Goal: Task Accomplishment & Management: Manage account settings

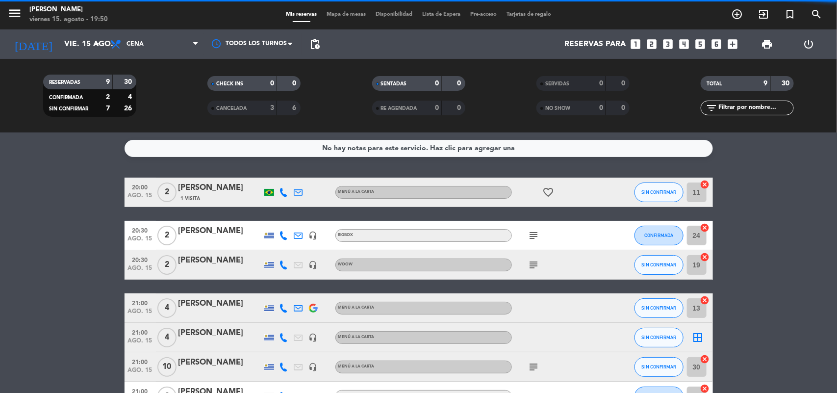
scroll to position [123, 0]
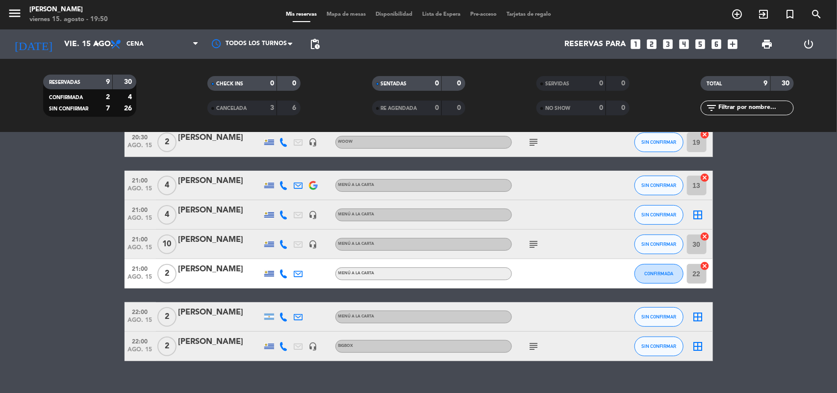
click at [699, 211] on icon "border_all" at bounding box center [698, 215] width 12 height 12
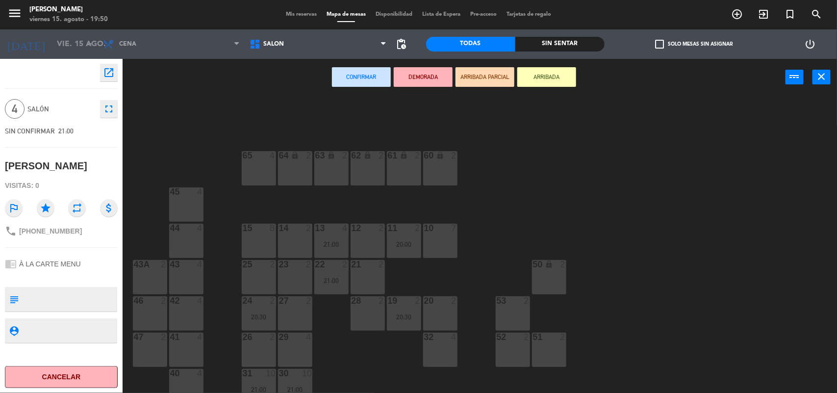
click at [377, 235] on div "12 2" at bounding box center [368, 241] width 34 height 34
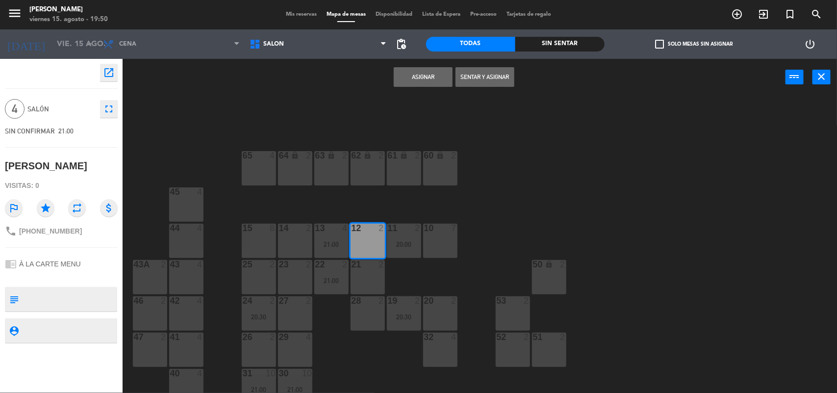
click at [411, 81] on button "Asignar" at bounding box center [423, 77] width 59 height 20
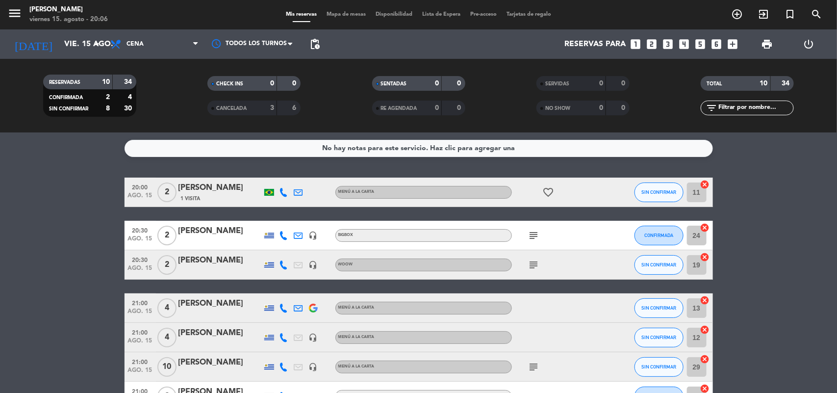
click at [331, 16] on span "Mapa de mesas" at bounding box center [346, 14] width 49 height 5
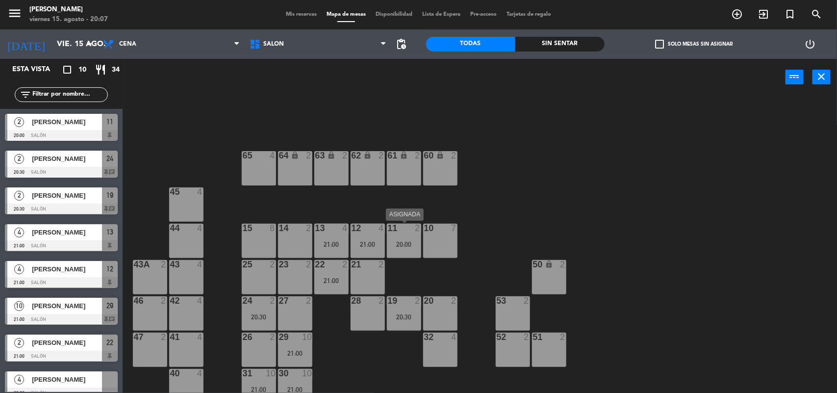
click at [414, 239] on div "11 2 20:00" at bounding box center [404, 241] width 34 height 34
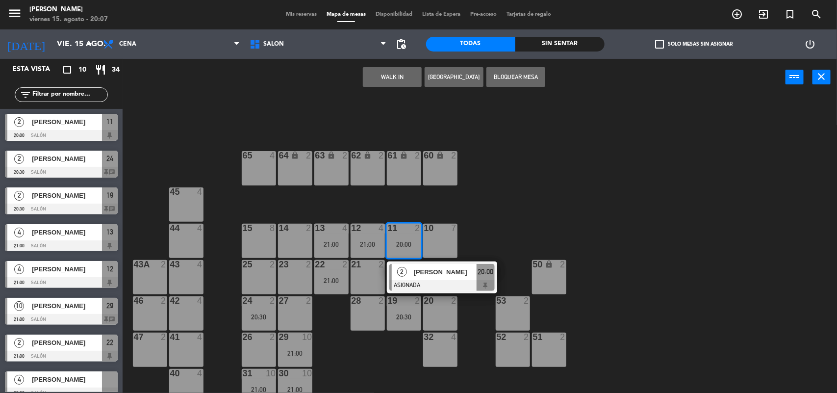
click at [411, 282] on div at bounding box center [441, 285] width 105 height 11
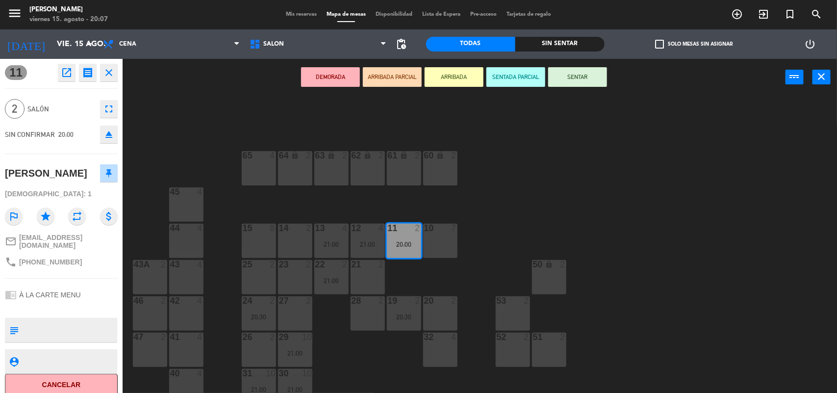
click at [575, 77] on button "SENTAR" at bounding box center [577, 77] width 59 height 20
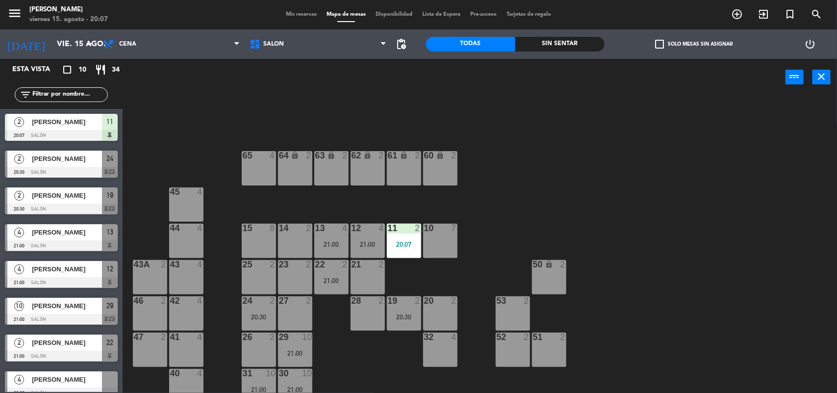
click at [300, 16] on span "Mis reservas" at bounding box center [301, 14] width 41 height 5
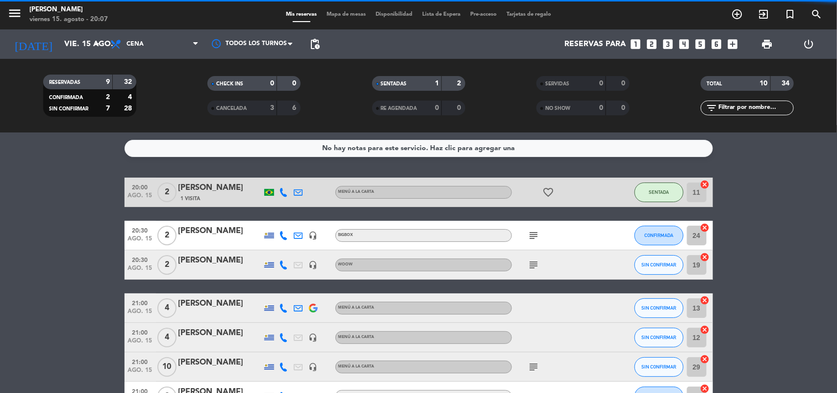
click at [650, 39] on icon "looks_two" at bounding box center [652, 44] width 13 height 13
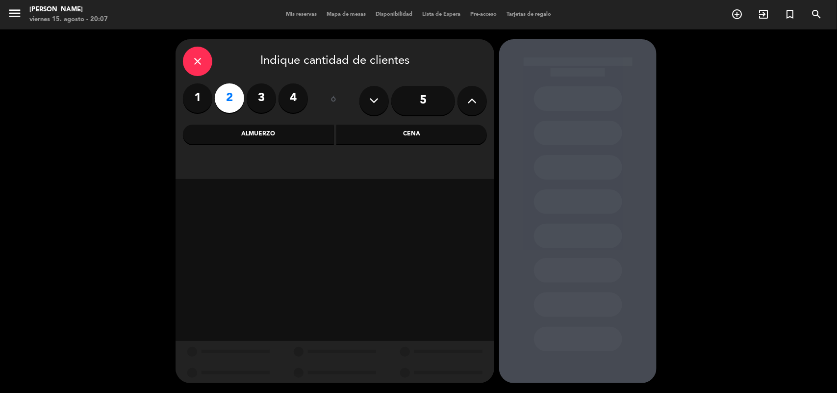
click at [376, 138] on div "Cena" at bounding box center [411, 135] width 151 height 20
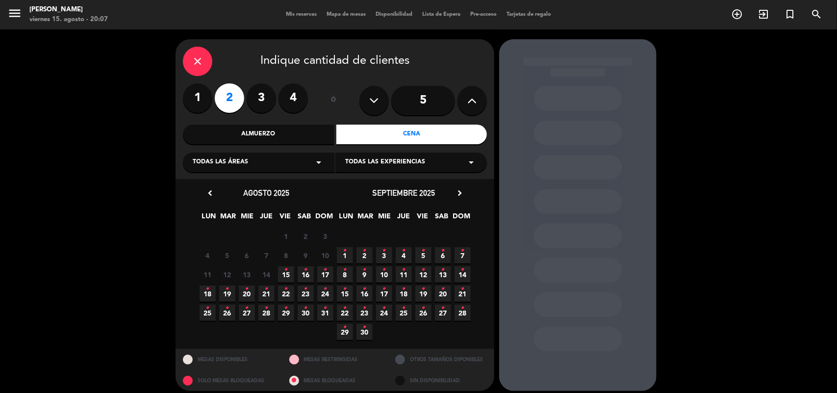
click at [285, 276] on icon "•" at bounding box center [285, 270] width 3 height 16
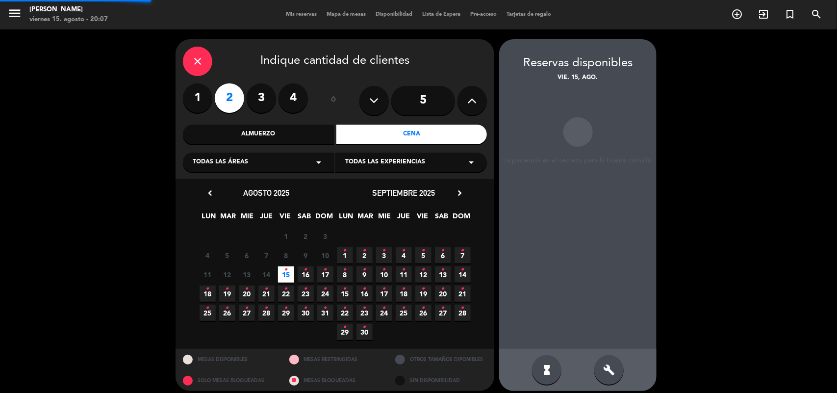
scroll to position [6, 0]
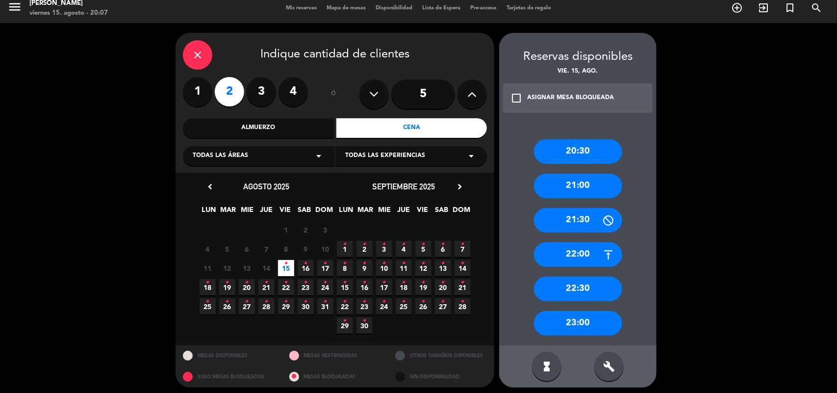
click at [574, 222] on div "21:30" at bounding box center [578, 220] width 88 height 25
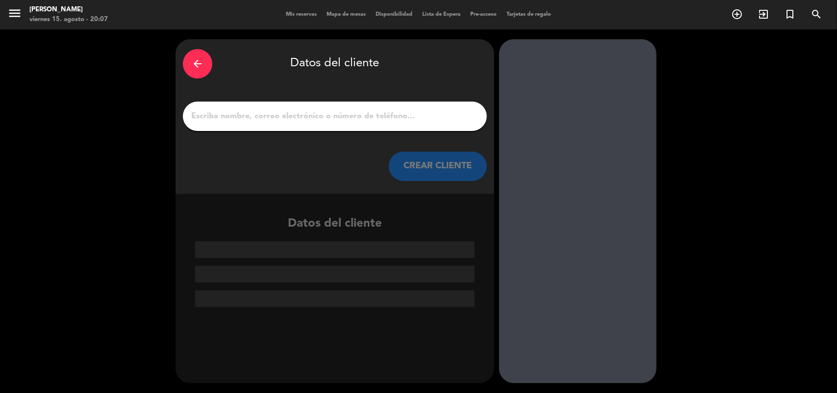
scroll to position [0, 0]
click at [326, 112] on input "1" at bounding box center [334, 116] width 289 height 14
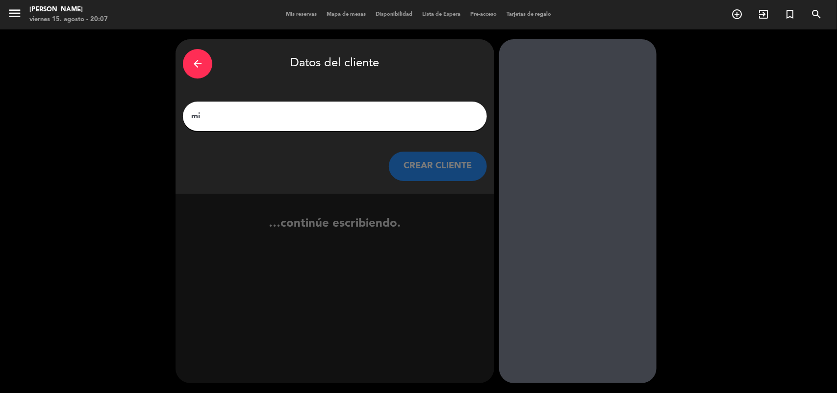
type input "m"
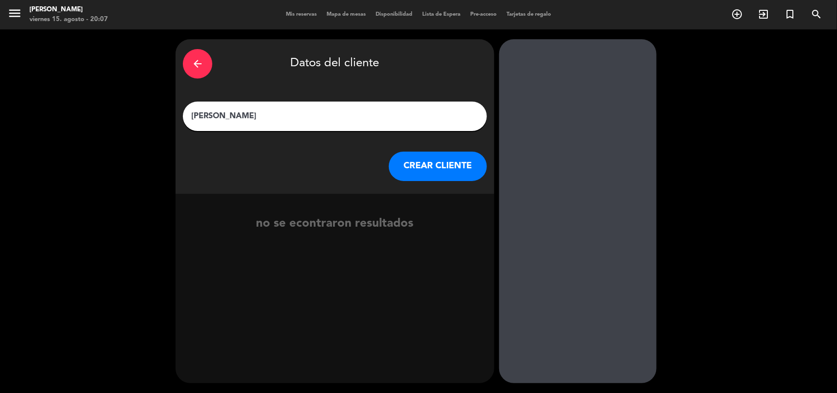
type input "[PERSON_NAME]"
click at [420, 159] on button "CREAR CLIENTE" at bounding box center [438, 166] width 98 height 29
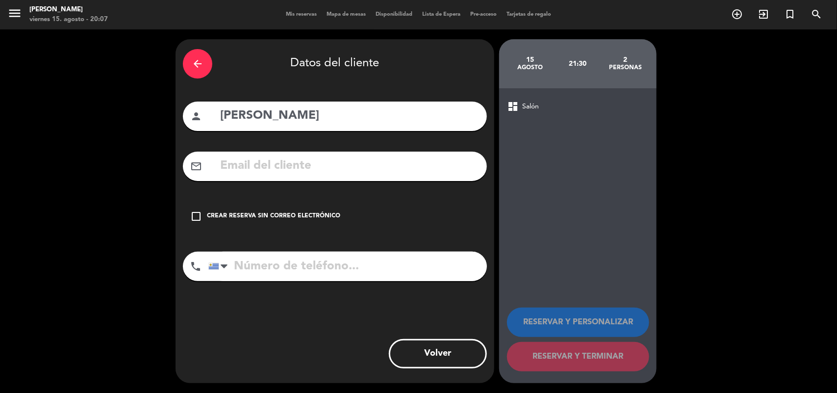
click at [254, 275] on input "tel" at bounding box center [347, 266] width 279 height 29
click at [195, 216] on icon "check_box_outline_blank" at bounding box center [196, 216] width 12 height 12
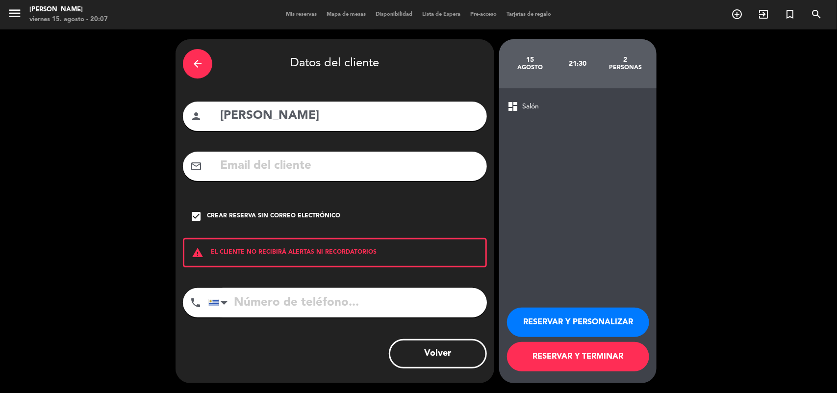
click at [261, 303] on input "tel" at bounding box center [347, 302] width 279 height 29
click at [332, 298] on input "tel" at bounding box center [347, 302] width 279 height 29
click at [562, 318] on button "RESERVAR Y PERSONALIZAR" at bounding box center [578, 321] width 142 height 29
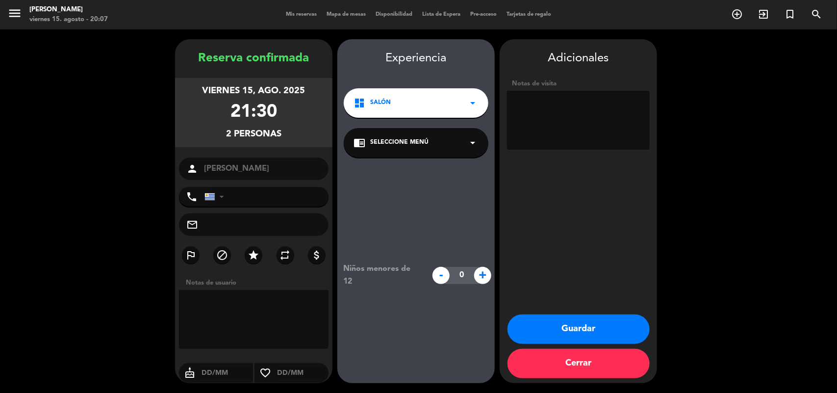
click at [423, 147] on span "Seleccione Menú" at bounding box center [399, 143] width 58 height 10
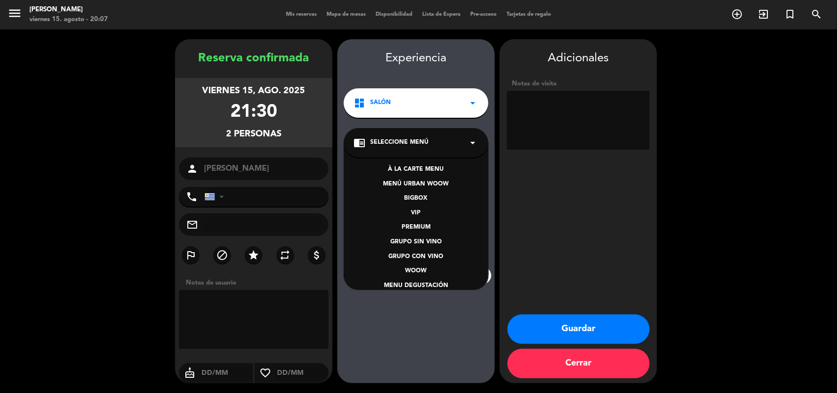
drag, startPoint x: 423, startPoint y: 147, endPoint x: 411, endPoint y: 171, distance: 26.3
click at [411, 171] on div "À LA CARTE MENU" at bounding box center [416, 170] width 125 height 10
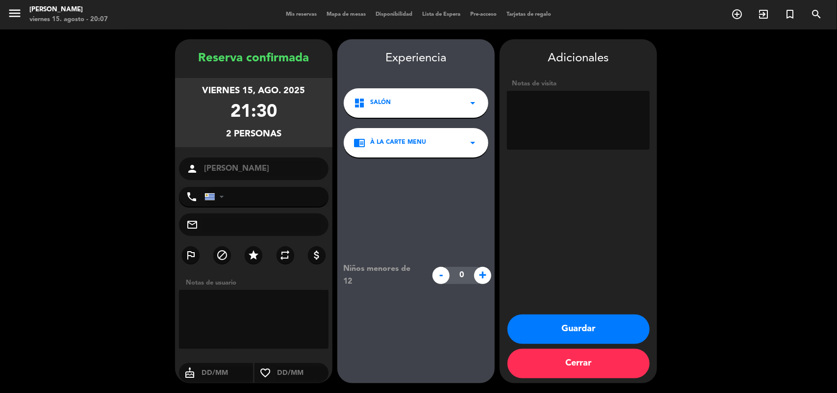
click at [245, 200] on input "tel" at bounding box center [267, 197] width 124 height 20
click at [258, 60] on div "Reserva confirmada" at bounding box center [253, 58] width 157 height 19
click at [263, 195] on input "tel" at bounding box center [267, 197] width 124 height 20
click at [232, 195] on input "tel" at bounding box center [267, 197] width 124 height 20
type input "[PHONE_NUMBER]"
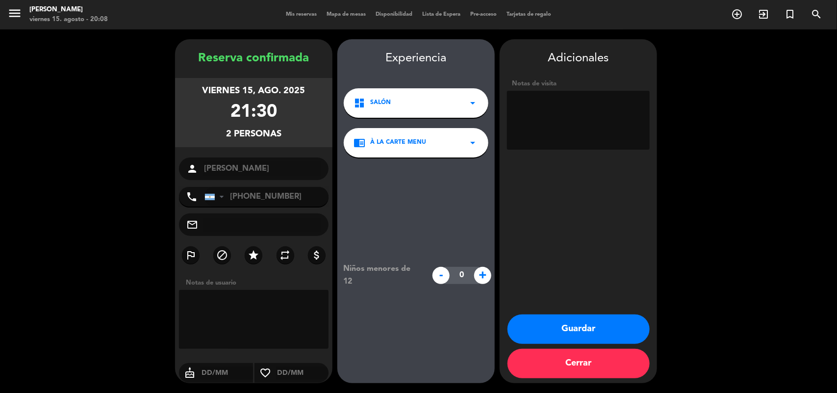
click at [569, 324] on button "Guardar" at bounding box center [579, 328] width 142 height 29
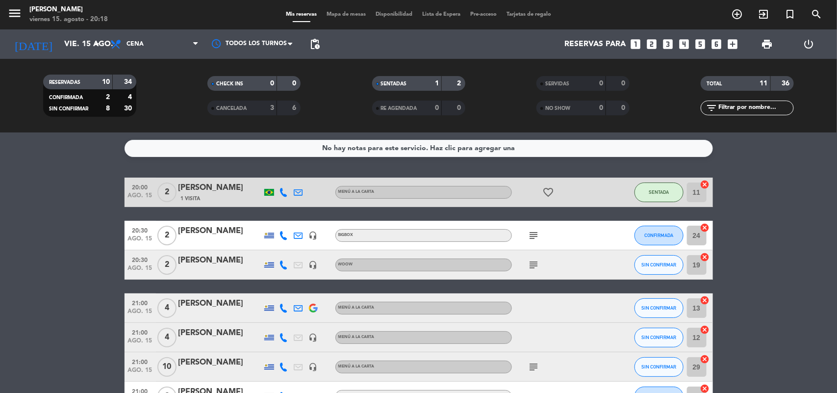
click at [341, 13] on span "Mapa de mesas" at bounding box center [346, 14] width 49 height 5
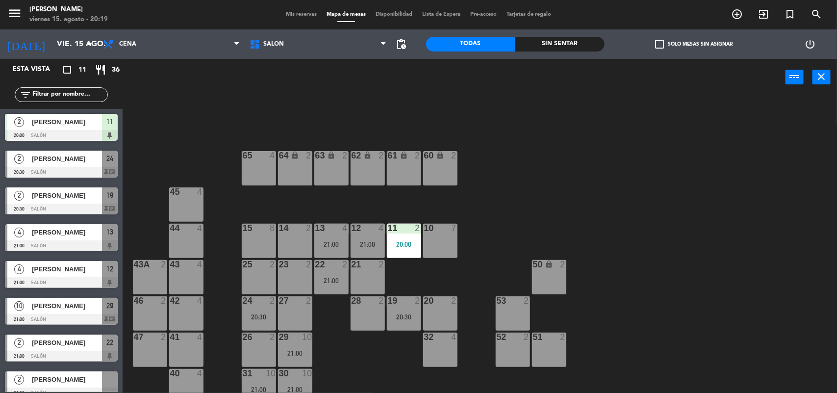
click at [280, 229] on div "14" at bounding box center [279, 228] width 0 height 9
click at [285, 241] on div "14 2" at bounding box center [295, 241] width 34 height 34
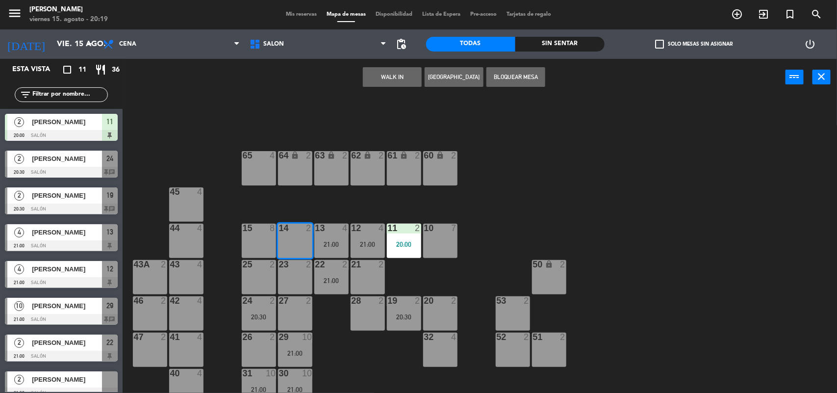
drag, startPoint x: 398, startPoint y: 74, endPoint x: 394, endPoint y: 80, distance: 7.4
click at [394, 80] on button "WALK IN" at bounding box center [392, 77] width 59 height 20
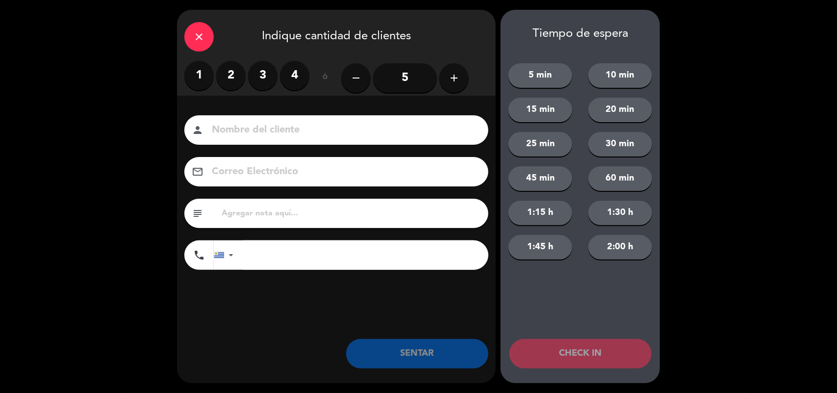
click at [229, 74] on label "2" at bounding box center [230, 75] width 29 height 29
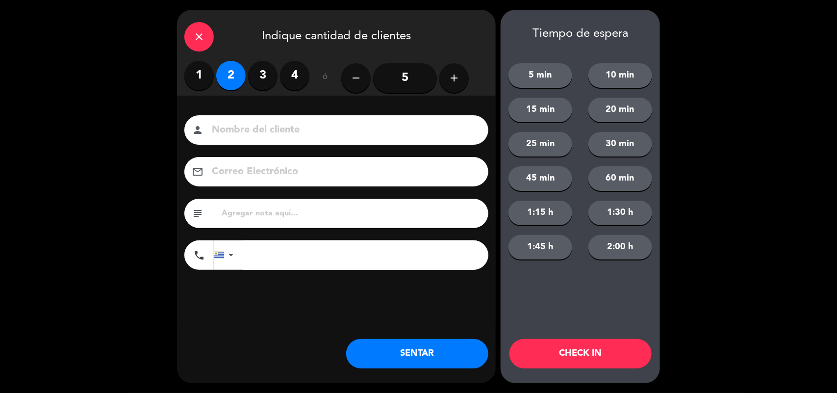
drag, startPoint x: 427, startPoint y: 346, endPoint x: 377, endPoint y: 359, distance: 52.2
click at [425, 344] on button "SENTAR" at bounding box center [417, 353] width 142 height 29
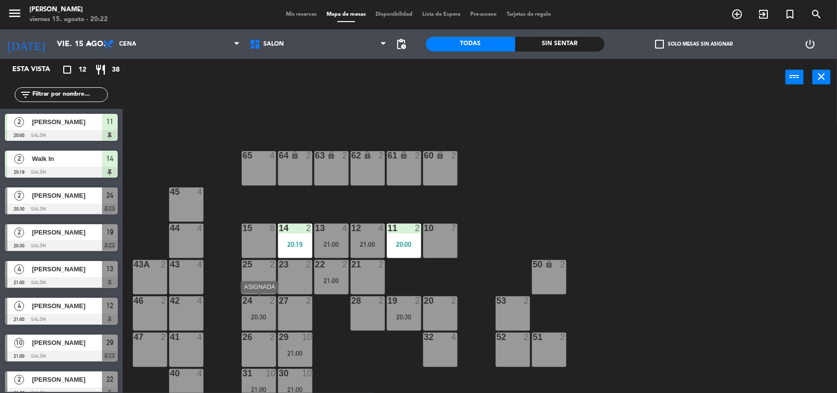
click at [255, 314] on div "20:30" at bounding box center [259, 316] width 34 height 7
click at [253, 309] on div "24 2 20:30" at bounding box center [259, 313] width 34 height 34
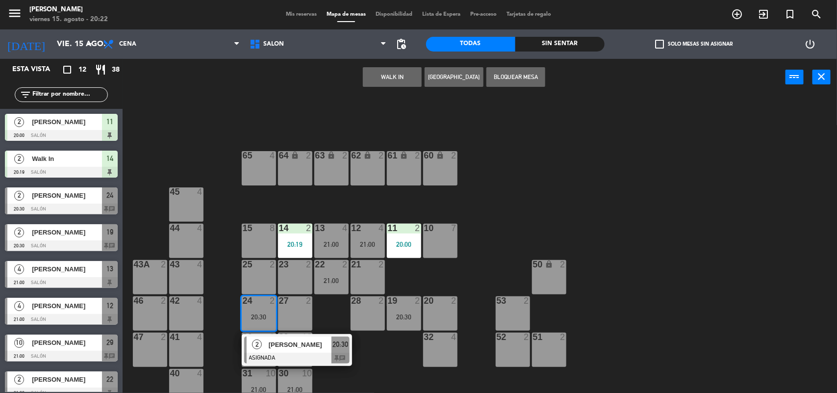
click at [288, 353] on div at bounding box center [296, 358] width 105 height 11
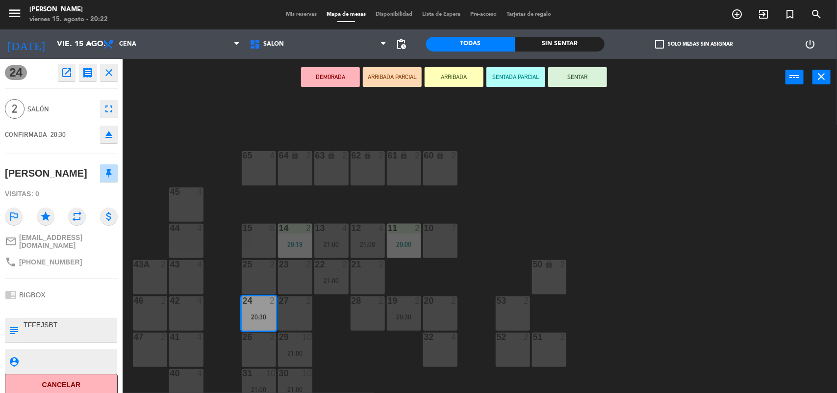
click at [591, 72] on button "SENTAR" at bounding box center [577, 77] width 59 height 20
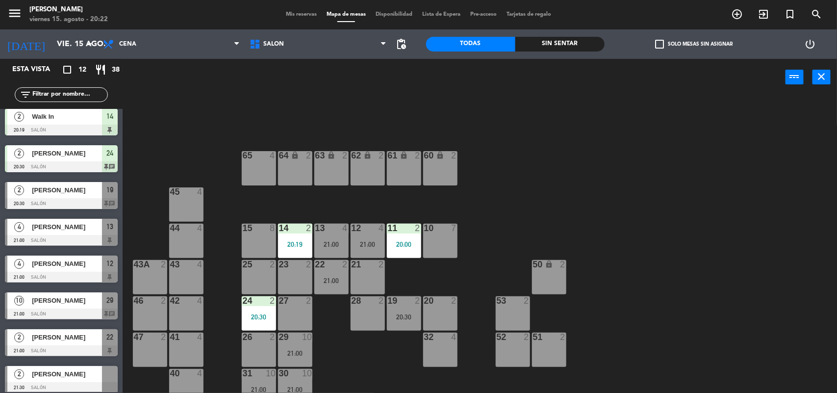
scroll to position [61, 0]
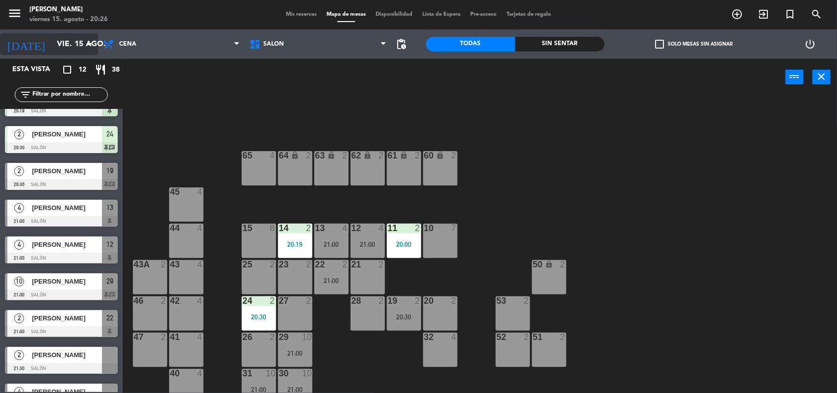
click at [97, 42] on input "vie. 15 ago." at bounding box center [103, 44] width 103 height 19
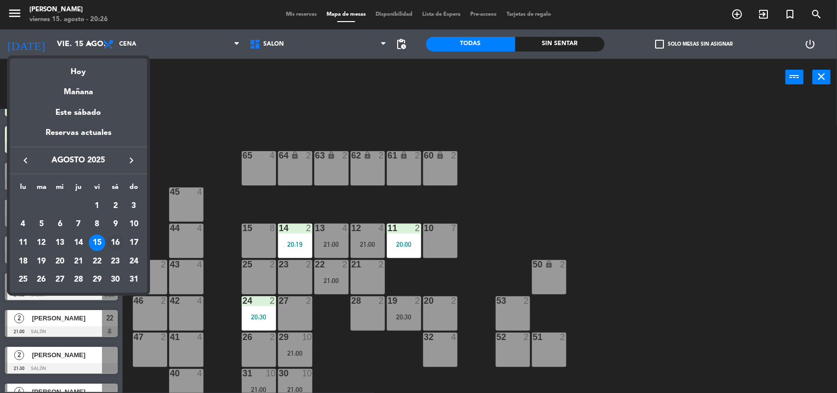
click at [116, 241] on div "16" at bounding box center [115, 242] width 17 height 17
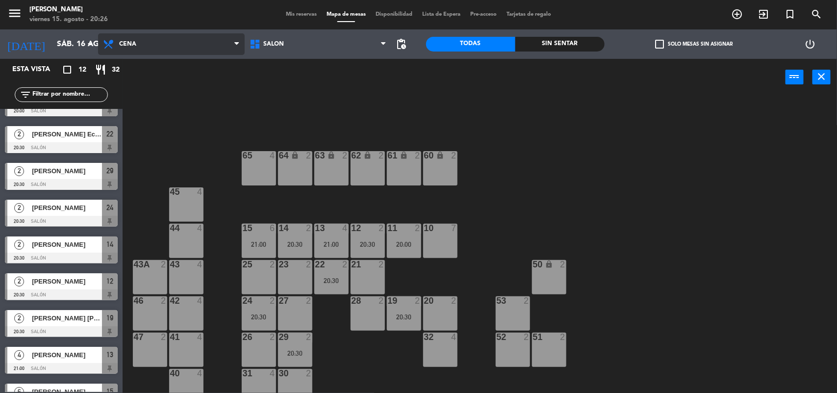
click at [141, 46] on span "Cena" at bounding box center [171, 44] width 147 height 22
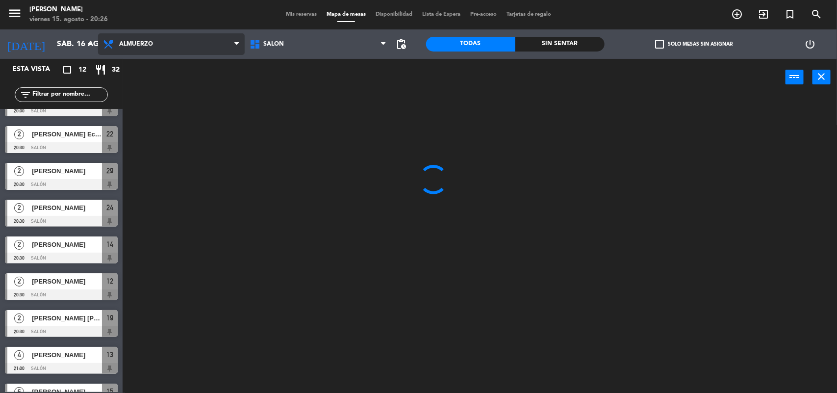
click at [146, 74] on ng-component "menu [PERSON_NAME] 15. [PERSON_NAME] - 20:26 Mis reservas Mapa de mesas Disponi…" at bounding box center [418, 197] width 837 height 394
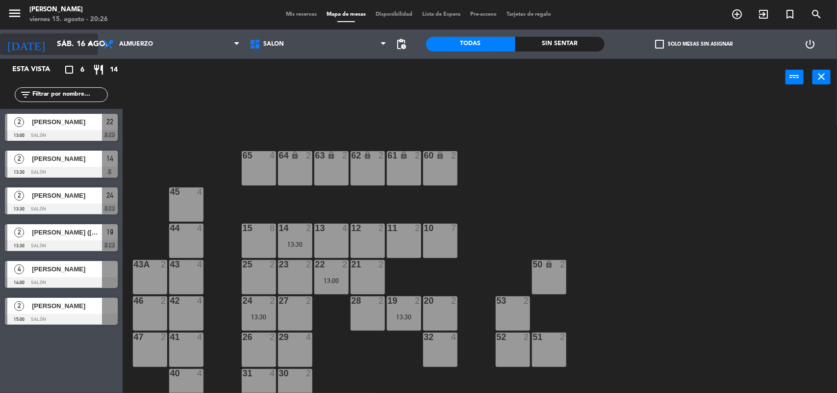
click at [92, 46] on icon "arrow_drop_down" at bounding box center [90, 44] width 12 height 12
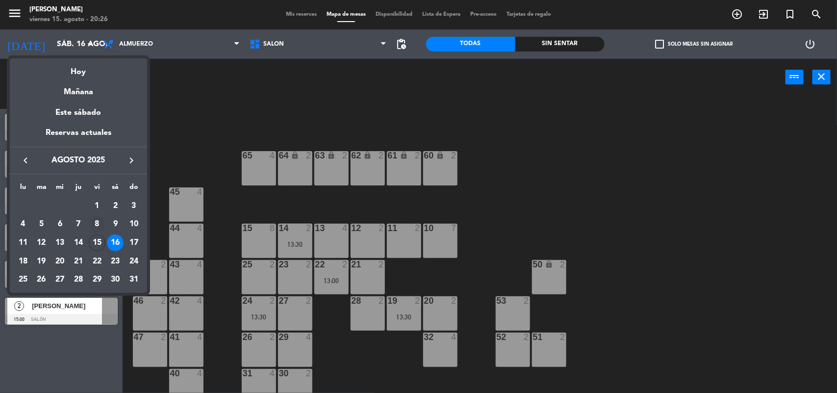
click at [98, 233] on td "8" at bounding box center [97, 224] width 19 height 19
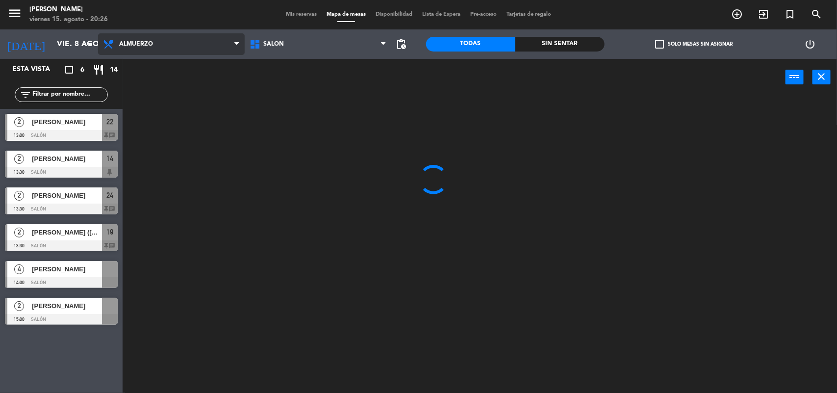
click at [167, 43] on span "Almuerzo" at bounding box center [171, 44] width 147 height 22
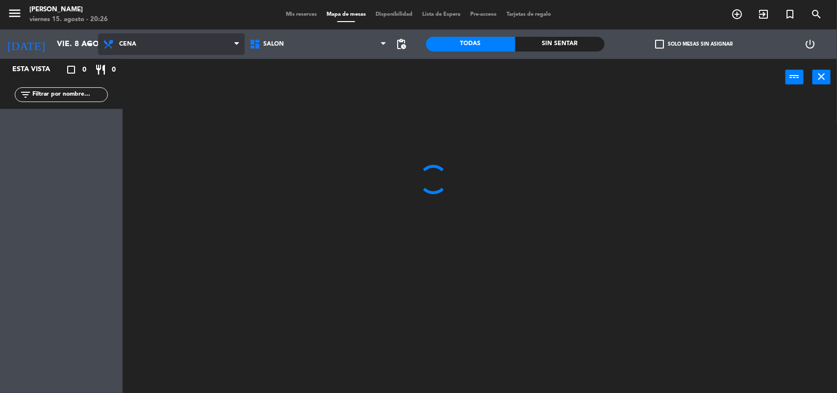
click at [157, 85] on ng-component "menu [PERSON_NAME] 15. [PERSON_NAME] - 20:26 Mis reservas Mapa de mesas Disponi…" at bounding box center [418, 197] width 837 height 394
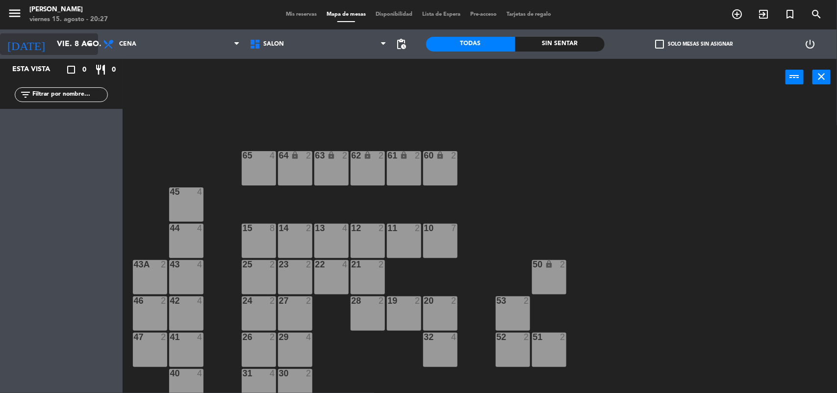
click at [95, 39] on icon "arrow_drop_down" at bounding box center [90, 44] width 12 height 12
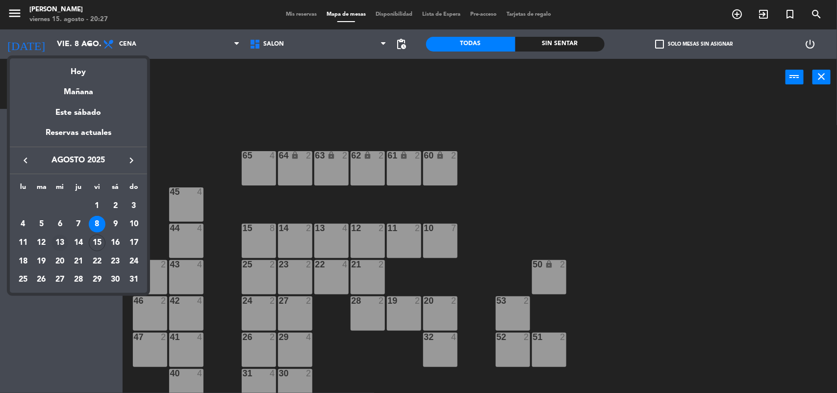
click at [67, 235] on td "13" at bounding box center [60, 242] width 19 height 19
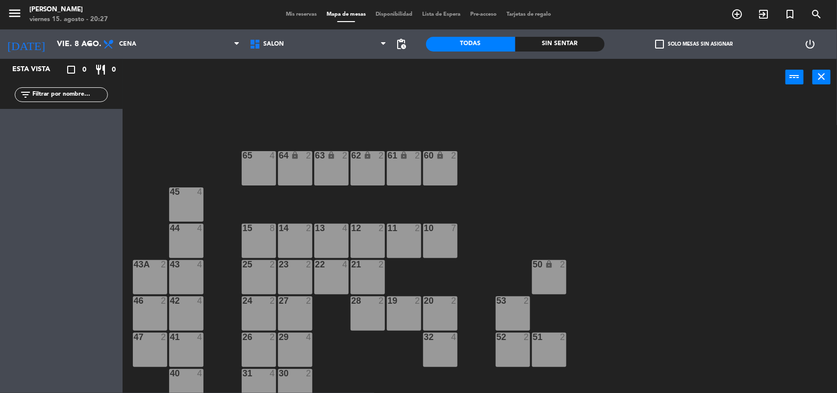
type input "mié. 13 ago."
click at [296, 15] on span "Mis reservas" at bounding box center [301, 14] width 41 height 5
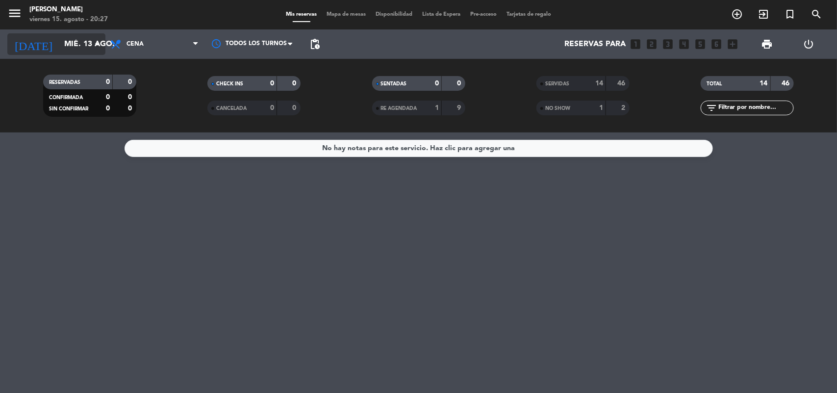
click at [100, 41] on icon "arrow_drop_down" at bounding box center [97, 44] width 12 height 12
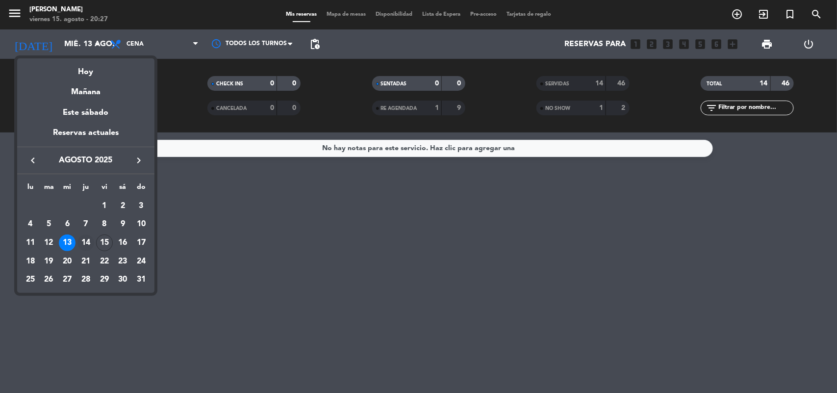
click at [92, 239] on div "14" at bounding box center [85, 242] width 17 height 17
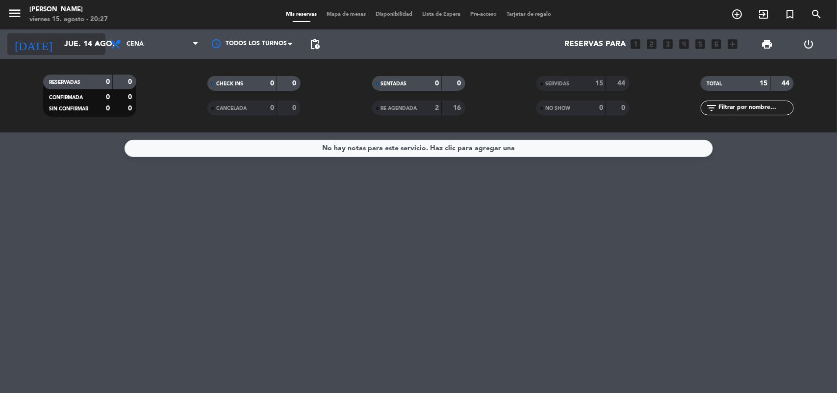
click at [99, 45] on icon "arrow_drop_down" at bounding box center [97, 44] width 12 height 12
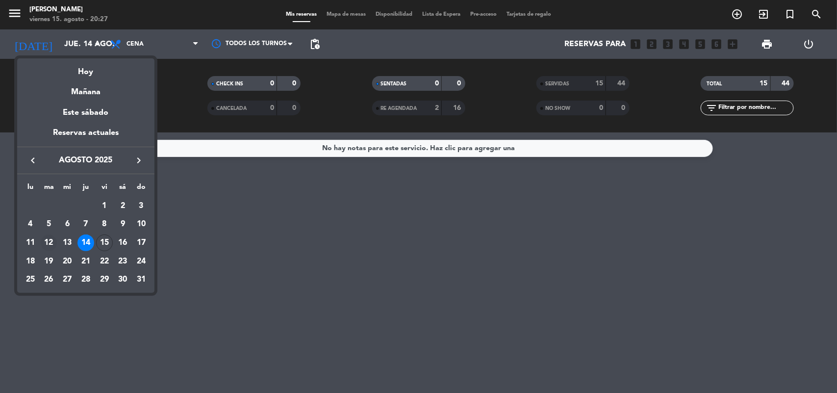
click at [47, 241] on div "12" at bounding box center [49, 242] width 17 height 17
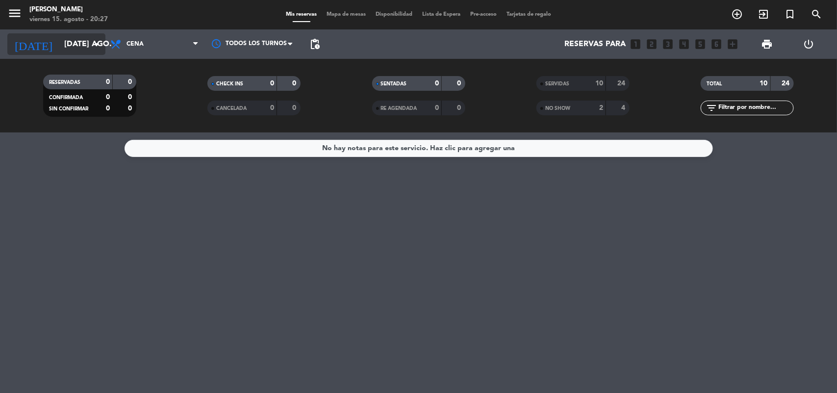
click at [99, 40] on icon "arrow_drop_down" at bounding box center [97, 44] width 12 height 12
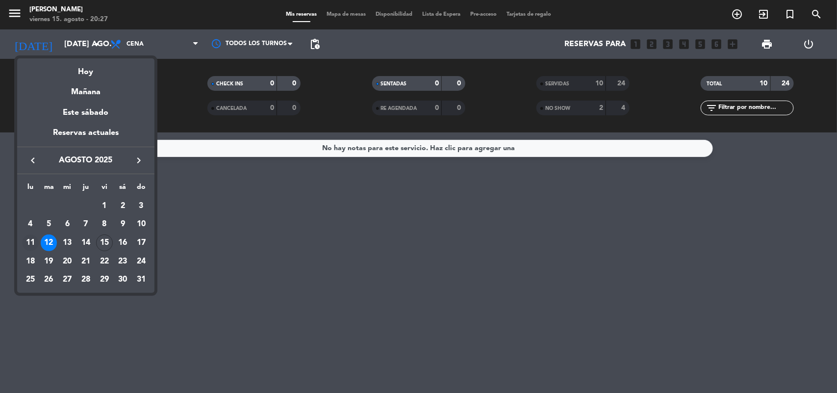
click at [32, 238] on div "11" at bounding box center [30, 242] width 17 height 17
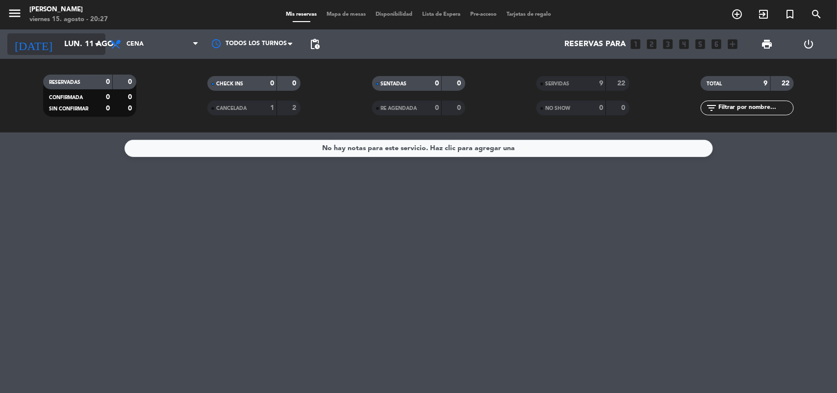
click at [100, 42] on icon "arrow_drop_down" at bounding box center [97, 44] width 12 height 12
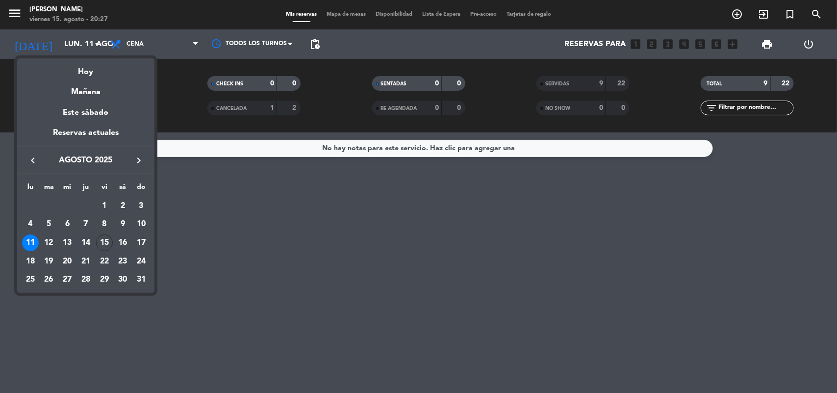
drag, startPoint x: 159, startPoint y: 77, endPoint x: 160, endPoint y: 66, distance: 11.3
click at [160, 77] on div at bounding box center [418, 196] width 837 height 393
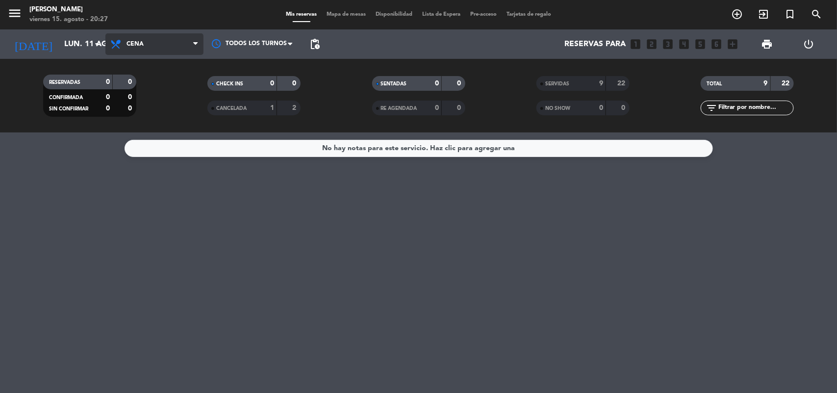
click at [154, 44] on span "Cena" at bounding box center [154, 44] width 98 height 22
click at [151, 84] on div "menu [PERSON_NAME] 15. [PERSON_NAME] - 20:27 Mis reservas Mapa de mesas Disponi…" at bounding box center [418, 66] width 837 height 132
click at [99, 44] on icon "arrow_drop_down" at bounding box center [97, 44] width 12 height 12
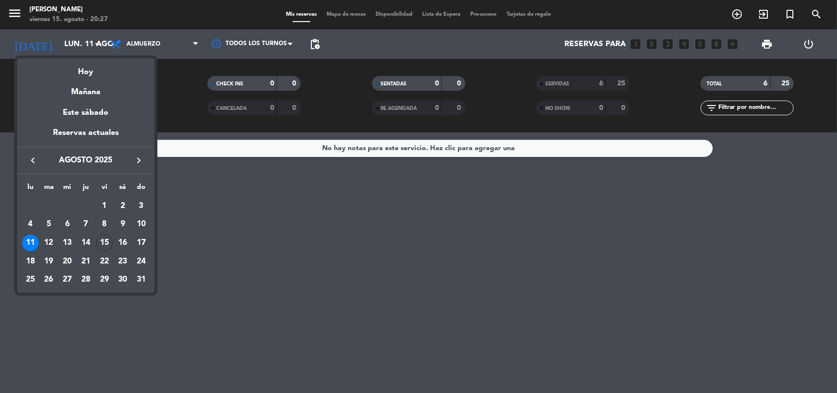
click at [50, 243] on div "12" at bounding box center [49, 242] width 17 height 17
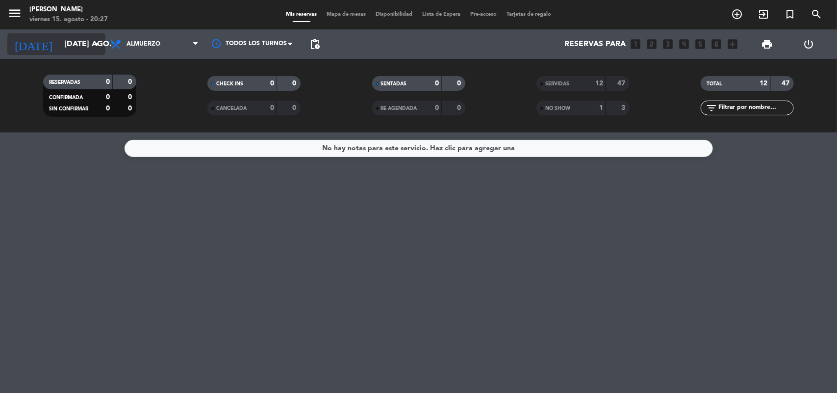
click at [99, 43] on icon "arrow_drop_down" at bounding box center [97, 44] width 12 height 12
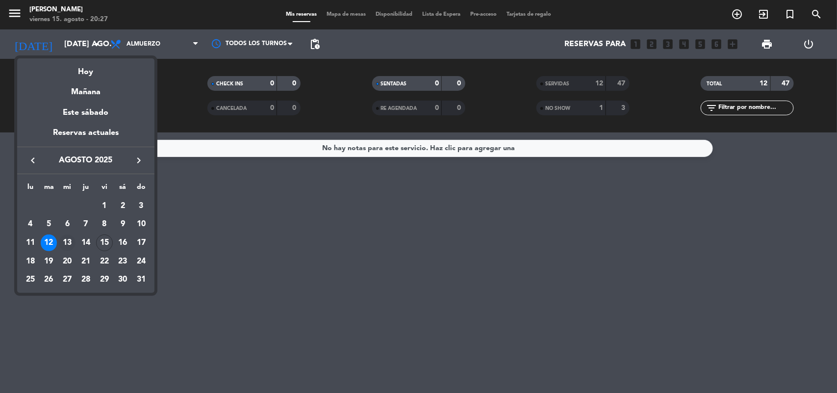
click at [69, 238] on div "13" at bounding box center [67, 242] width 17 height 17
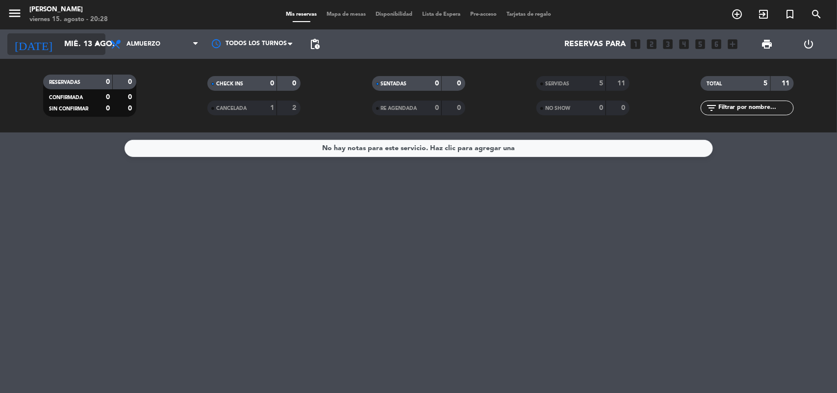
click at [99, 43] on icon "arrow_drop_down" at bounding box center [97, 44] width 12 height 12
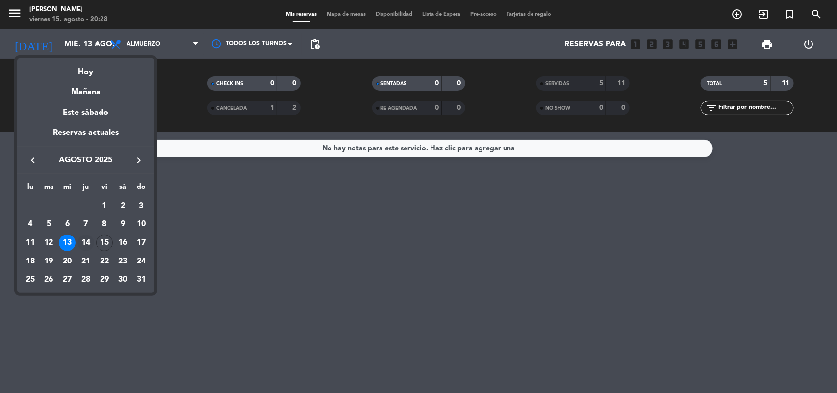
click at [86, 241] on div "14" at bounding box center [85, 242] width 17 height 17
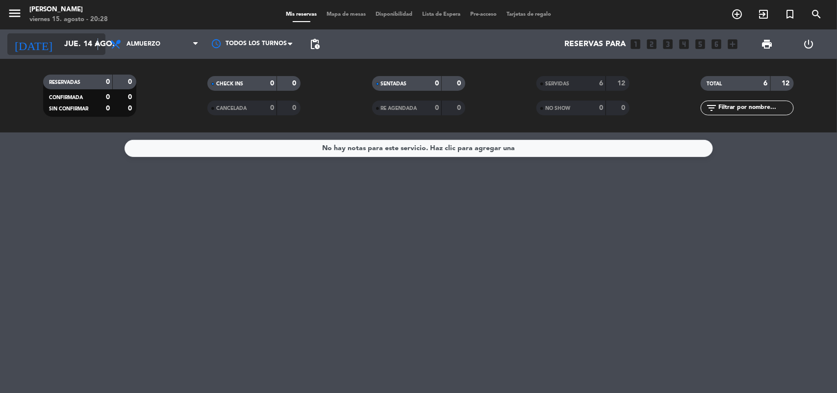
click at [97, 43] on icon "arrow_drop_down" at bounding box center [97, 44] width 12 height 12
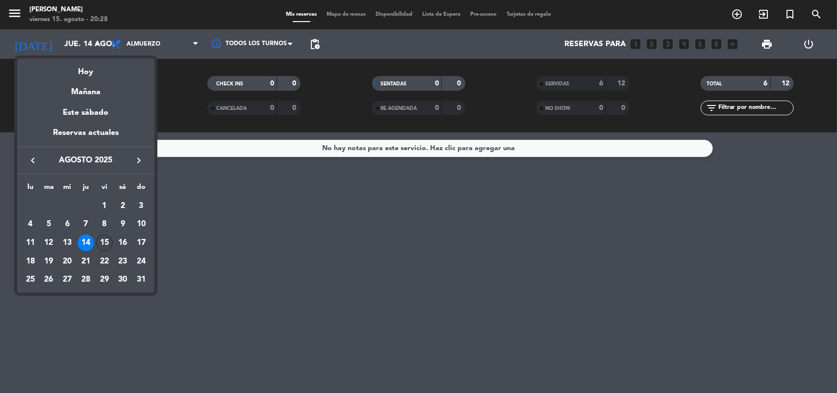
click at [104, 235] on div "15" at bounding box center [104, 242] width 17 height 17
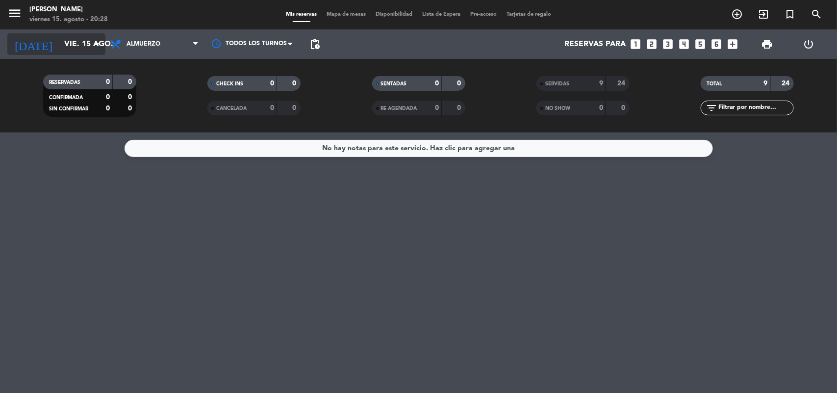
click at [100, 45] on icon "arrow_drop_down" at bounding box center [97, 44] width 12 height 12
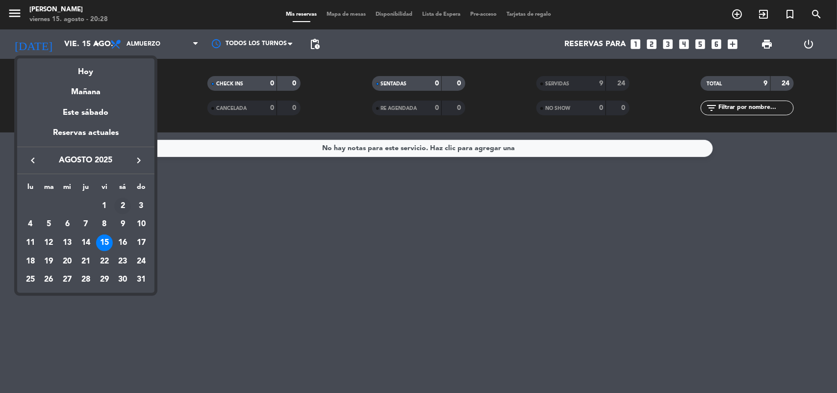
click at [127, 199] on div "2" at bounding box center [122, 206] width 17 height 17
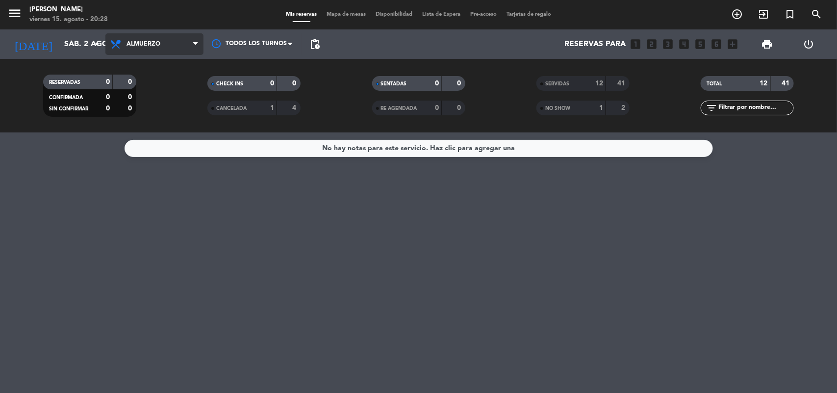
drag, startPoint x: 153, startPoint y: 44, endPoint x: 143, endPoint y: 69, distance: 26.4
click at [153, 43] on span "Almuerzo" at bounding box center [144, 44] width 34 height 7
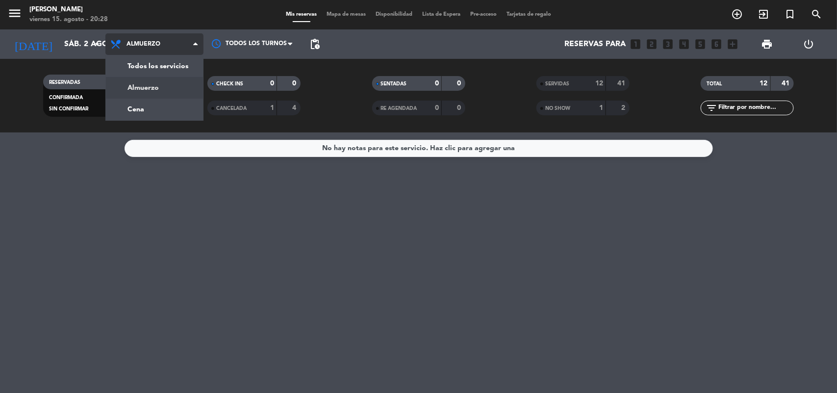
click at [141, 90] on div "menu [PERSON_NAME] 15. [PERSON_NAME] - 20:28 Mis reservas Mapa de mesas Disponi…" at bounding box center [418, 66] width 837 height 132
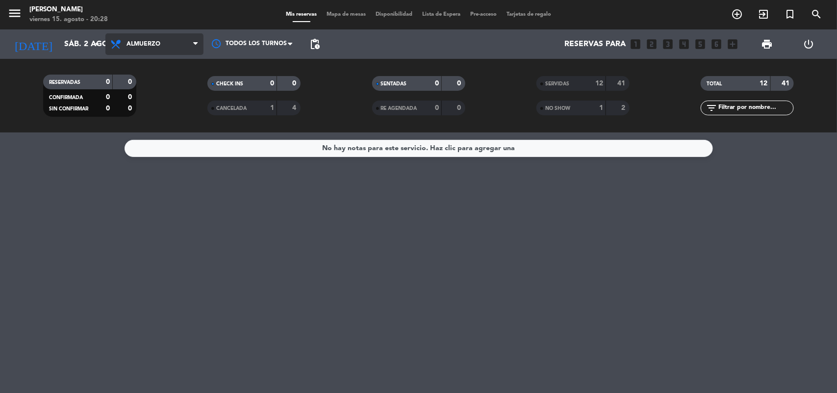
click at [152, 42] on span "Almuerzo" at bounding box center [144, 44] width 34 height 7
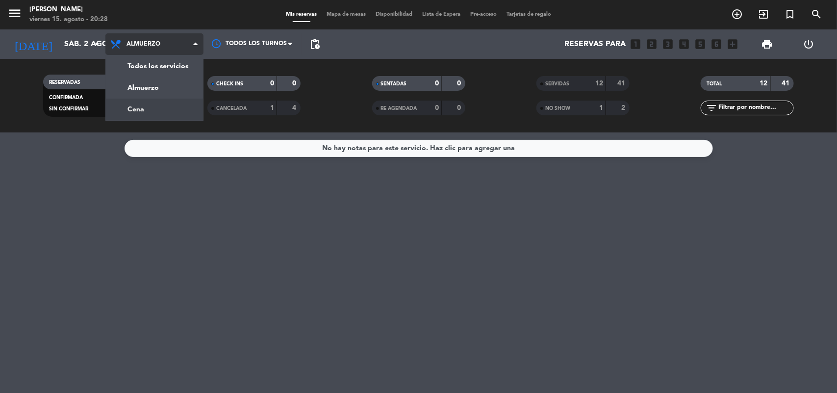
click at [150, 112] on div "menu [PERSON_NAME] 15. [PERSON_NAME] - 20:28 Mis reservas Mapa de mesas Disponi…" at bounding box center [418, 66] width 837 height 132
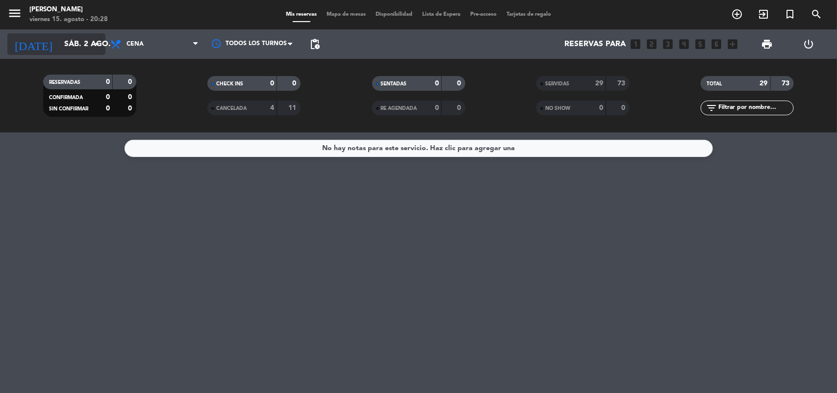
click at [99, 38] on icon "arrow_drop_down" at bounding box center [97, 44] width 12 height 12
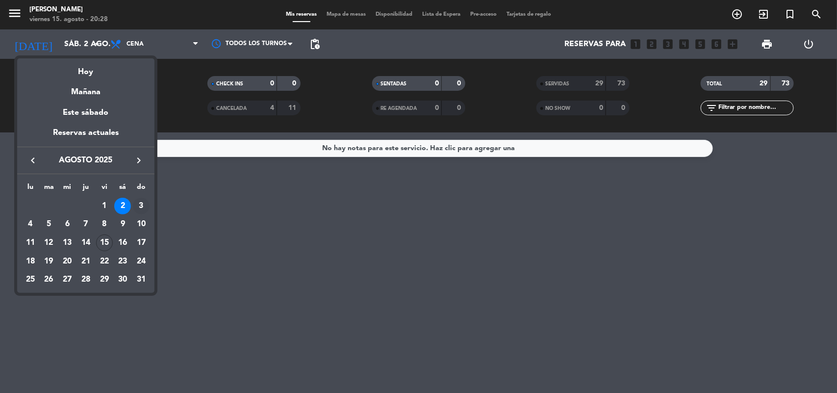
click at [144, 206] on div "3" at bounding box center [141, 206] width 17 height 17
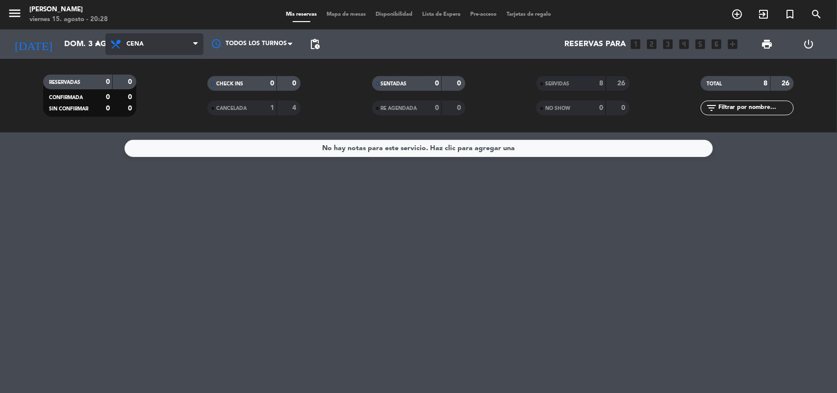
click at [162, 40] on span "Cena" at bounding box center [154, 44] width 98 height 22
click at [153, 85] on div "menu [PERSON_NAME] 15. [PERSON_NAME] - 20:28 Mis reservas Mapa de mesas Disponi…" at bounding box center [418, 66] width 837 height 132
click at [99, 43] on icon "arrow_drop_down" at bounding box center [97, 44] width 12 height 12
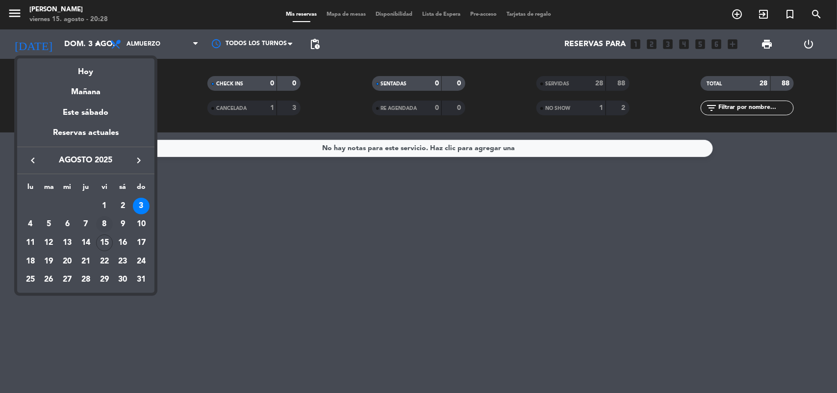
drag, startPoint x: 103, startPoint y: 227, endPoint x: 113, endPoint y: 204, distance: 24.8
click at [103, 226] on div "8" at bounding box center [104, 224] width 17 height 17
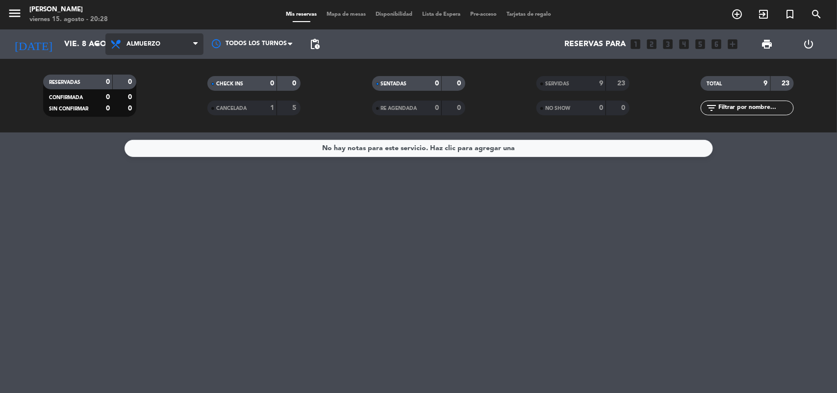
drag, startPoint x: 145, startPoint y: 42, endPoint x: 147, endPoint y: 57, distance: 15.3
click at [145, 45] on span "Almuerzo" at bounding box center [144, 44] width 34 height 7
click at [153, 108] on div "menu [PERSON_NAME] 15. [PERSON_NAME] - 20:28 Mis reservas Mapa de mesas Disponi…" at bounding box center [418, 66] width 837 height 132
click at [97, 48] on icon "arrow_drop_down" at bounding box center [97, 44] width 12 height 12
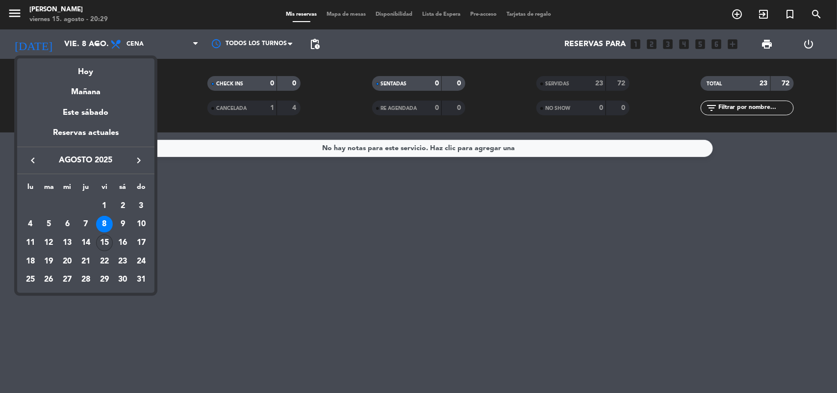
click at [106, 243] on div "15" at bounding box center [104, 242] width 17 height 17
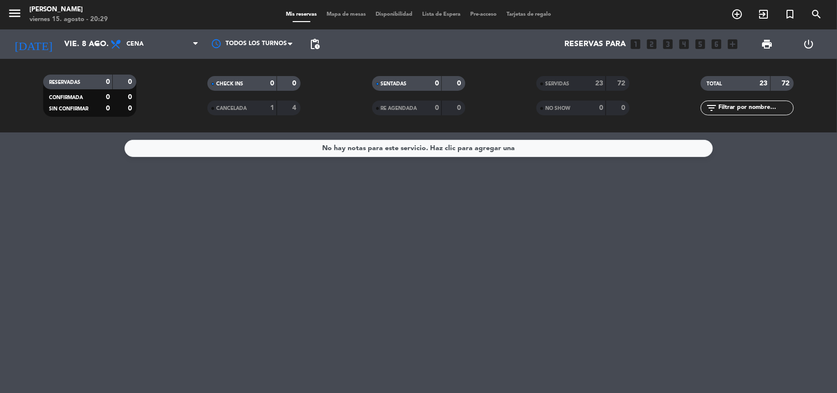
type input "vie. 15 ago."
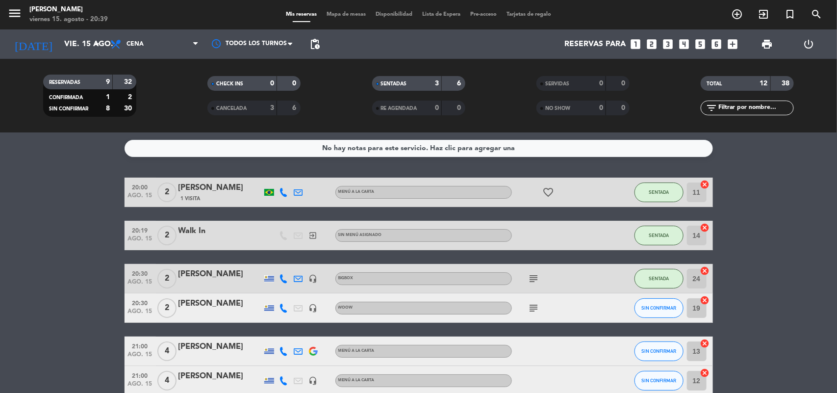
click at [197, 302] on div "[PERSON_NAME]" at bounding box center [220, 303] width 83 height 13
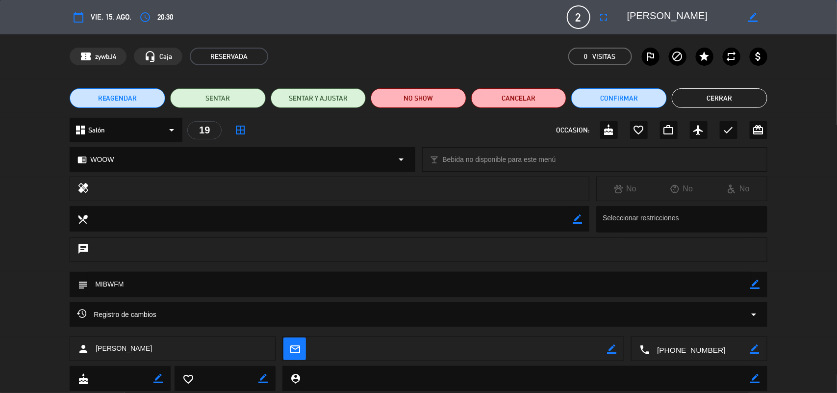
click at [690, 347] on textarea at bounding box center [700, 349] width 100 height 25
click at [677, 354] on textarea at bounding box center [700, 349] width 100 height 25
click at [670, 352] on textarea at bounding box center [700, 349] width 100 height 25
click at [718, 97] on button "Cerrar" at bounding box center [720, 98] width 96 height 20
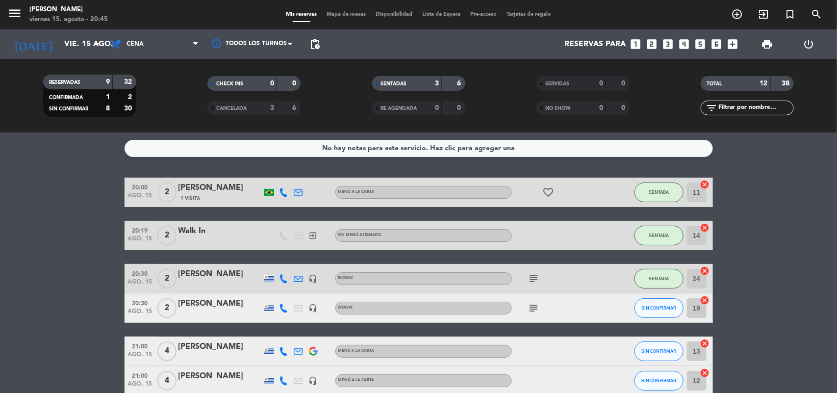
click at [347, 14] on span "Mapa de mesas" at bounding box center [346, 14] width 49 height 5
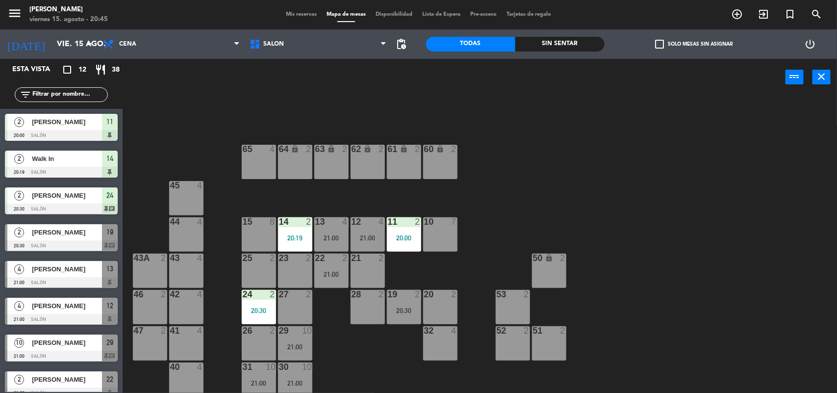
scroll to position [8, 0]
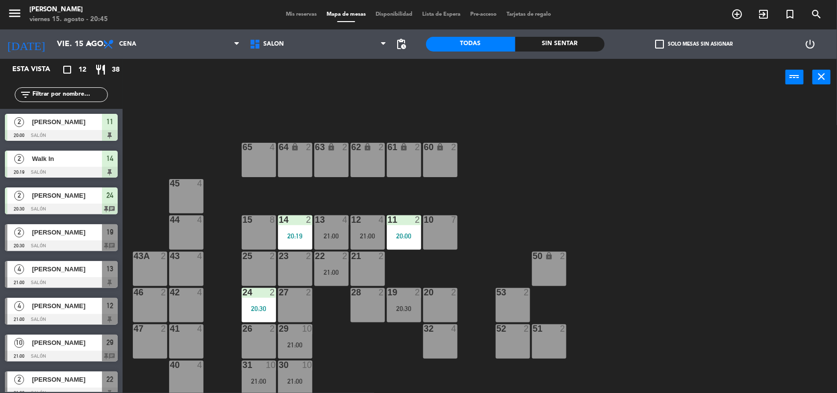
click at [45, 346] on span "[PERSON_NAME]" at bounding box center [67, 342] width 70 height 10
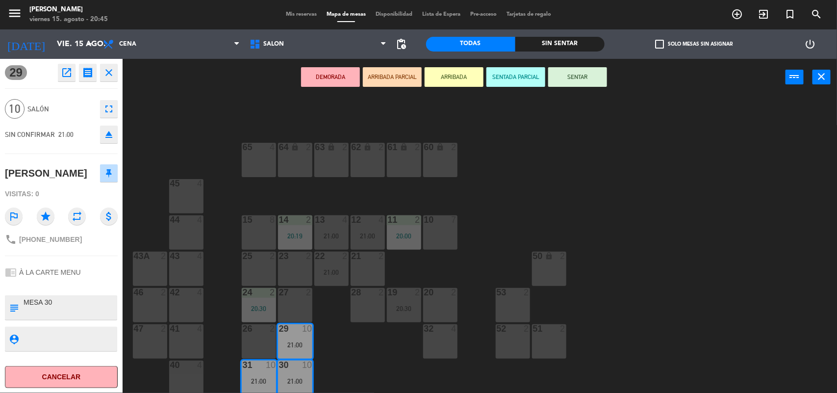
click at [297, 15] on span "Mis reservas" at bounding box center [301, 14] width 41 height 5
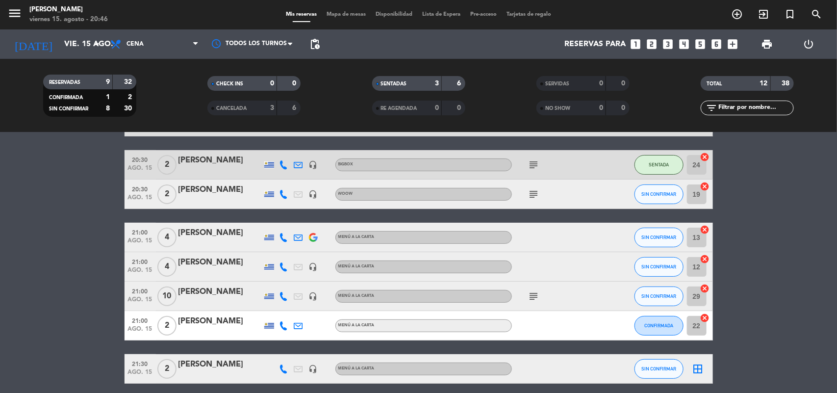
scroll to position [123, 0]
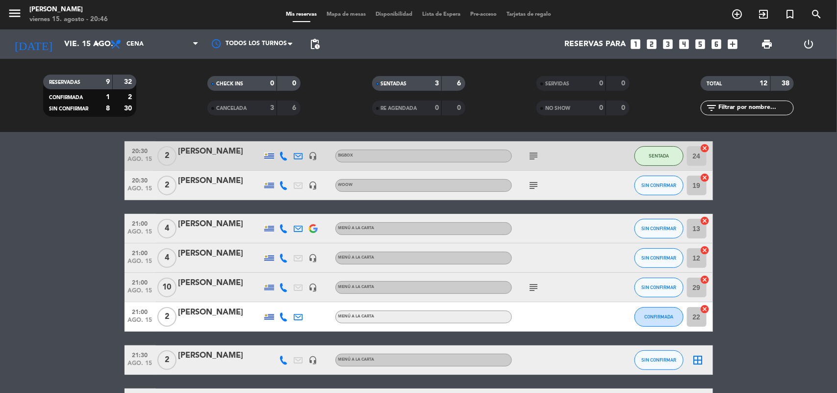
click at [136, 286] on span "21:00" at bounding box center [140, 281] width 25 height 11
click at [536, 284] on icon "subject" at bounding box center [534, 287] width 12 height 12
click at [790, 230] on bookings-row "20:00 ago. 15 2 [PERSON_NAME] 1 Visita MENÚ A LA CARTA favorite_border SENTADA …" at bounding box center [418, 266] width 837 height 422
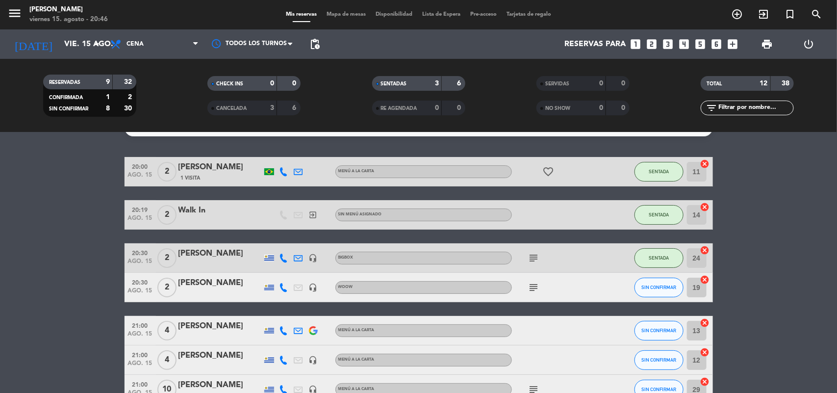
scroll to position [0, 0]
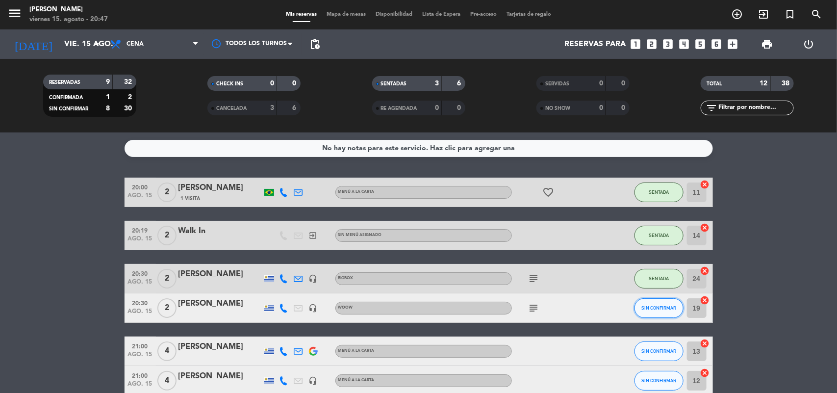
click at [666, 307] on span "SIN CONFIRMAR" at bounding box center [658, 307] width 35 height 5
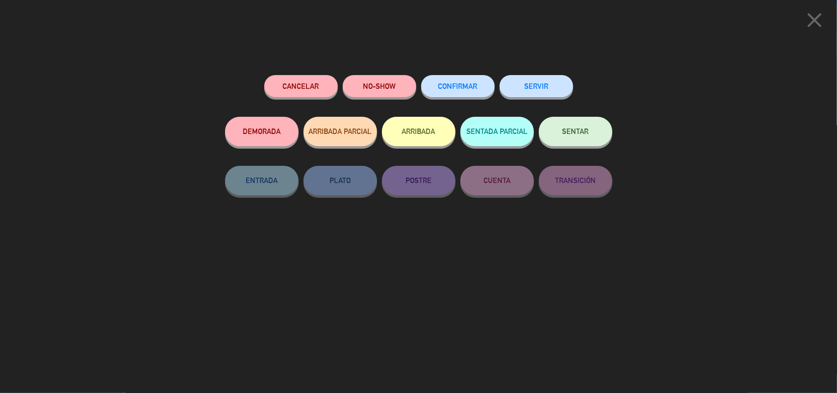
click at [588, 129] on span "SENTAR" at bounding box center [576, 131] width 26 height 8
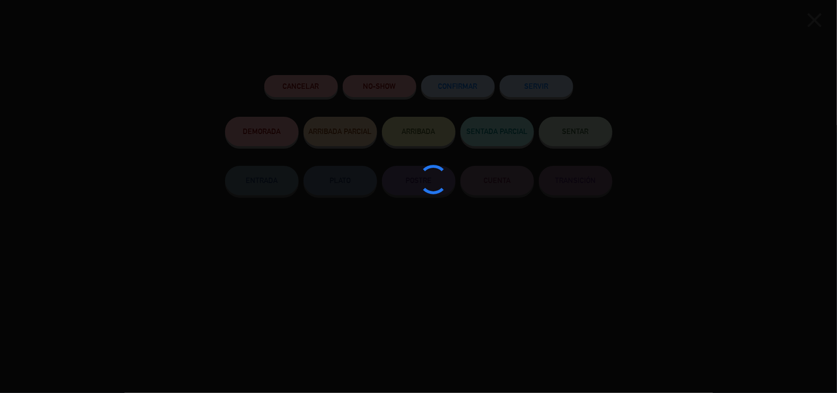
click at [588, 129] on div at bounding box center [418, 196] width 837 height 393
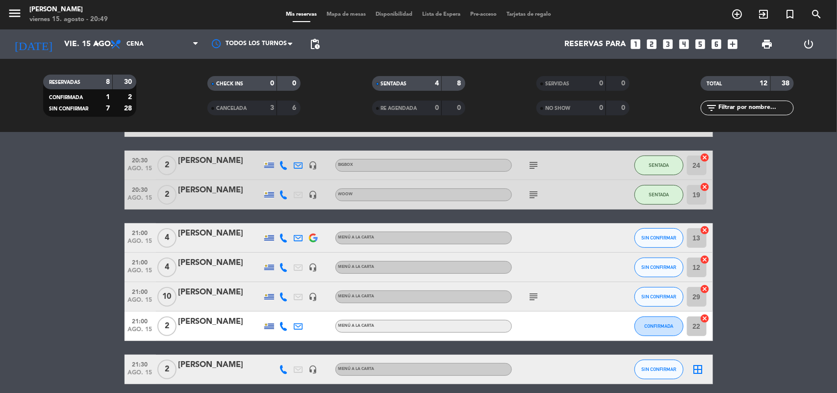
scroll to position [123, 0]
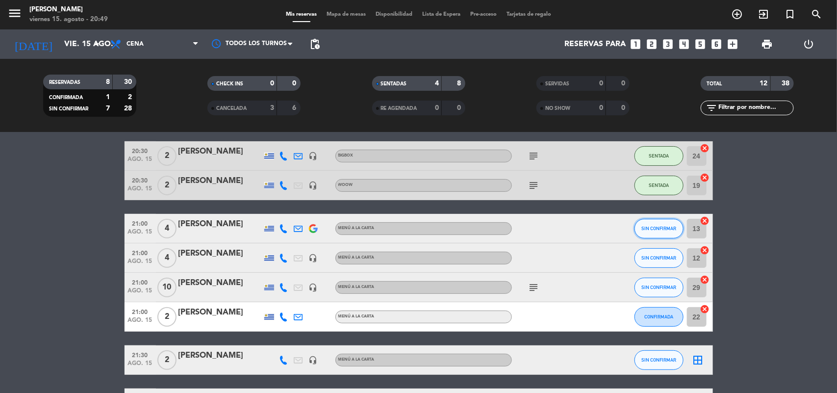
click at [663, 231] on button "SIN CONFIRMAR" at bounding box center [659, 229] width 49 height 20
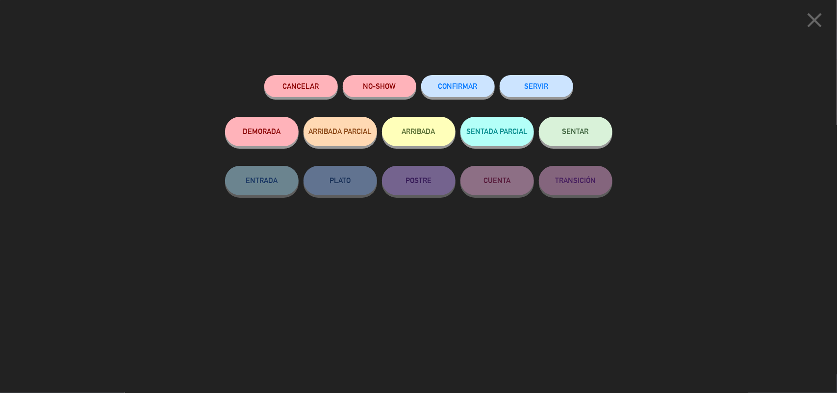
click at [567, 140] on button "SENTAR" at bounding box center [576, 131] width 74 height 29
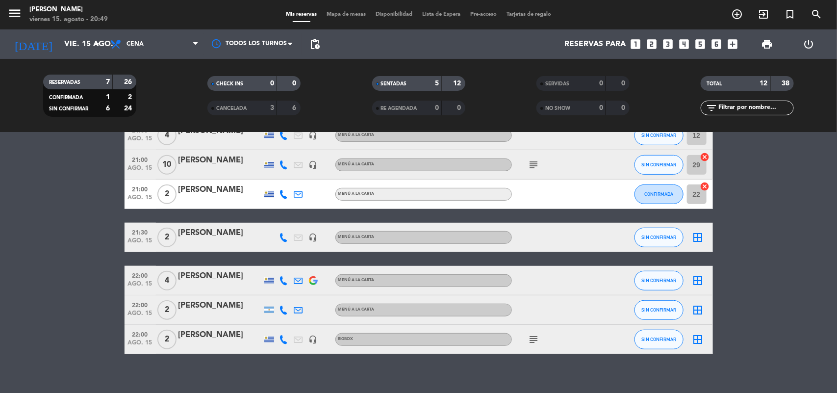
scroll to position [184, 0]
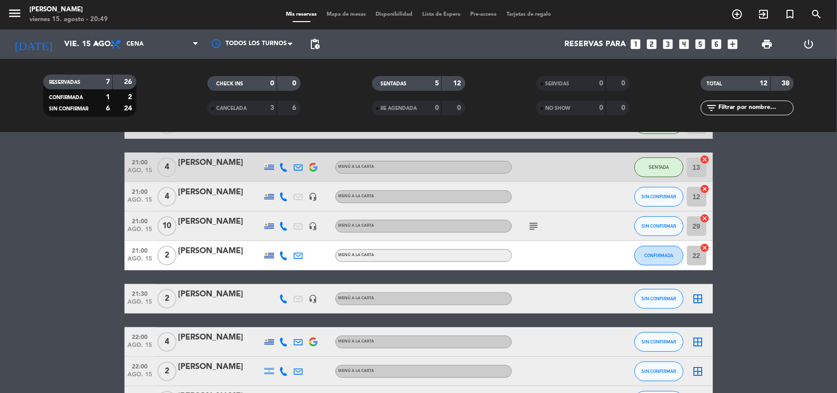
click at [536, 224] on icon "subject" at bounding box center [534, 226] width 12 height 12
click at [651, 43] on icon "looks_two" at bounding box center [652, 44] width 13 height 13
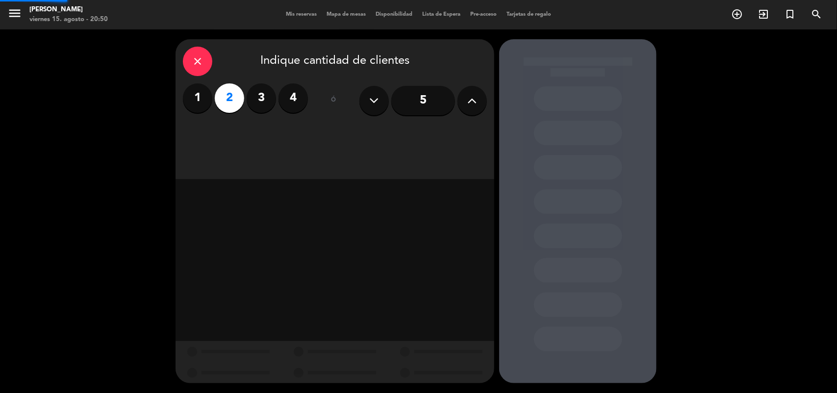
click at [651, 43] on div at bounding box center [577, 211] width 157 height 344
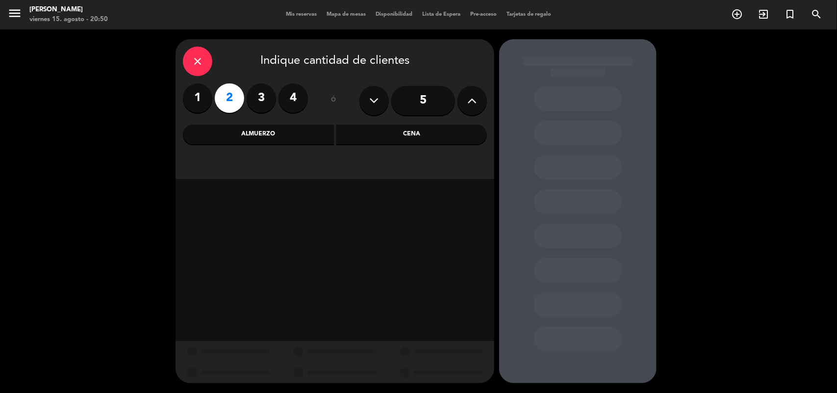
click at [383, 138] on div "Cena" at bounding box center [411, 135] width 151 height 20
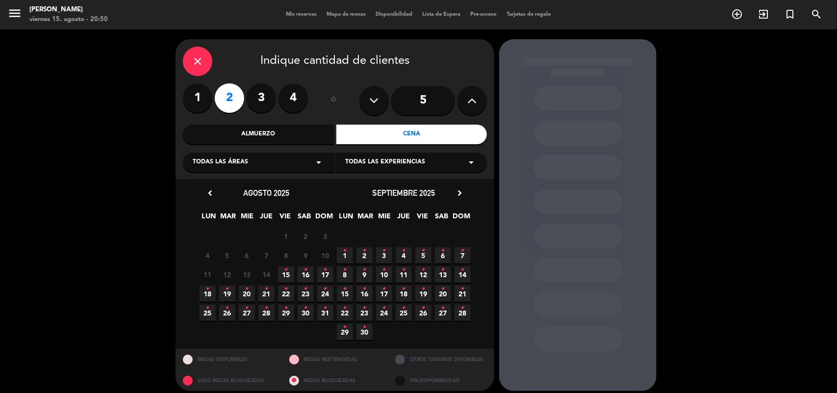
click at [307, 272] on span "16 •" at bounding box center [306, 274] width 16 height 16
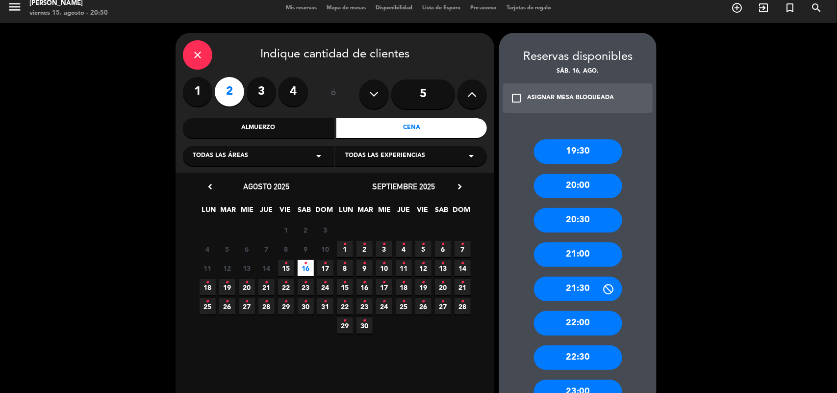
click at [591, 187] on div "20:00" at bounding box center [578, 186] width 88 height 25
drag, startPoint x: 591, startPoint y: 187, endPoint x: 489, endPoint y: 165, distance: 104.7
click at [0, 0] on div at bounding box center [0, 0] width 0 height 0
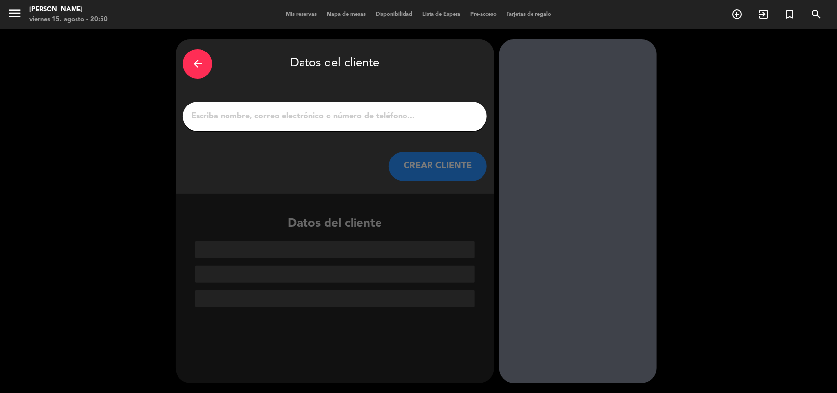
click at [302, 114] on input "1" at bounding box center [334, 116] width 289 height 14
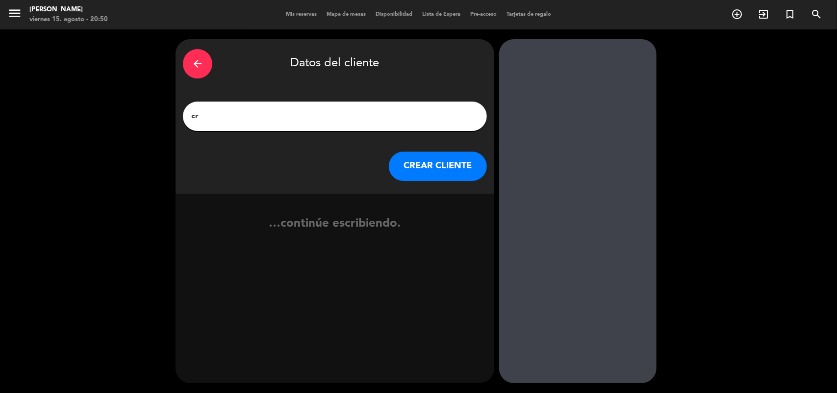
type input "c"
type input "[PERSON_NAME]"
click at [410, 168] on button "CREAR CLIENTE" at bounding box center [438, 166] width 98 height 29
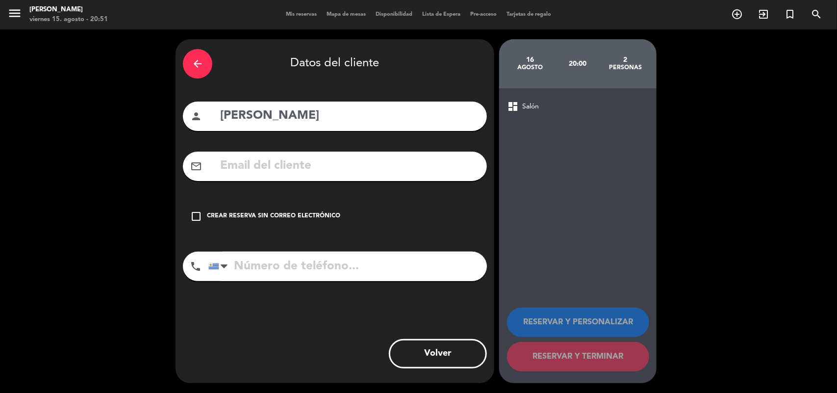
click at [198, 214] on icon "check_box_outline_blank" at bounding box center [196, 216] width 12 height 12
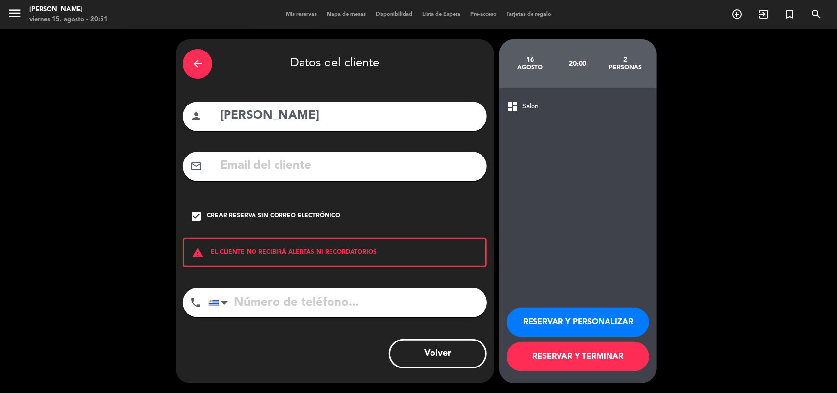
click at [580, 315] on button "RESERVAR Y PERSONALIZAR" at bounding box center [578, 321] width 142 height 29
click at [580, 315] on div "16 agosto 20:00 2 personas dashboard Salón RESERVAR Y PERSONALIZAR RESERVAR Y T…" at bounding box center [577, 211] width 157 height 344
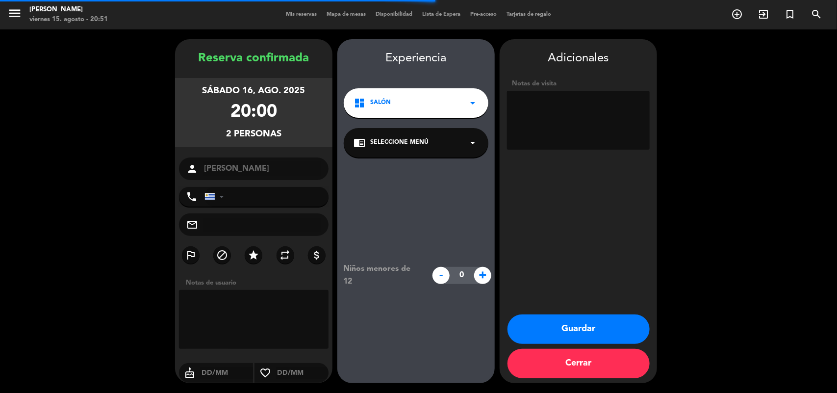
click at [411, 138] on span "Seleccione Menú" at bounding box center [399, 143] width 58 height 10
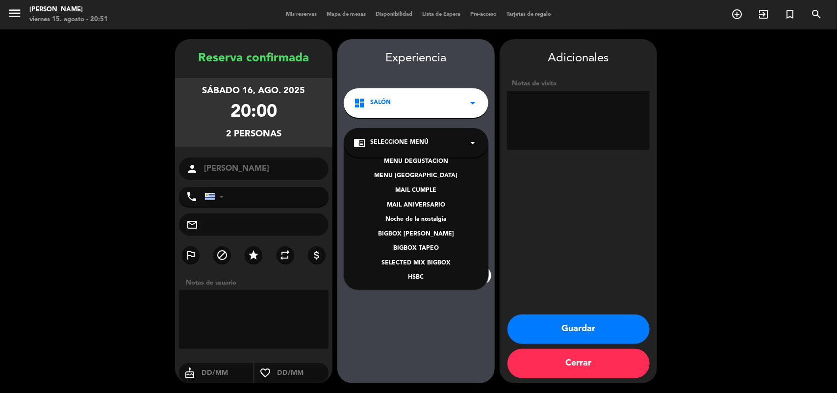
scroll to position [126, 0]
click at [426, 228] on div "BIGBOX [PERSON_NAME]" at bounding box center [416, 233] width 125 height 10
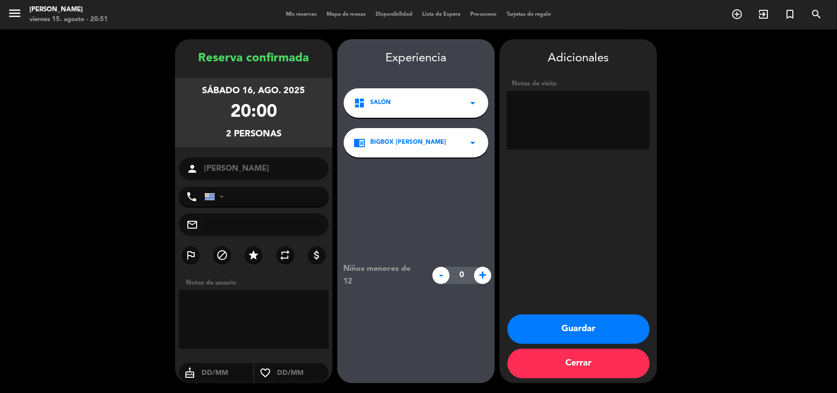
click at [542, 125] on textarea at bounding box center [578, 120] width 143 height 59
paste textarea "7nvr5ibb"
type textarea "7nvr5ibb"
click at [247, 224] on input "text" at bounding box center [262, 225] width 118 height 14
paste input "[EMAIL_ADDRESS][DOMAIN_NAME]"
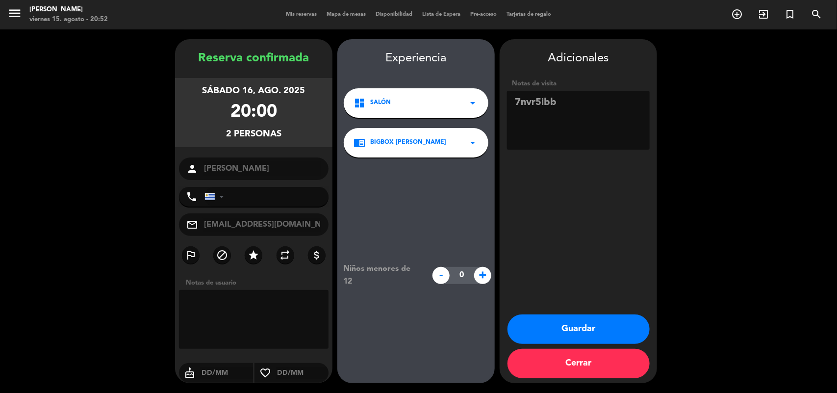
type input "[EMAIL_ADDRESS][DOMAIN_NAME]"
click at [258, 197] on input "tel" at bounding box center [267, 197] width 124 height 20
click at [239, 195] on input "tel" at bounding box center [267, 197] width 124 height 20
paste input "[PHONE_NUMBER]"
type input "[PHONE_NUMBER]"
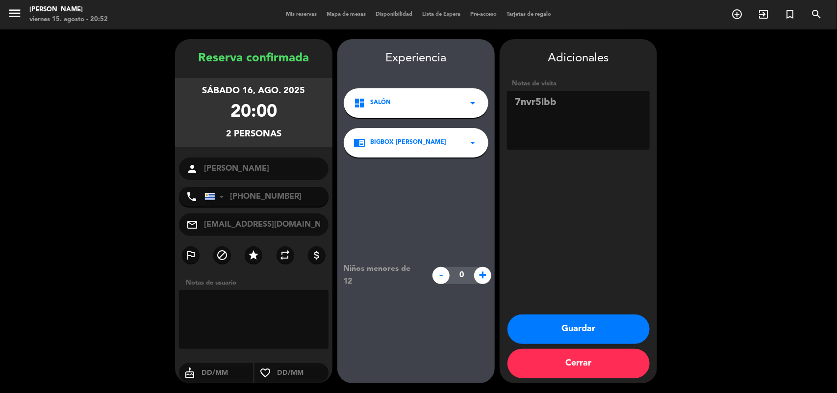
click at [581, 103] on textarea at bounding box center [578, 120] width 143 height 59
type textarea "7nvr5ibb + 1 niño de 2 años"
click at [558, 329] on button "Guardar" at bounding box center [579, 328] width 142 height 29
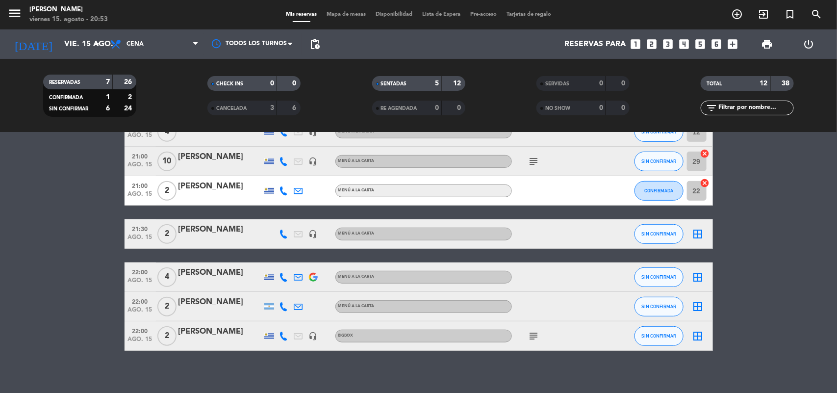
scroll to position [256, 0]
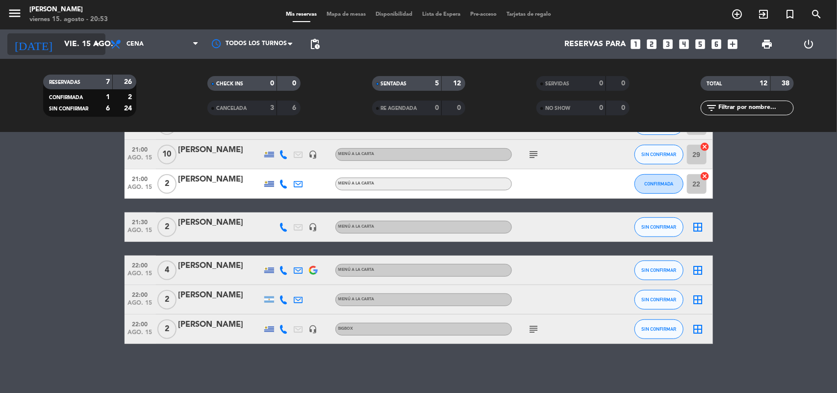
click at [96, 47] on icon "arrow_drop_down" at bounding box center [97, 44] width 12 height 12
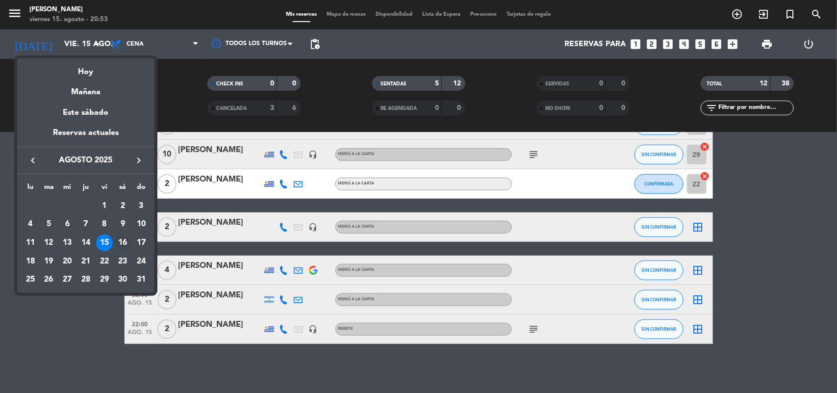
click at [126, 245] on div "16" at bounding box center [122, 242] width 17 height 17
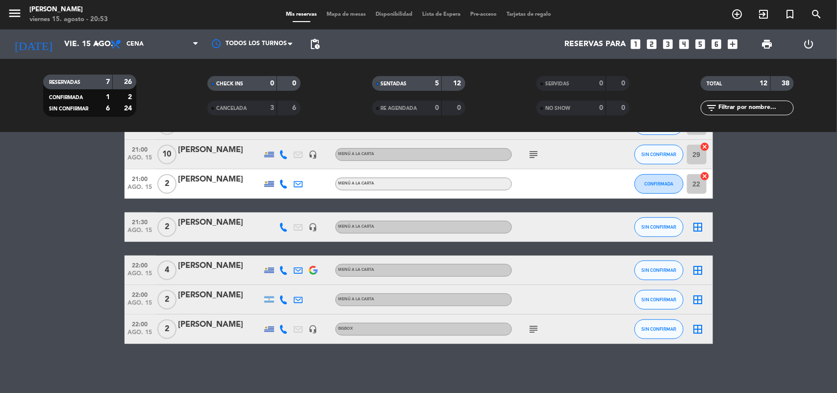
type input "sáb. 16 ago."
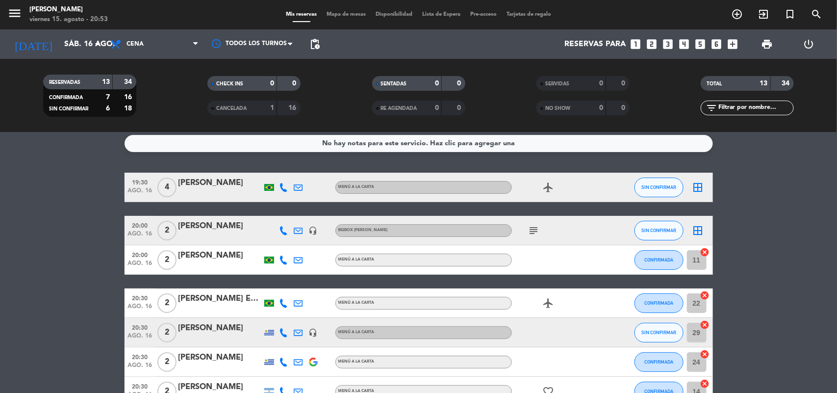
scroll to position [0, 0]
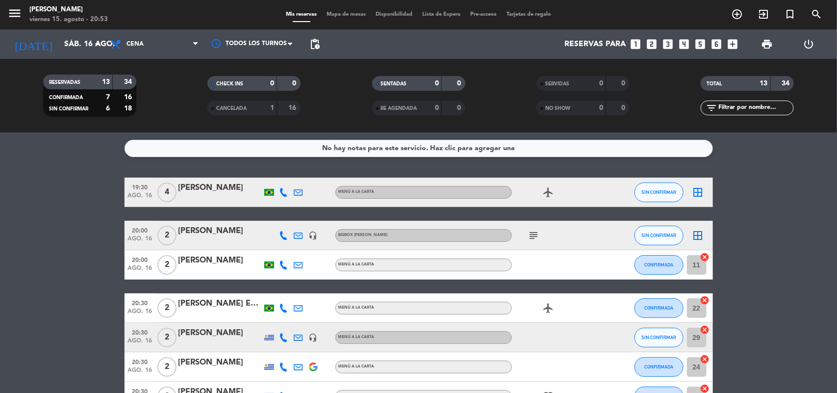
click at [198, 229] on div "[PERSON_NAME]" at bounding box center [220, 231] width 83 height 13
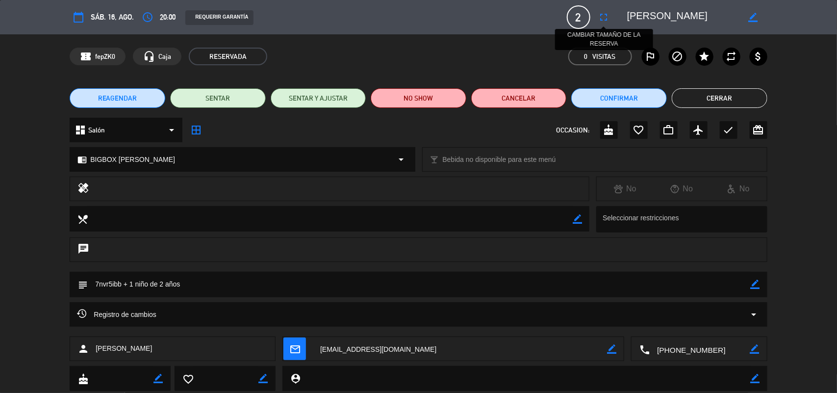
click at [607, 12] on icon "fullscreen" at bounding box center [604, 17] width 12 height 12
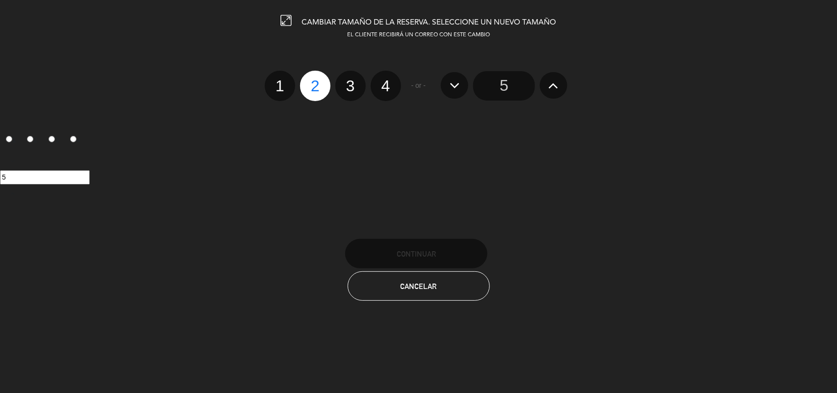
click at [350, 84] on label "3" at bounding box center [350, 86] width 30 height 30
click at [350, 80] on input "3" at bounding box center [349, 77] width 6 height 6
radio input "true"
radio input "false"
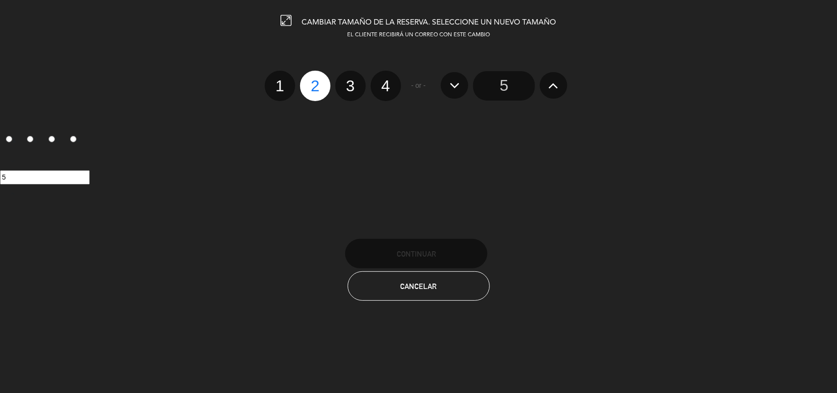
radio input "false"
radio input "true"
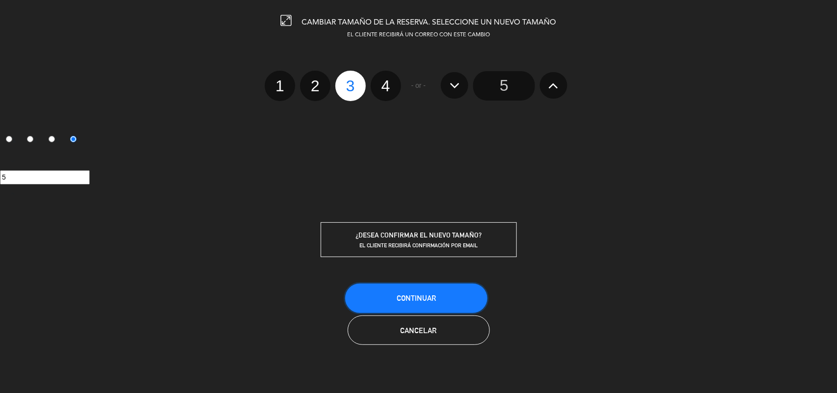
click at [419, 296] on span "Continuar" at bounding box center [416, 298] width 39 height 8
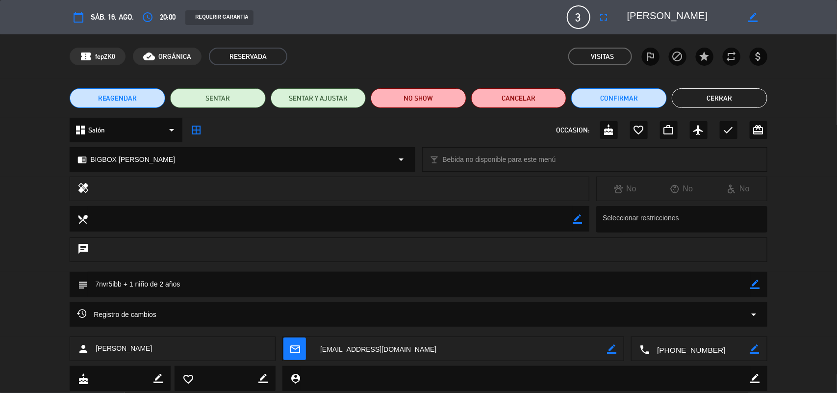
click at [676, 190] on icon at bounding box center [675, 188] width 9 height 9
click at [677, 187] on icon at bounding box center [675, 188] width 9 height 9
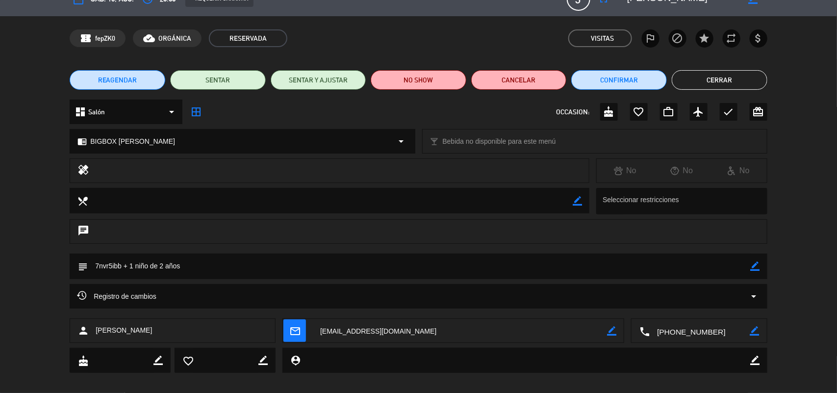
scroll to position [27, 0]
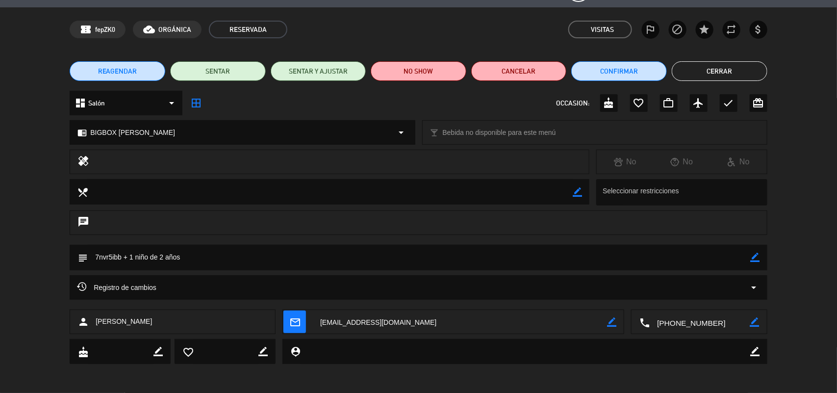
click at [736, 67] on button "Cerrar" at bounding box center [720, 71] width 96 height 20
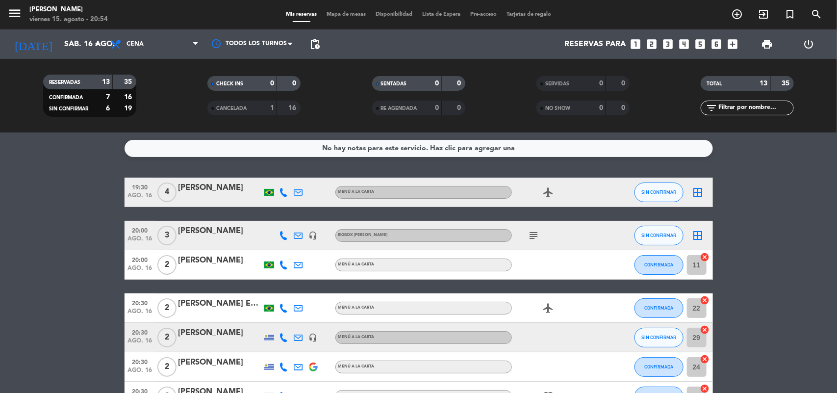
click at [699, 237] on icon "border_all" at bounding box center [698, 236] width 12 height 12
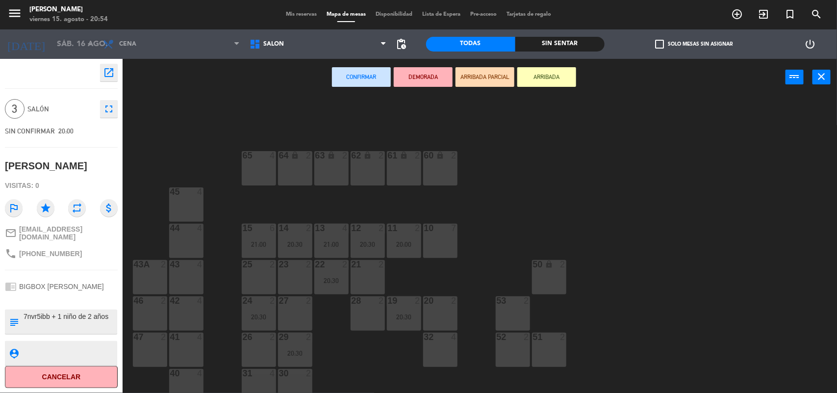
click at [447, 350] on div "32 4" at bounding box center [440, 349] width 34 height 34
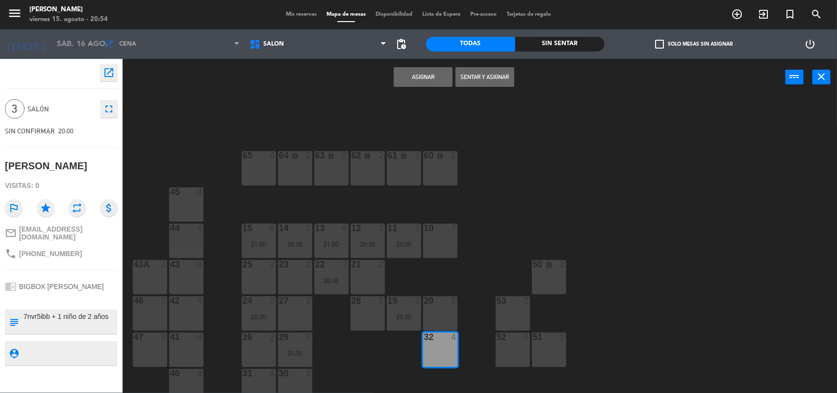
click at [432, 75] on button "Asignar" at bounding box center [423, 77] width 59 height 20
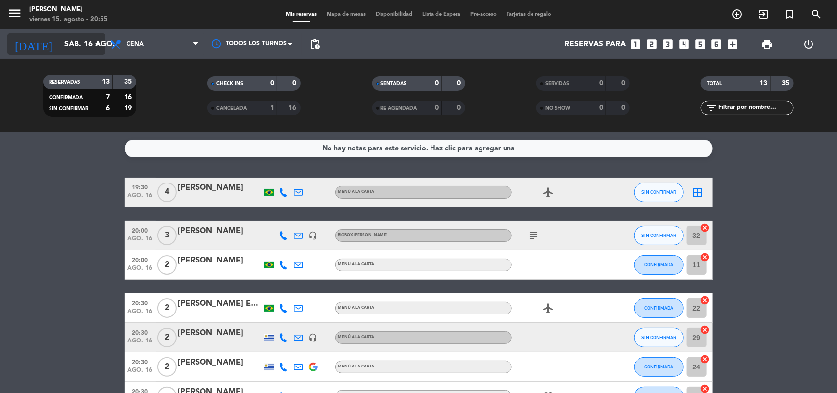
click at [79, 42] on input "sáb. 16 ago." at bounding box center [110, 44] width 103 height 19
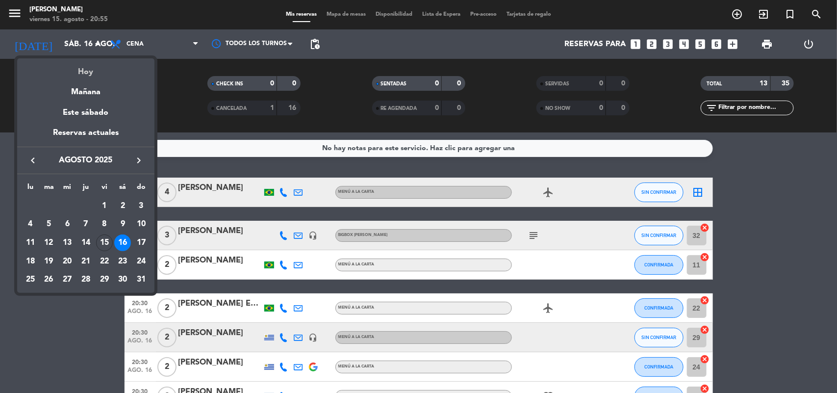
click at [89, 73] on div "Hoy" at bounding box center [85, 68] width 137 height 20
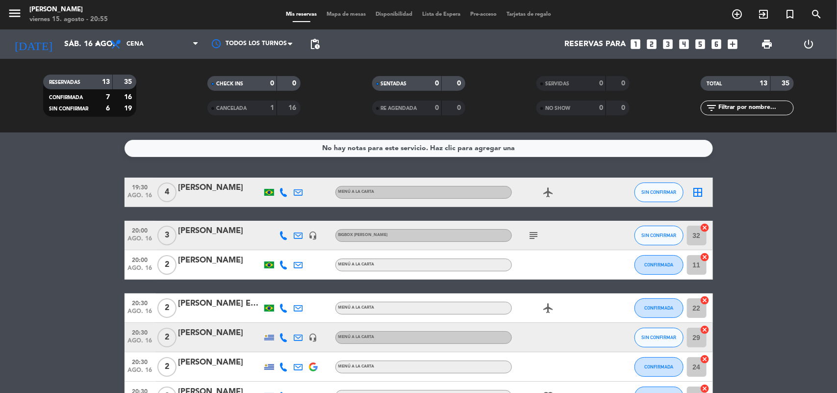
type input "vie. 15 ago."
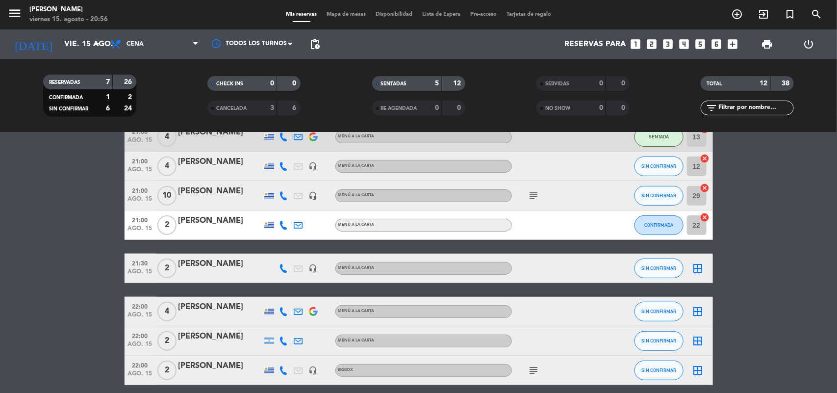
scroll to position [194, 0]
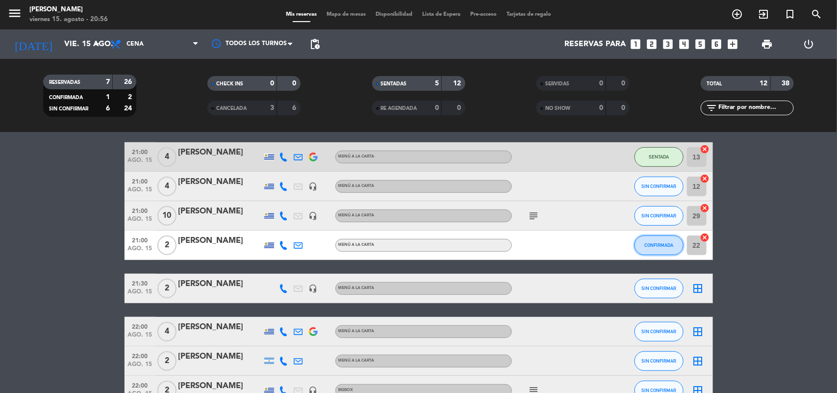
click at [674, 244] on button "CONFIRMADA" at bounding box center [659, 245] width 49 height 20
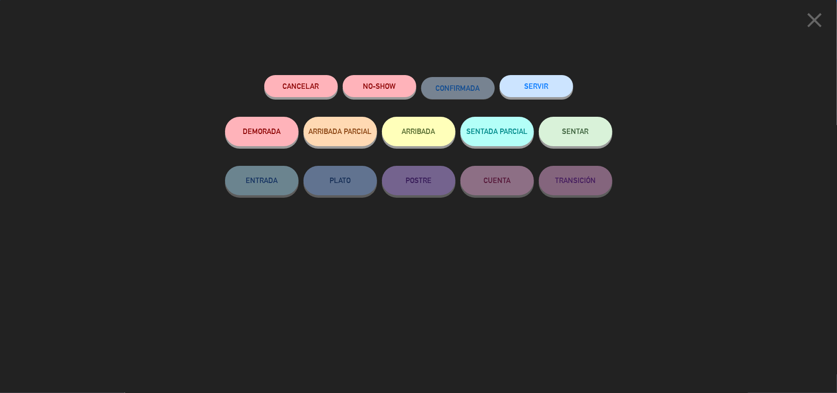
click at [562, 128] on button "SENTAR" at bounding box center [576, 131] width 74 height 29
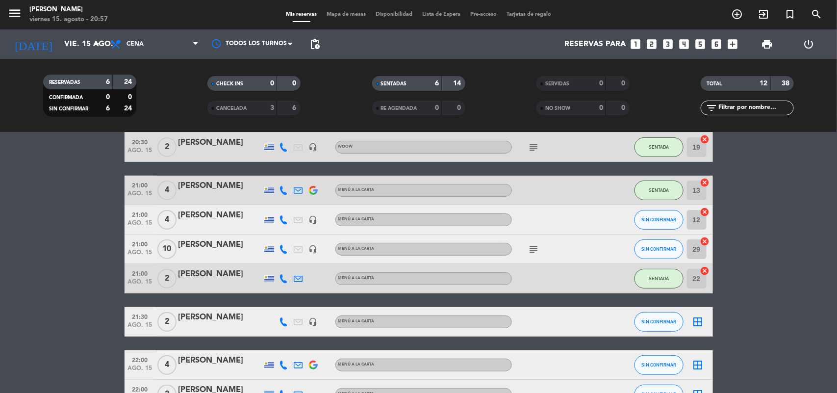
scroll to position [133, 0]
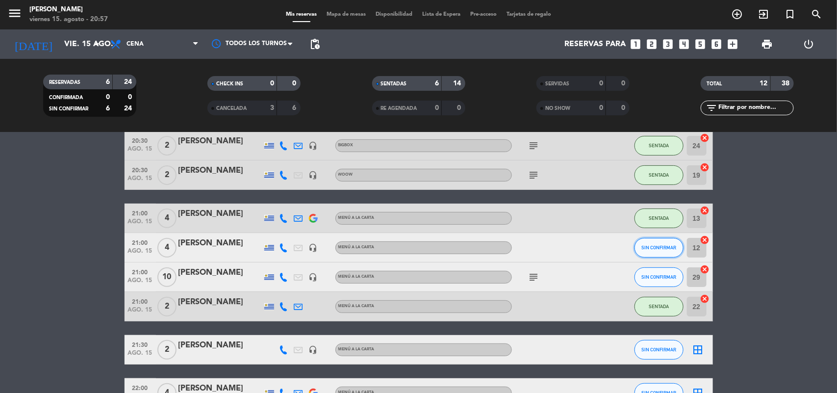
click at [653, 248] on span "SIN CONFIRMAR" at bounding box center [658, 247] width 35 height 5
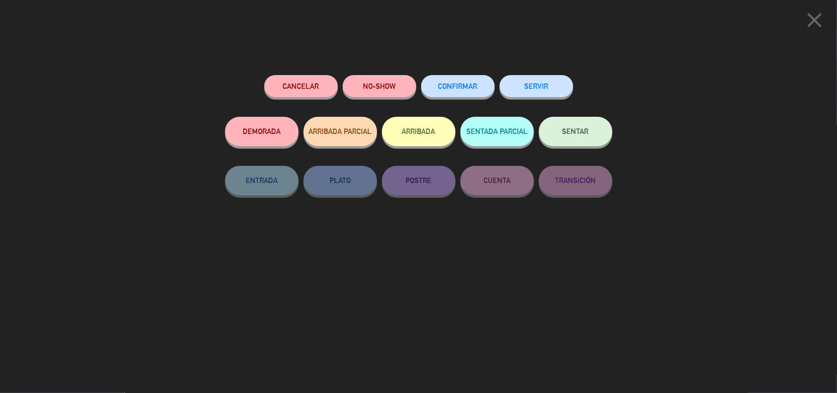
drag, startPoint x: 579, startPoint y: 133, endPoint x: 552, endPoint y: 175, distance: 50.1
click at [575, 135] on span "SENTAR" at bounding box center [576, 131] width 26 height 8
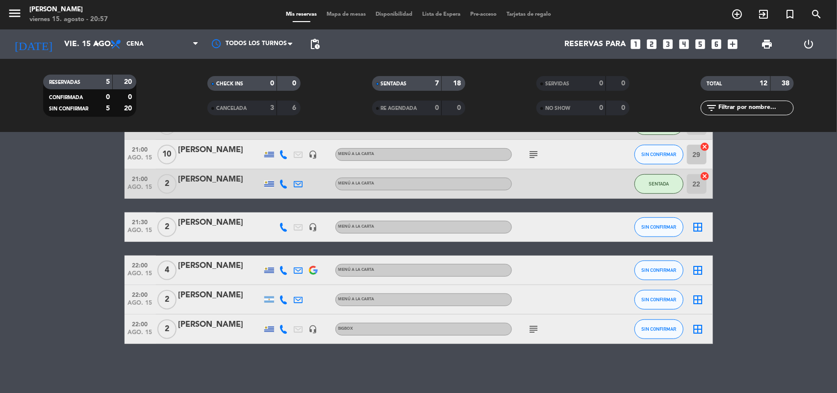
scroll to position [72, 0]
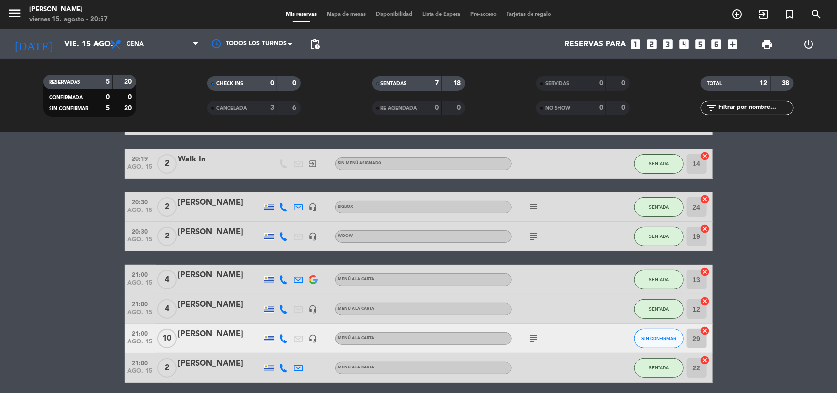
click at [187, 229] on div "[PERSON_NAME]" at bounding box center [220, 232] width 83 height 13
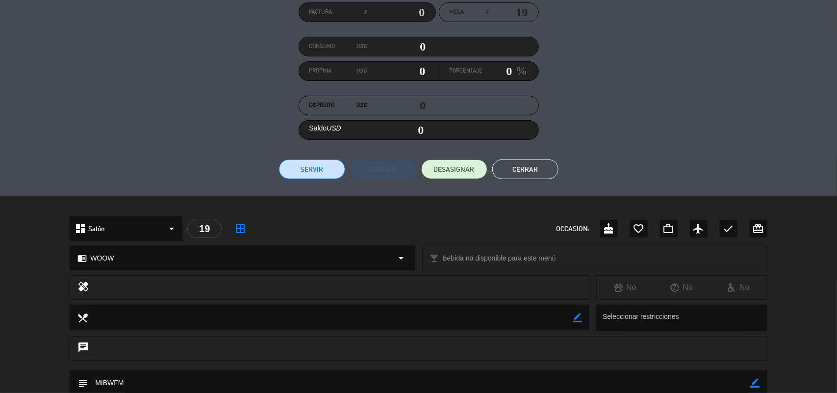
scroll to position [219, 0]
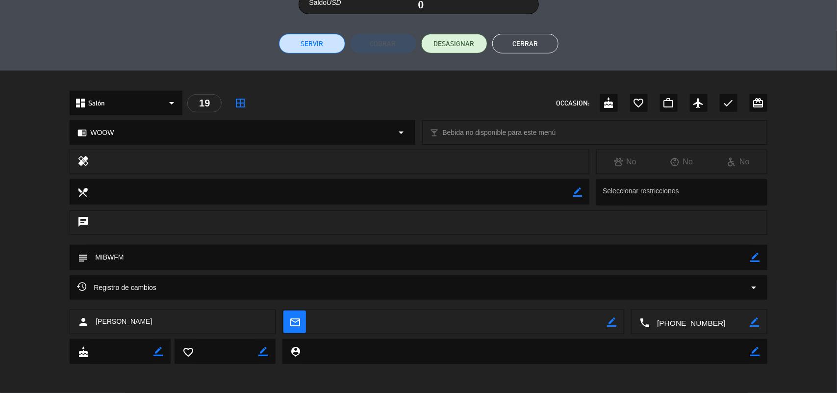
click at [670, 324] on textarea at bounding box center [700, 322] width 100 height 25
click at [676, 322] on textarea at bounding box center [700, 322] width 100 height 25
click at [118, 254] on textarea at bounding box center [419, 257] width 663 height 25
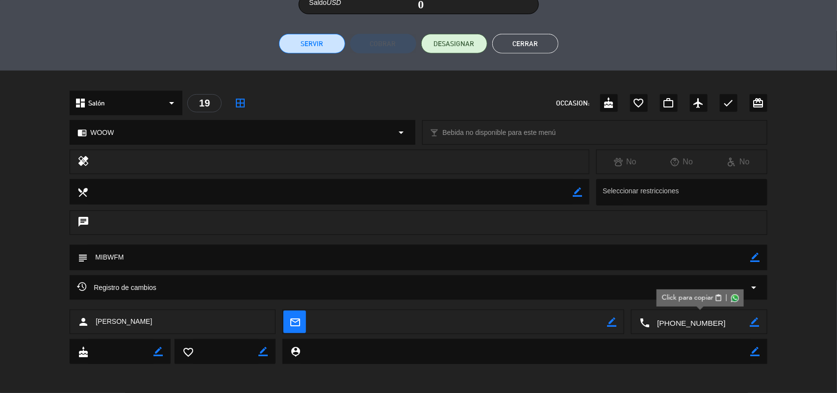
click at [118, 254] on textarea at bounding box center [419, 257] width 663 height 25
click at [517, 46] on button "Cerrar" at bounding box center [525, 44] width 66 height 20
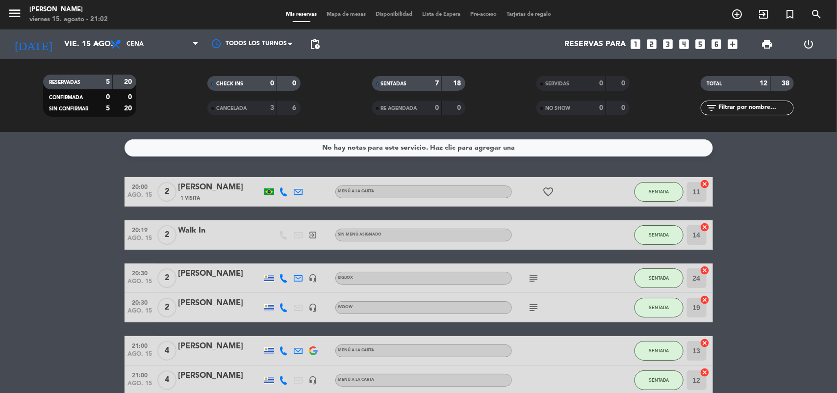
scroll to position [0, 0]
click at [341, 16] on span "Mapa de mesas" at bounding box center [346, 14] width 49 height 5
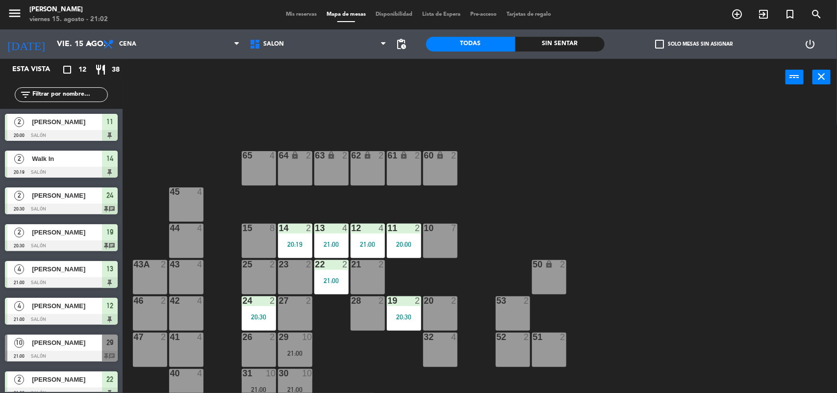
click at [248, 280] on div "25 2" at bounding box center [259, 277] width 34 height 34
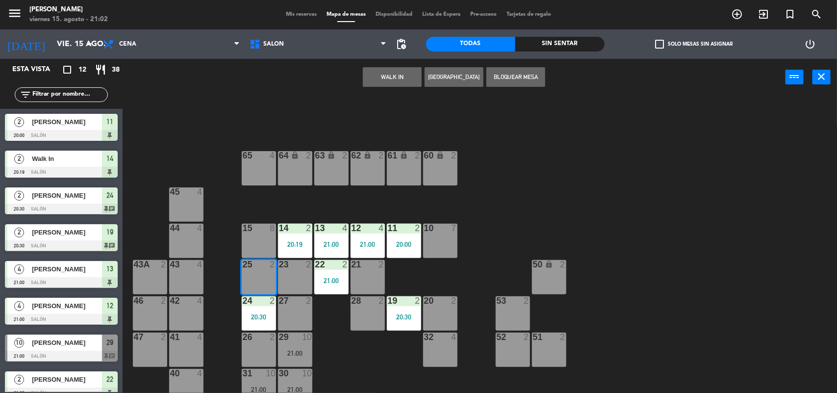
click at [374, 79] on button "WALK IN" at bounding box center [392, 77] width 59 height 20
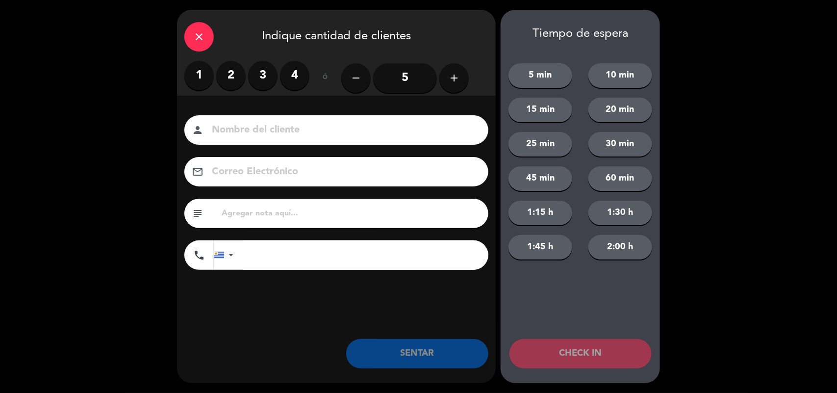
click at [231, 77] on label "2" at bounding box center [230, 75] width 29 height 29
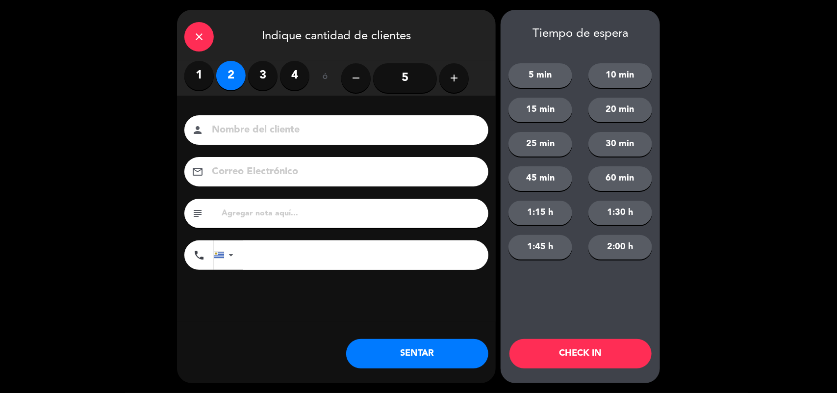
click at [428, 356] on button "SENTAR" at bounding box center [417, 353] width 142 height 29
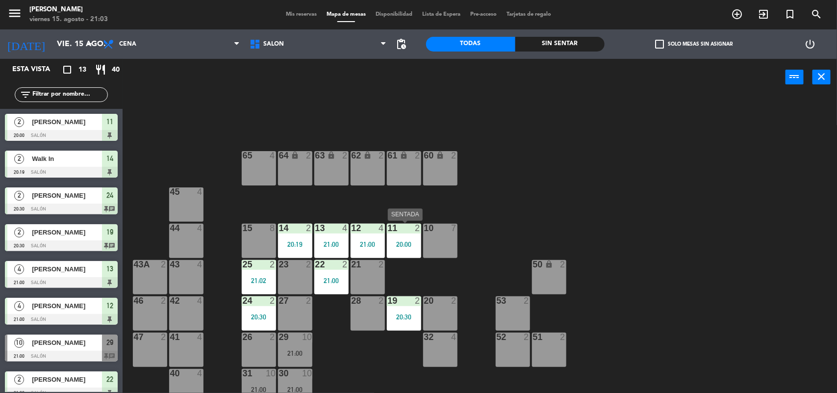
click at [401, 247] on div "20:00" at bounding box center [404, 244] width 34 height 7
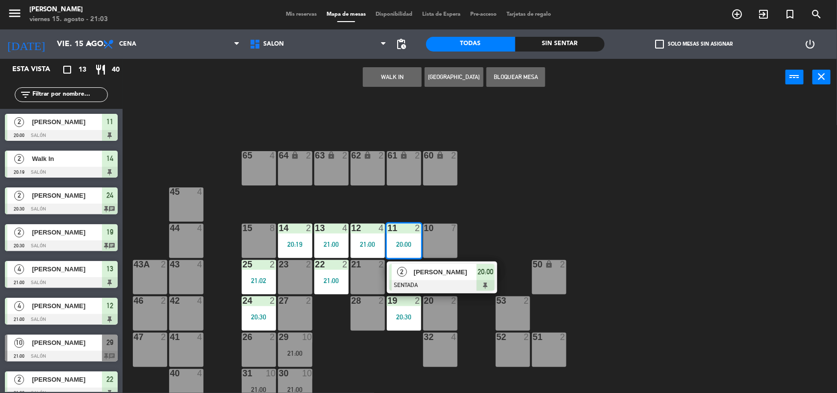
click at [413, 275] on div "[PERSON_NAME]" at bounding box center [445, 272] width 64 height 16
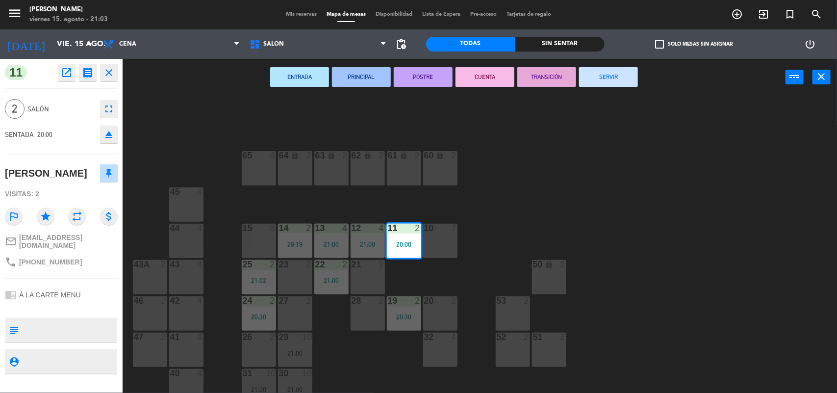
click at [599, 81] on button "SERVIR" at bounding box center [608, 77] width 59 height 20
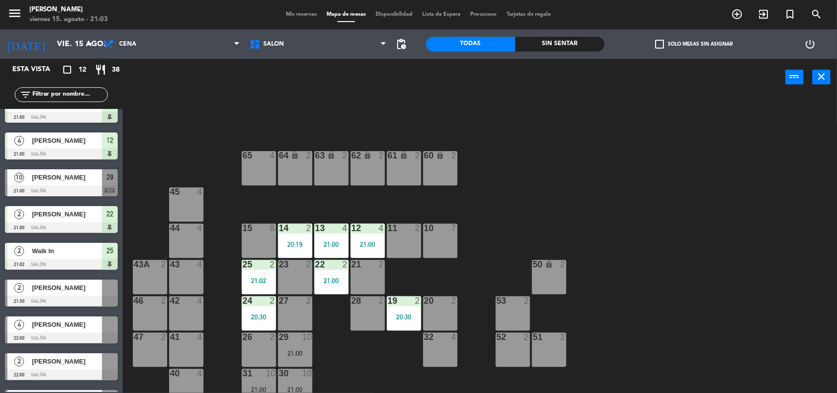
scroll to position [158, 0]
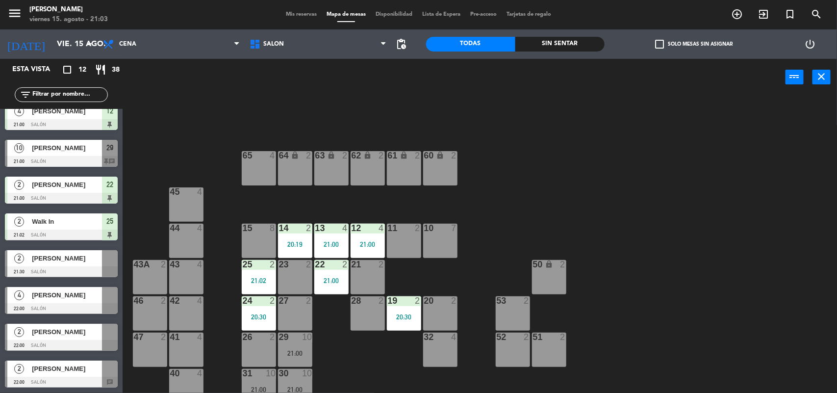
click at [73, 259] on span "[PERSON_NAME]" at bounding box center [67, 258] width 70 height 10
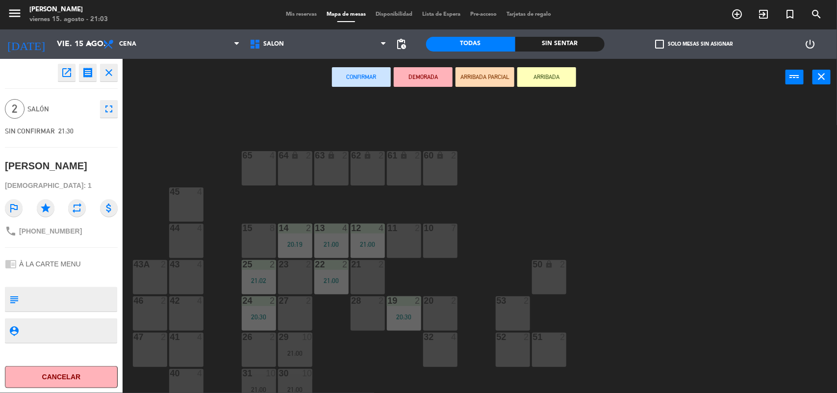
click at [397, 235] on div "11 2" at bounding box center [404, 241] width 34 height 34
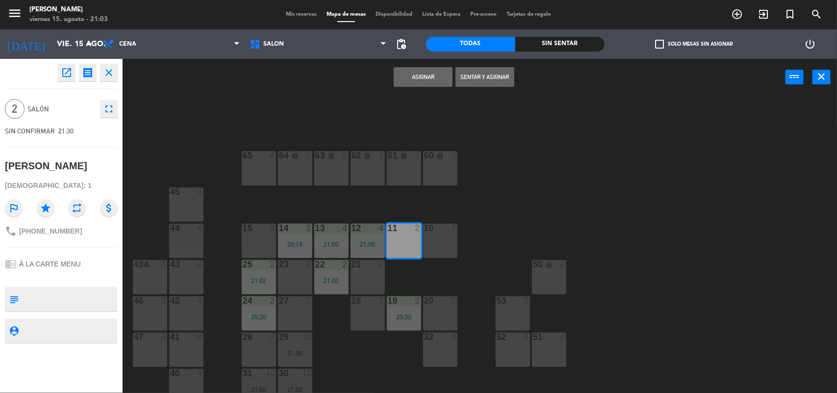
click at [411, 83] on button "Asignar" at bounding box center [423, 77] width 59 height 20
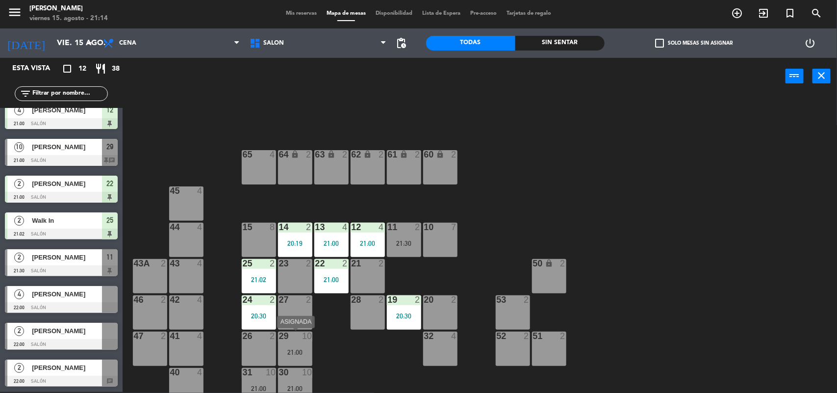
click at [300, 344] on div "29 10 21:00" at bounding box center [295, 349] width 34 height 34
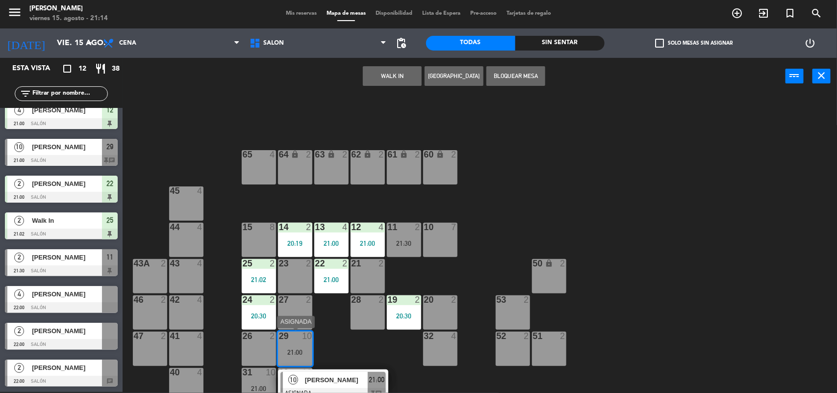
click at [314, 381] on span "[PERSON_NAME]" at bounding box center [336, 380] width 63 height 10
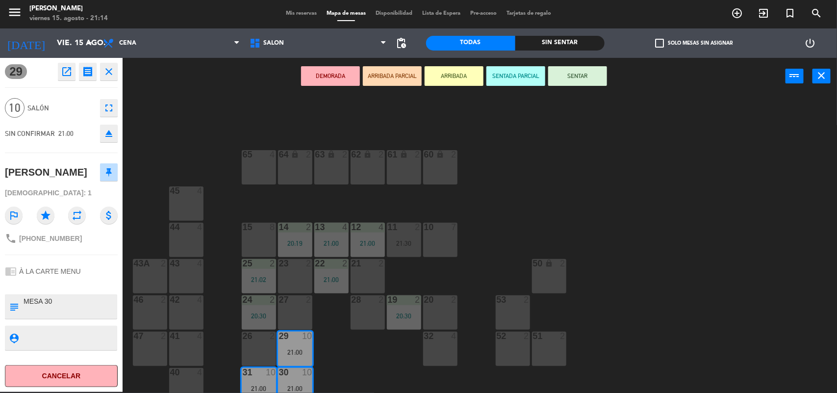
click at [589, 79] on button "SENTAR" at bounding box center [577, 76] width 59 height 20
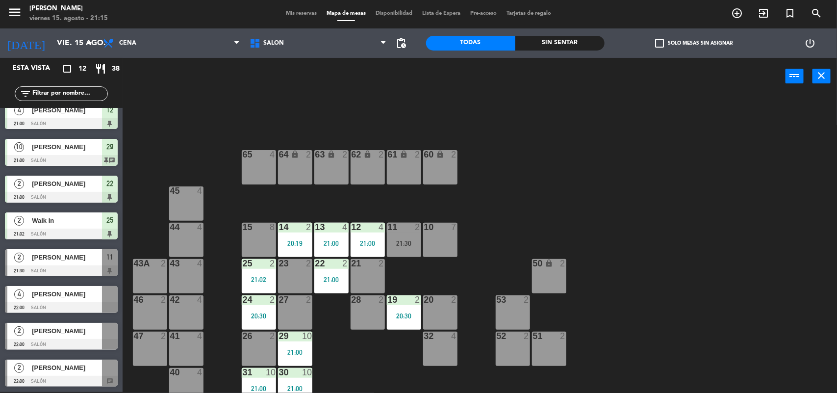
click at [290, 13] on span "Mis reservas" at bounding box center [301, 13] width 41 height 5
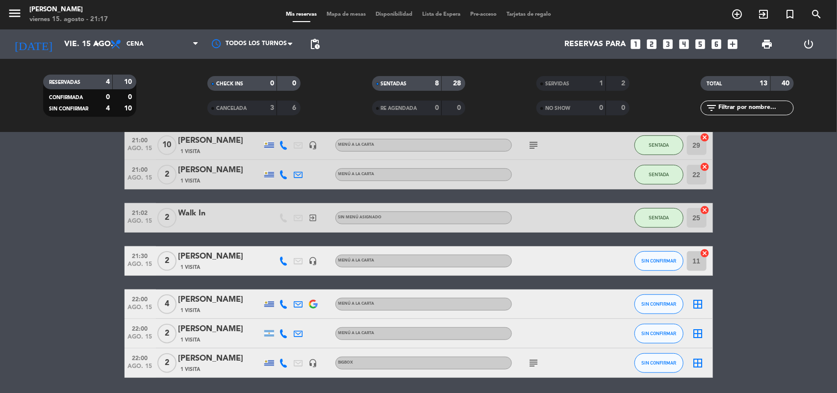
scroll to position [245, 0]
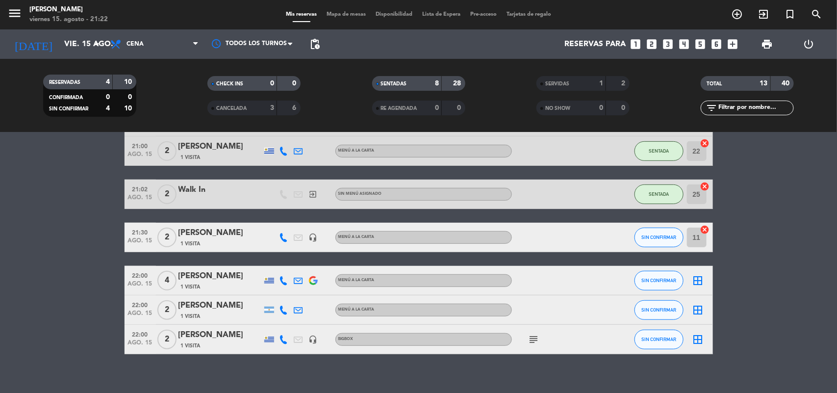
click at [337, 14] on span "Mapa de mesas" at bounding box center [346, 14] width 49 height 5
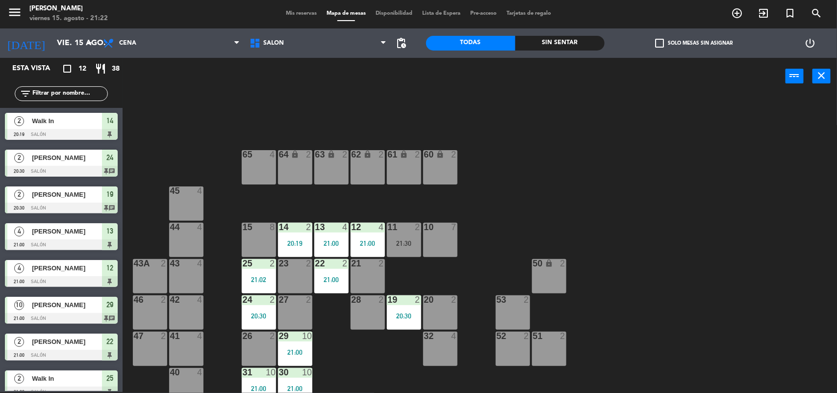
drag, startPoint x: 288, startPoint y: 270, endPoint x: 284, endPoint y: 278, distance: 8.6
click at [288, 271] on div "23 2" at bounding box center [295, 276] width 34 height 34
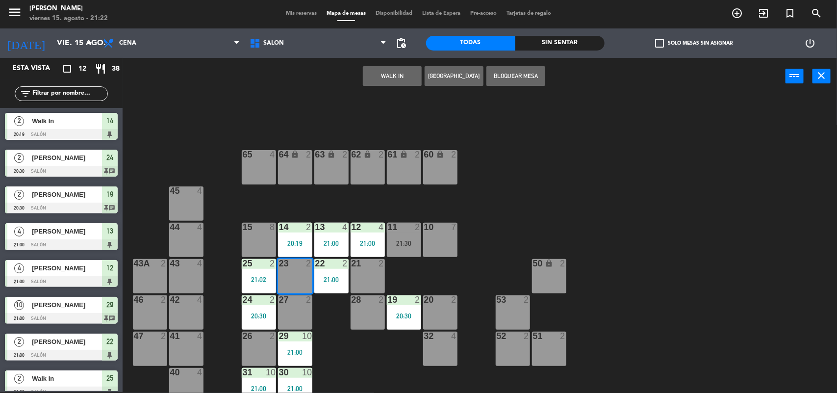
click at [292, 303] on div at bounding box center [295, 299] width 16 height 9
click at [398, 77] on button "WALK IN" at bounding box center [392, 76] width 59 height 20
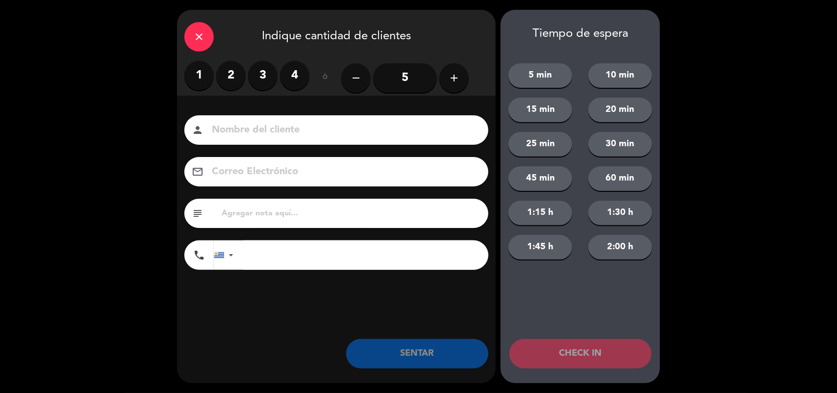
click at [260, 73] on label "3" at bounding box center [262, 75] width 29 height 29
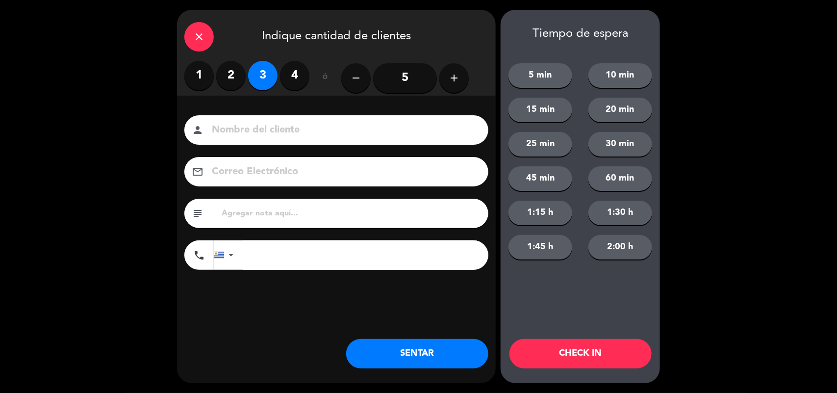
click at [418, 350] on button "SENTAR" at bounding box center [417, 353] width 142 height 29
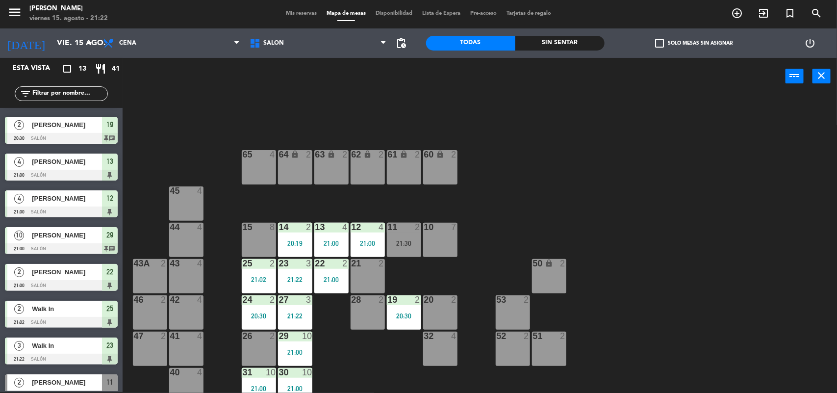
scroll to position [195, 0]
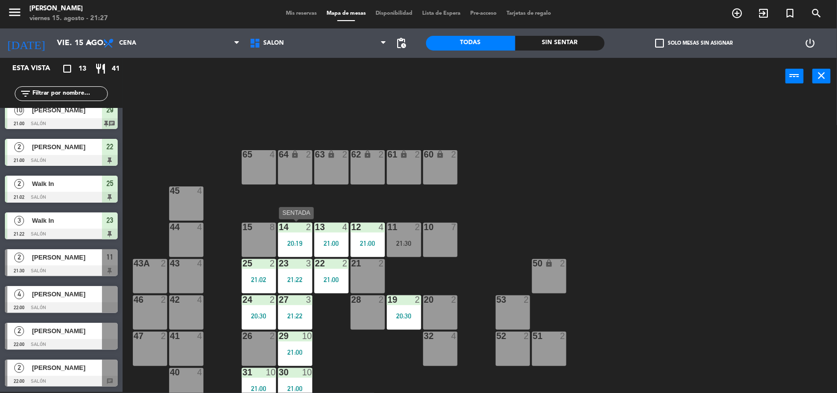
click at [289, 245] on div "20:19" at bounding box center [295, 243] width 34 height 7
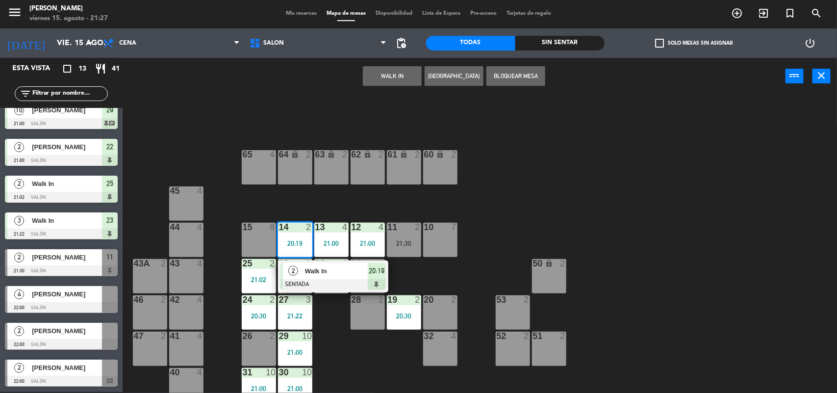
click at [289, 245] on div "20:19" at bounding box center [295, 243] width 34 height 7
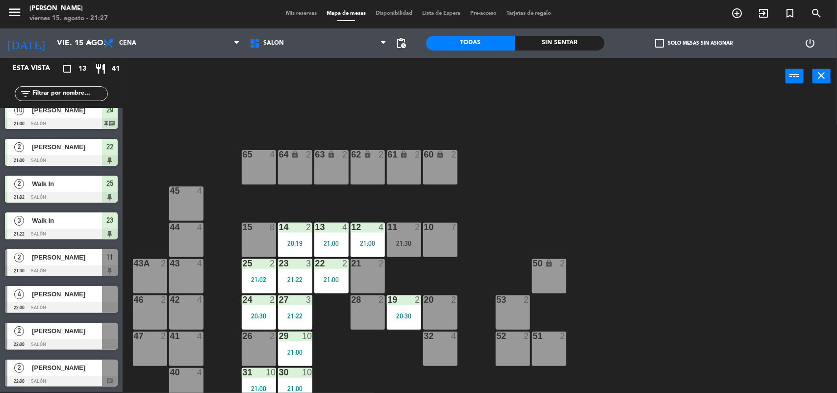
click at [292, 242] on div "20:19" at bounding box center [295, 243] width 34 height 7
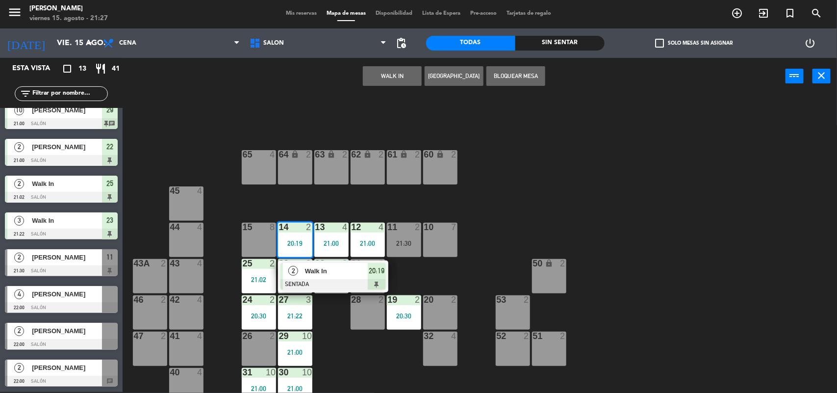
click at [323, 275] on span "Walk In" at bounding box center [336, 271] width 63 height 10
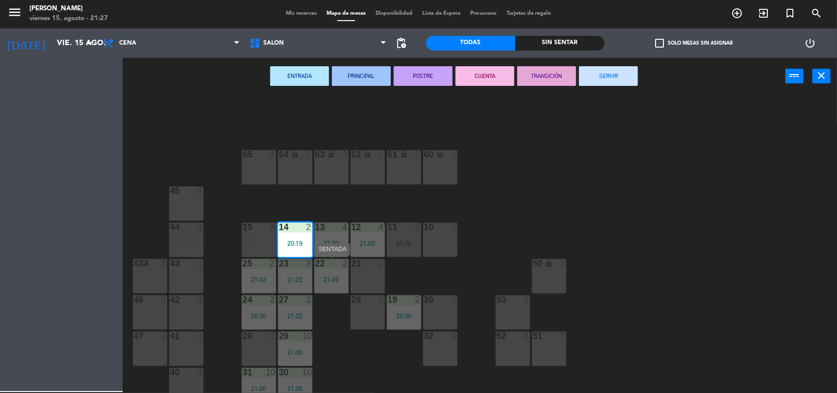
click at [323, 275] on div "22 2 21:00" at bounding box center [331, 276] width 34 height 34
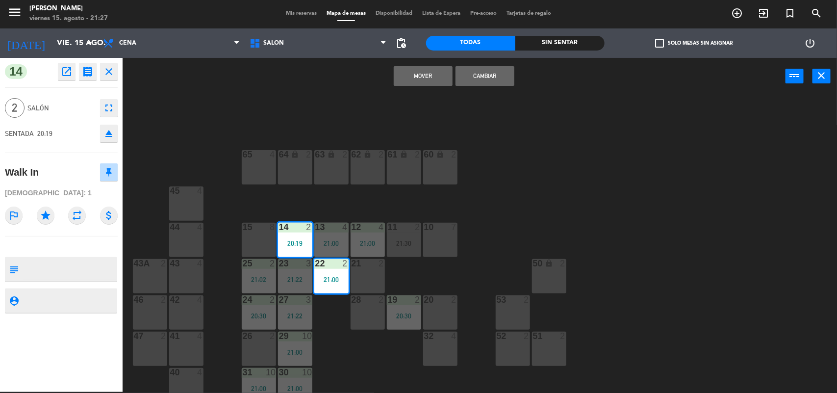
drag, startPoint x: 406, startPoint y: 202, endPoint x: 342, endPoint y: 219, distance: 66.0
click at [405, 202] on div "64 lock 2 63 lock 2 62 lock 2 61 lock 2 60 lock 2 65 4 45 4 10 7 15 8 13 4 21:0…" at bounding box center [484, 244] width 706 height 297
click at [390, 205] on div "64 lock 2 63 lock 2 62 lock 2 61 lock 2 60 lock 2 65 4 45 4 10 7 15 8 13 4 21:0…" at bounding box center [484, 244] width 706 height 297
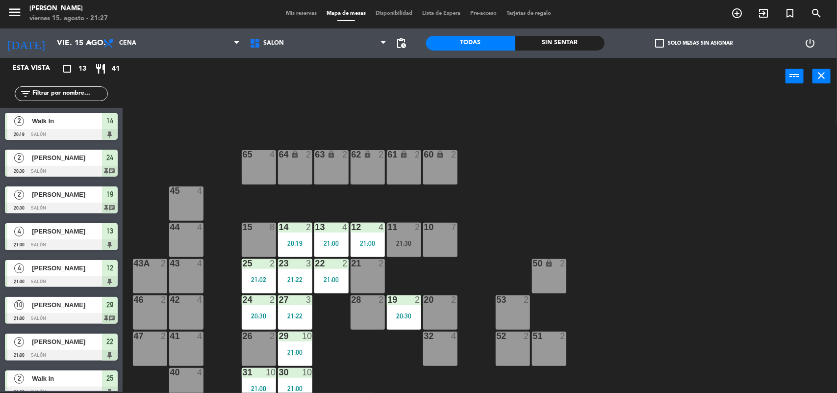
click at [284, 231] on div "14 2" at bounding box center [295, 228] width 34 height 10
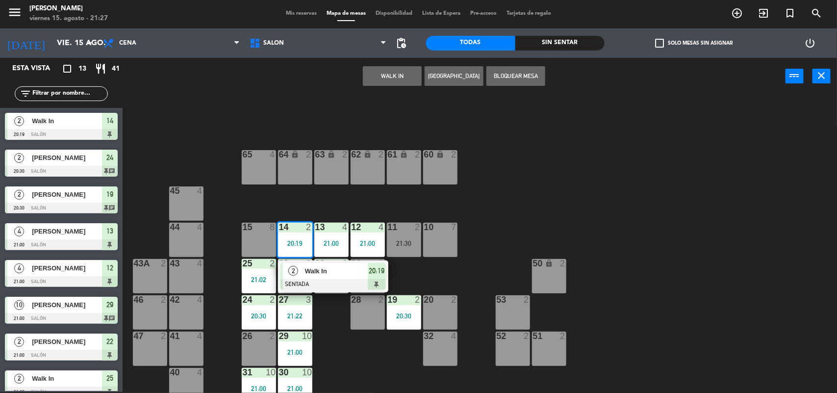
click at [322, 264] on div "Walk In" at bounding box center [336, 271] width 64 height 16
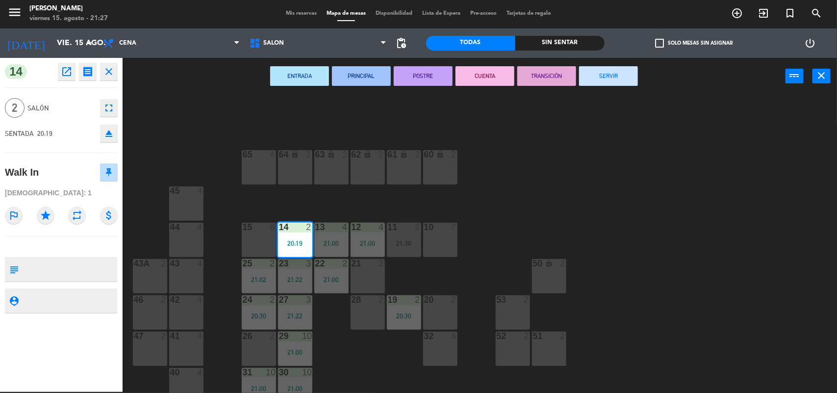
drag, startPoint x: 598, startPoint y: 77, endPoint x: 548, endPoint y: 81, distance: 50.2
click at [591, 76] on button "SERVIR" at bounding box center [608, 76] width 59 height 20
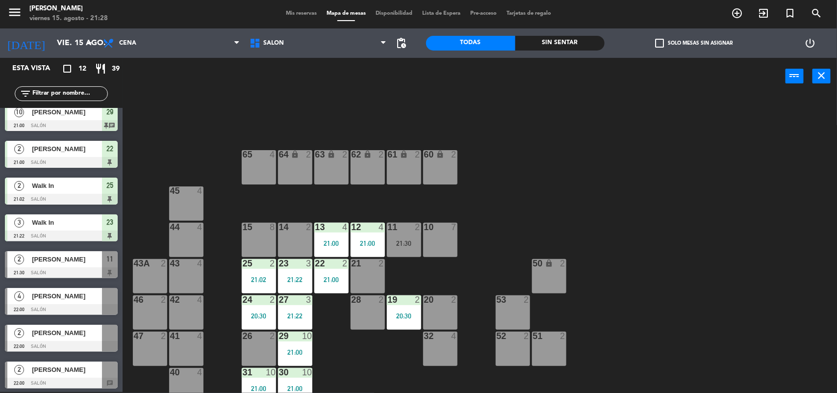
scroll to position [158, 0]
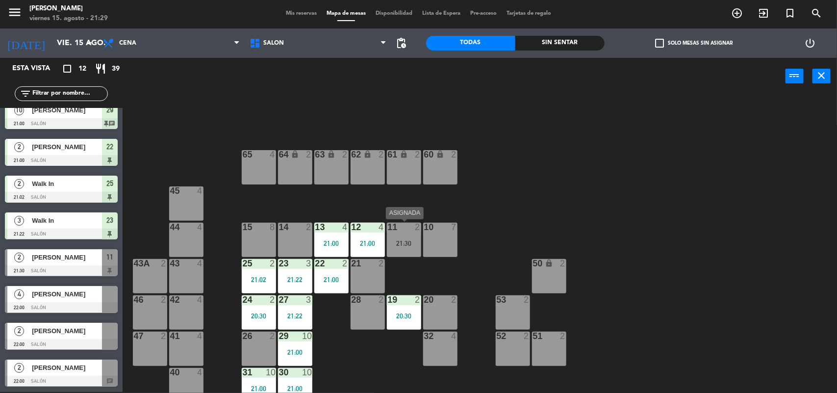
click at [409, 240] on div "21:30" at bounding box center [404, 243] width 34 height 7
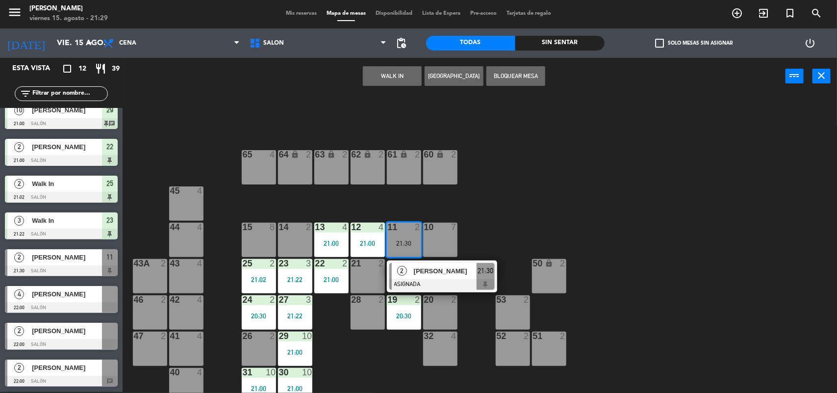
click at [423, 283] on div "2 [PERSON_NAME] ASIGNADA 21:30" at bounding box center [442, 276] width 125 height 32
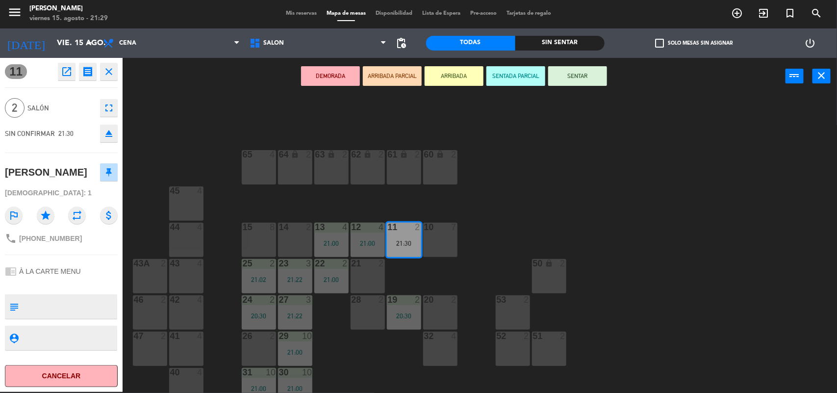
click at [571, 74] on button "SENTAR" at bounding box center [577, 76] width 59 height 20
click at [571, 74] on div "DEMORADA ARRIBADA PARCIAL ARRIBADA SENTADA PARCIAL SENTAR power_input close" at bounding box center [454, 76] width 663 height 37
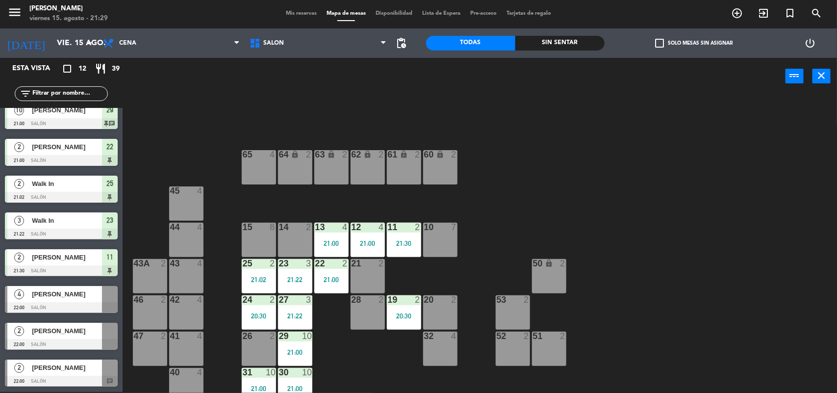
click at [237, 111] on div "64 lock 2 63 lock 2 62 lock 2 61 lock 2 60 lock 2 65 4 45 4 10 7 15 8 13 4 21:0…" at bounding box center [484, 244] width 706 height 297
click at [52, 46] on input "vie. 15 ago." at bounding box center [103, 43] width 103 height 19
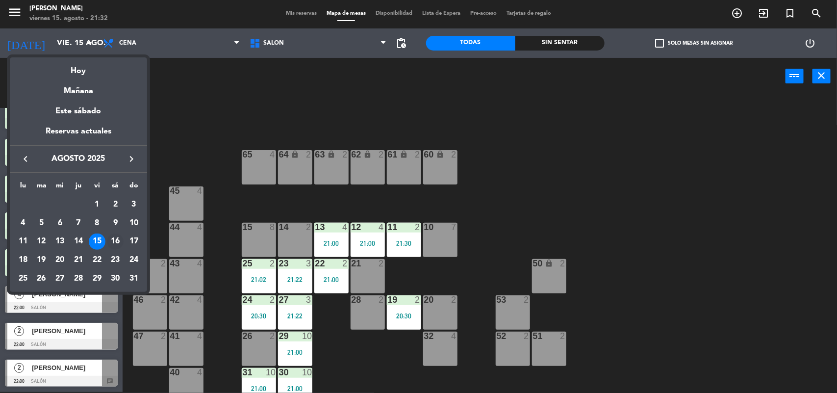
click at [118, 240] on div "16" at bounding box center [115, 241] width 17 height 17
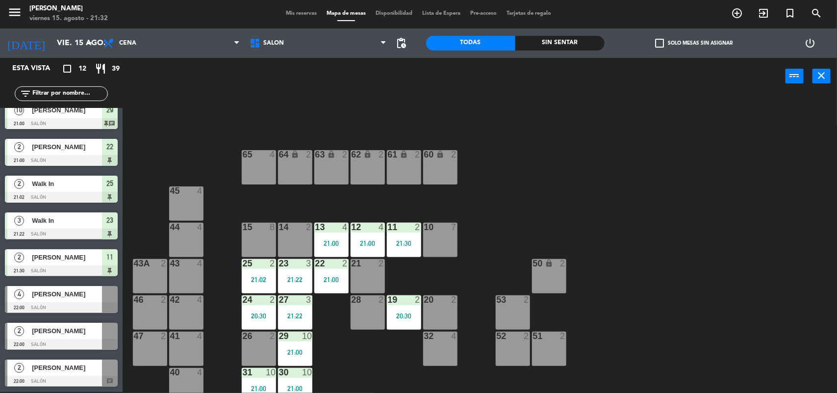
type input "sáb. 16 ago."
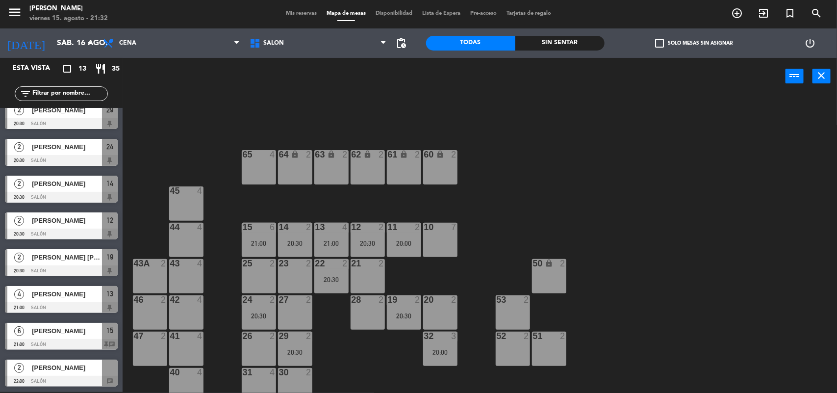
click at [300, 15] on span "Mis reservas" at bounding box center [301, 13] width 41 height 5
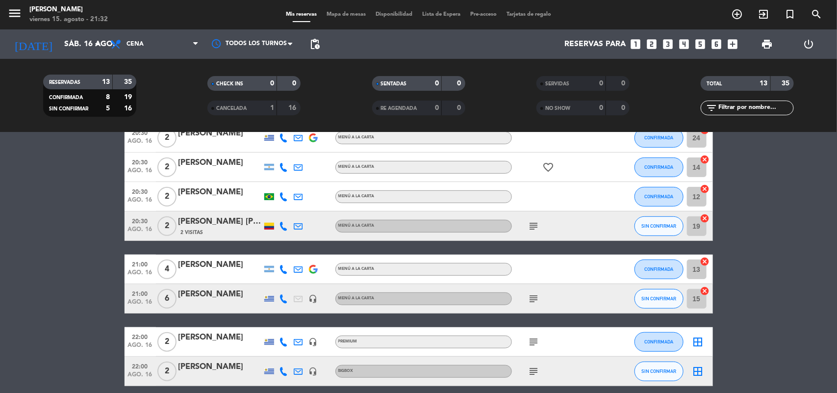
scroll to position [245, 0]
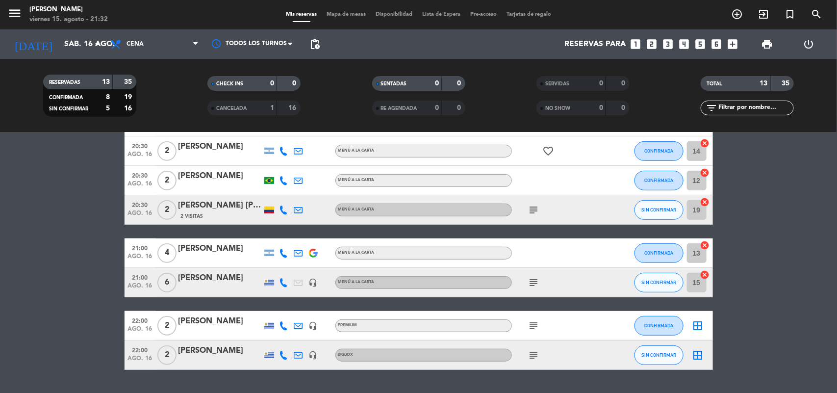
click at [535, 321] on icon "subject" at bounding box center [534, 326] width 12 height 12
click at [531, 354] on icon "subject" at bounding box center [534, 355] width 12 height 12
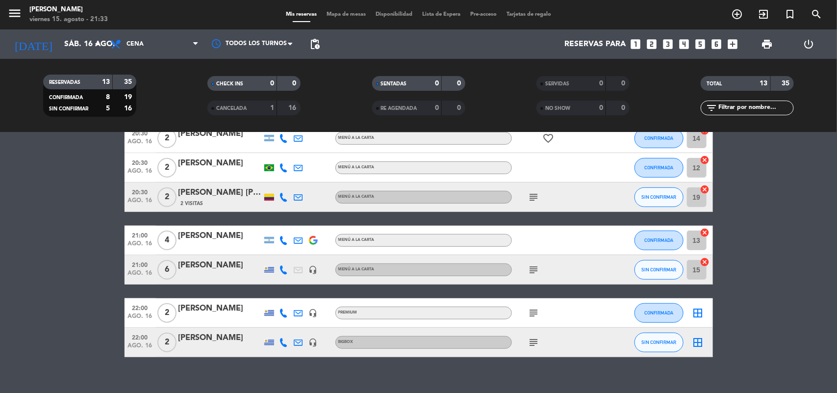
scroll to position [271, 0]
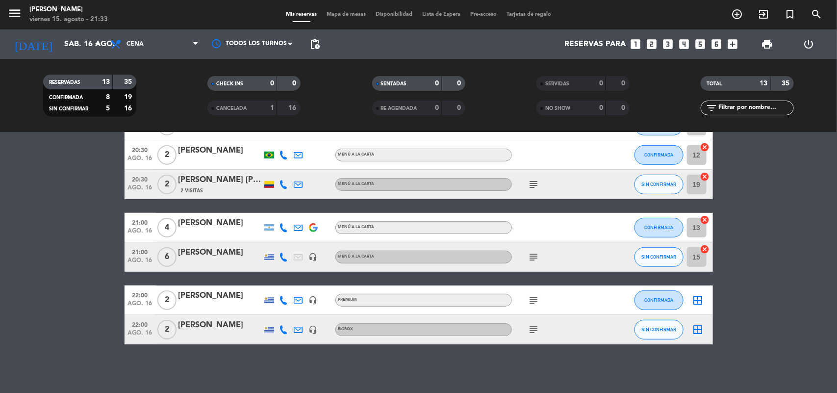
click at [536, 295] on icon "subject" at bounding box center [534, 300] width 12 height 12
click at [531, 327] on icon "subject" at bounding box center [534, 330] width 12 height 12
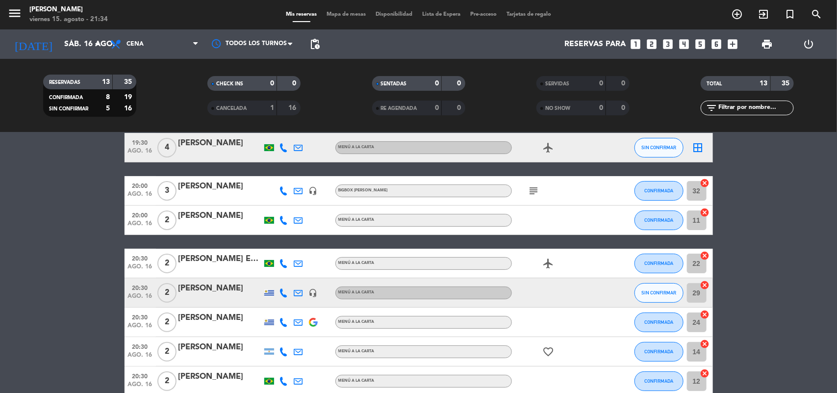
scroll to position [26, 0]
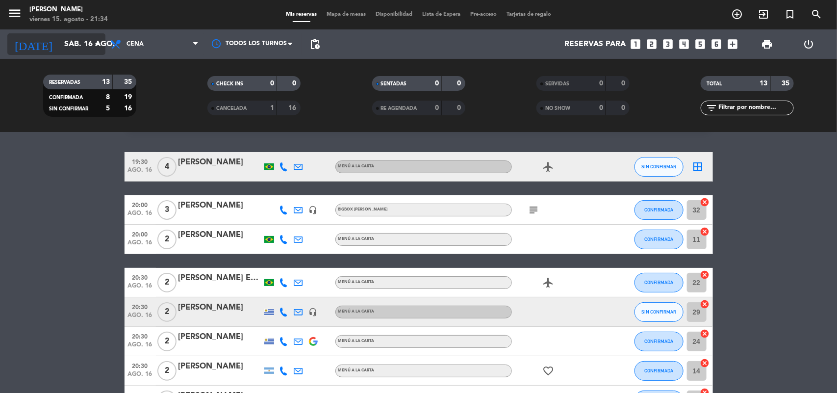
click at [92, 47] on icon "arrow_drop_down" at bounding box center [97, 44] width 12 height 12
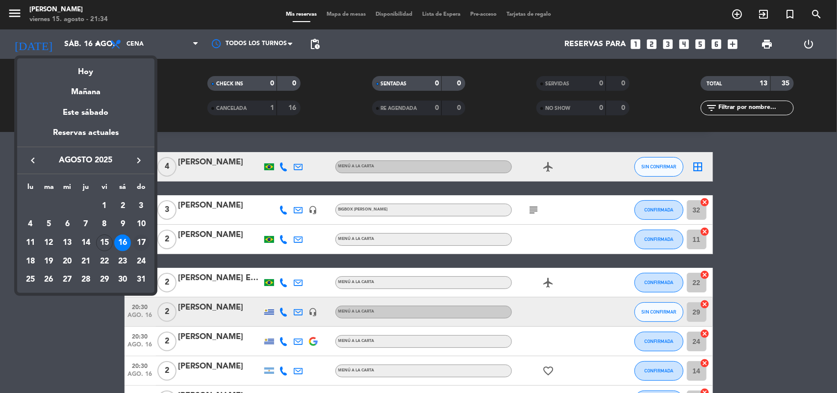
click at [140, 237] on div "17" at bounding box center [141, 242] width 17 height 17
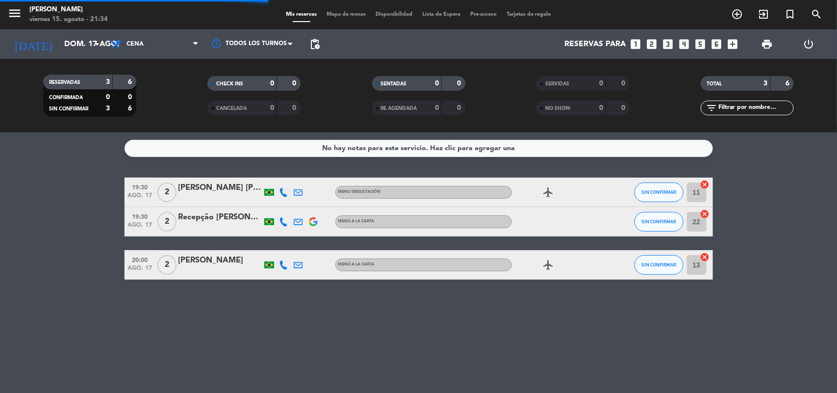
scroll to position [0, 0]
click at [132, 190] on span "19:30" at bounding box center [140, 186] width 25 height 11
click at [136, 217] on span "19:30" at bounding box center [140, 215] width 25 height 11
click at [141, 263] on span "20:00" at bounding box center [140, 259] width 25 height 11
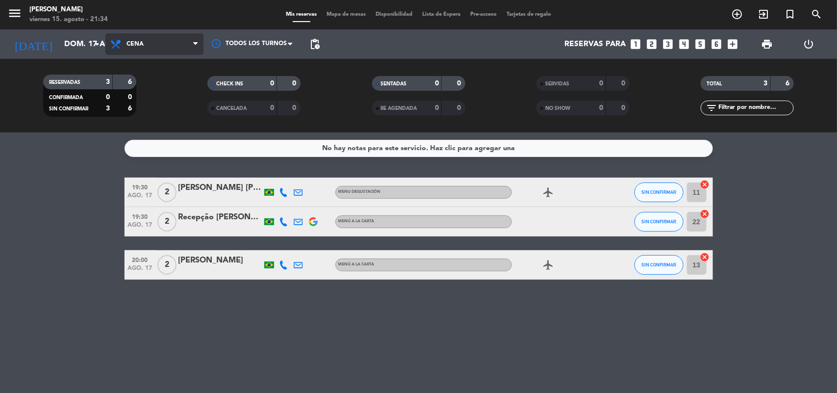
click at [142, 49] on span "Cena" at bounding box center [154, 44] width 98 height 22
click at [148, 91] on div "menu [PERSON_NAME] 15. [PERSON_NAME] - 21:34 Mis reservas Mapa de mesas Disponi…" at bounding box center [418, 66] width 837 height 132
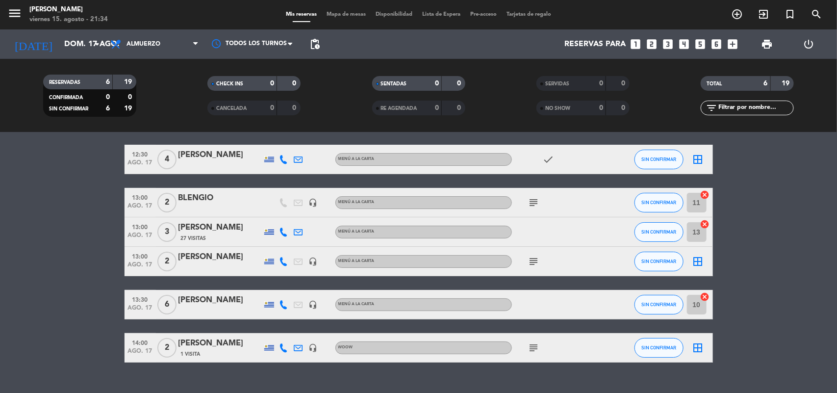
scroll to position [51, 0]
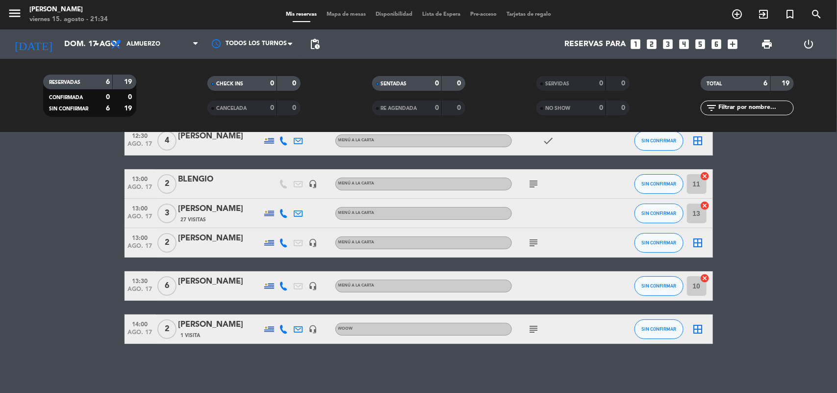
click at [201, 322] on div "[PERSON_NAME]" at bounding box center [220, 324] width 83 height 13
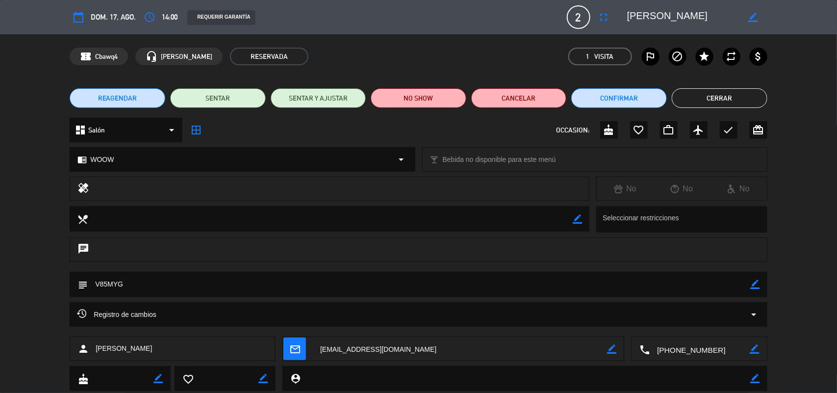
click at [113, 283] on textarea at bounding box center [419, 284] width 663 height 25
click at [113, 282] on textarea at bounding box center [419, 284] width 663 height 25
click at [698, 101] on button "Cerrar" at bounding box center [720, 98] width 96 height 20
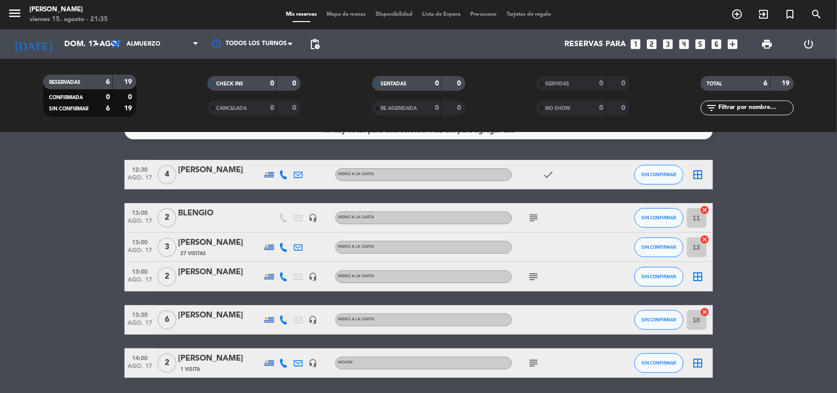
scroll to position [0, 0]
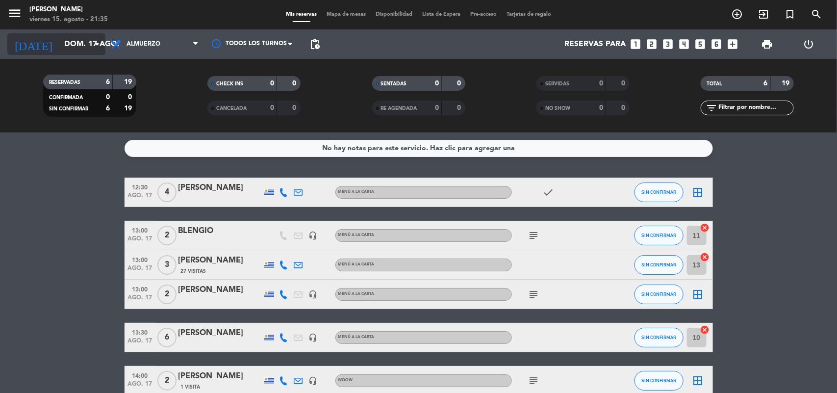
click at [59, 40] on input "dom. 17 ago." at bounding box center [110, 44] width 103 height 19
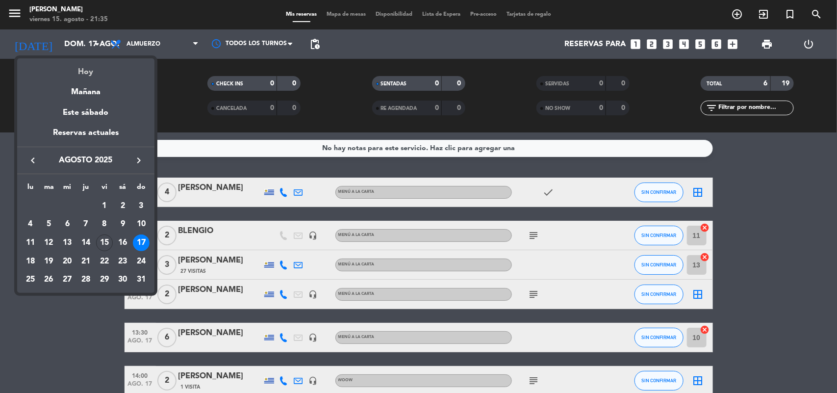
click at [82, 70] on div "Hoy" at bounding box center [85, 68] width 137 height 20
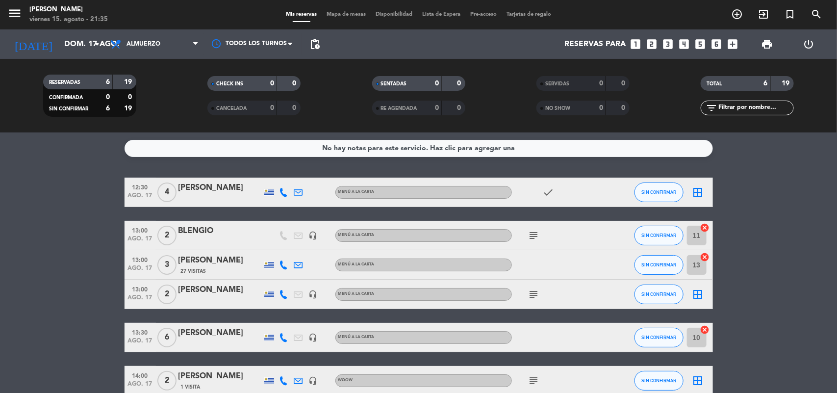
type input "vie. 15 ago."
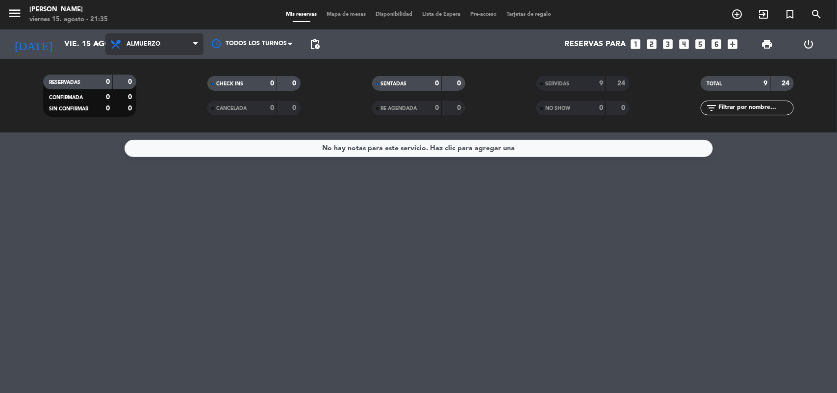
click at [180, 52] on span "Almuerzo" at bounding box center [154, 44] width 98 height 22
click at [173, 106] on div "menu [PERSON_NAME] 15. [PERSON_NAME] - 21:35 Mis reservas Mapa de mesas Disponi…" at bounding box center [418, 66] width 837 height 132
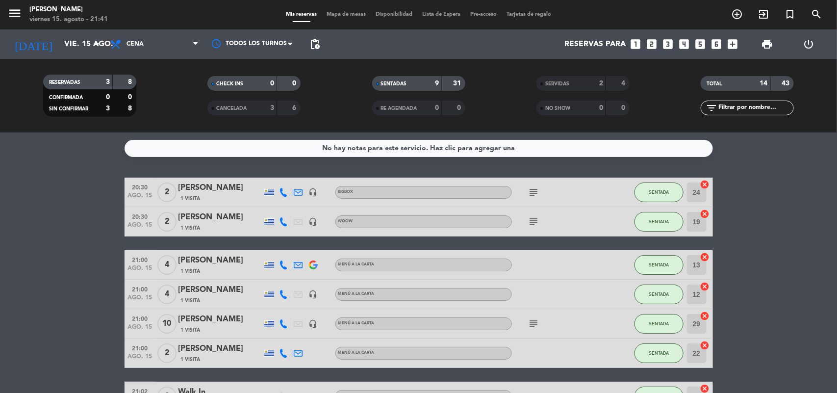
click at [334, 13] on span "Mapa de mesas" at bounding box center [346, 14] width 49 height 5
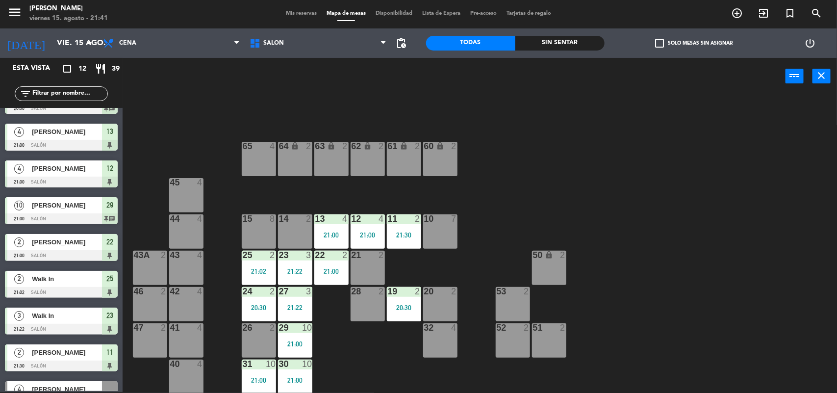
scroll to position [158, 0]
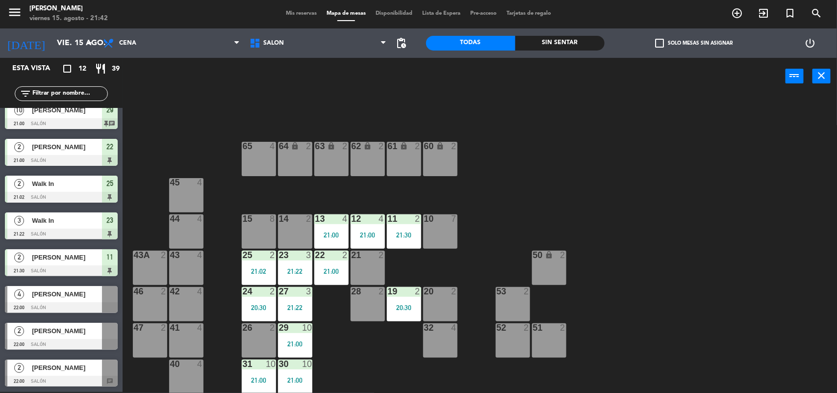
click at [422, 372] on div "64 lock 2 63 lock 2 62 lock 2 61 lock 2 60 lock 2 65 4 45 4 10 7 15 8 13 4 21:0…" at bounding box center [484, 244] width 706 height 297
click at [375, 385] on div "64 lock 2 63 lock 2 62 lock 2 61 lock 2 60 lock 2 65 4 45 4 10 7 15 8 13 4 21:0…" at bounding box center [484, 244] width 706 height 297
click at [60, 332] on span "[PERSON_NAME]" at bounding box center [67, 331] width 70 height 10
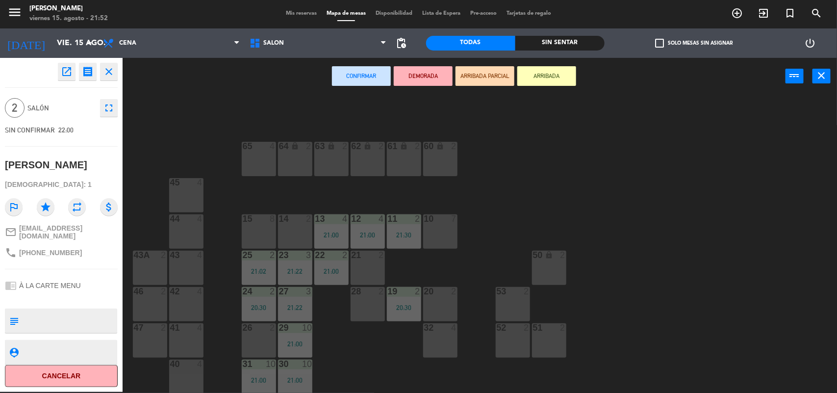
click at [293, 230] on div "14 2" at bounding box center [295, 231] width 34 height 34
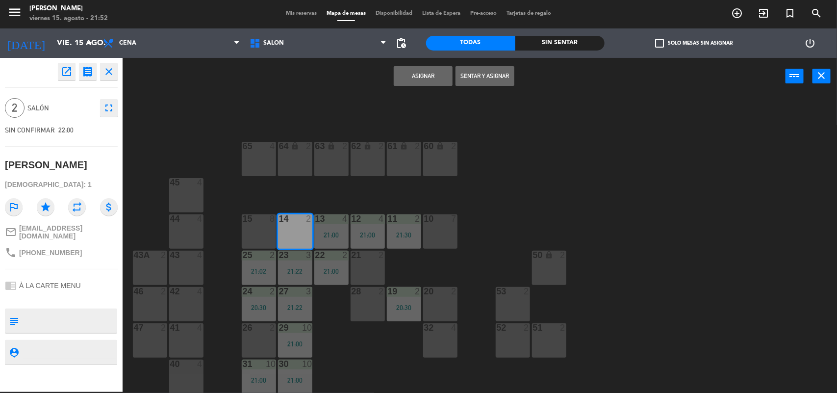
click at [417, 72] on button "Asignar" at bounding box center [423, 76] width 59 height 20
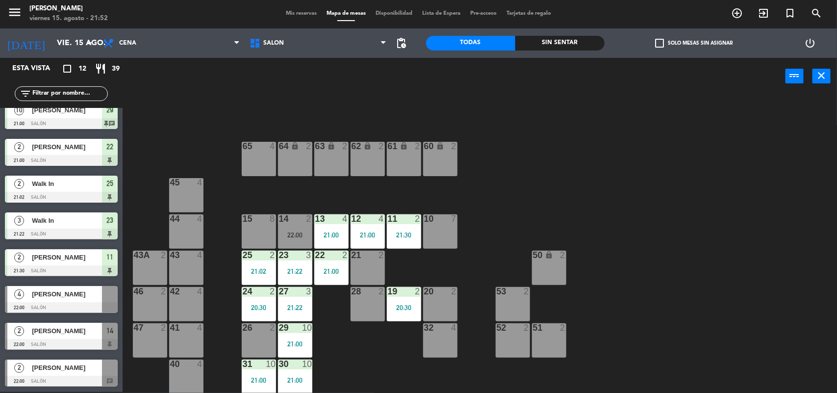
click at [74, 372] on span "[PERSON_NAME]" at bounding box center [67, 367] width 70 height 10
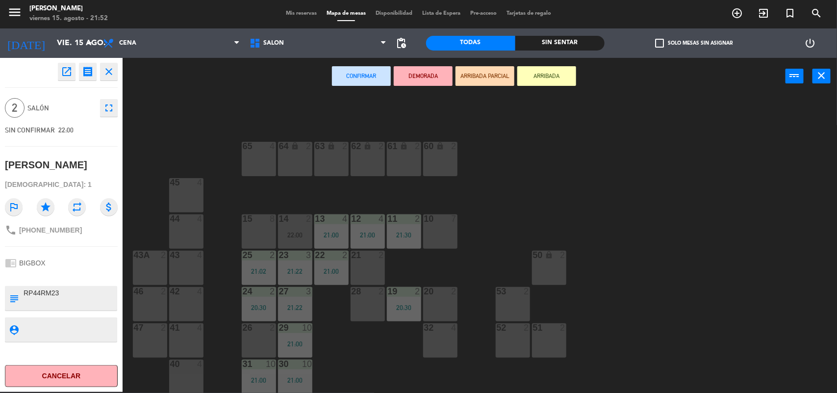
click at [367, 267] on div "21 2" at bounding box center [368, 268] width 34 height 34
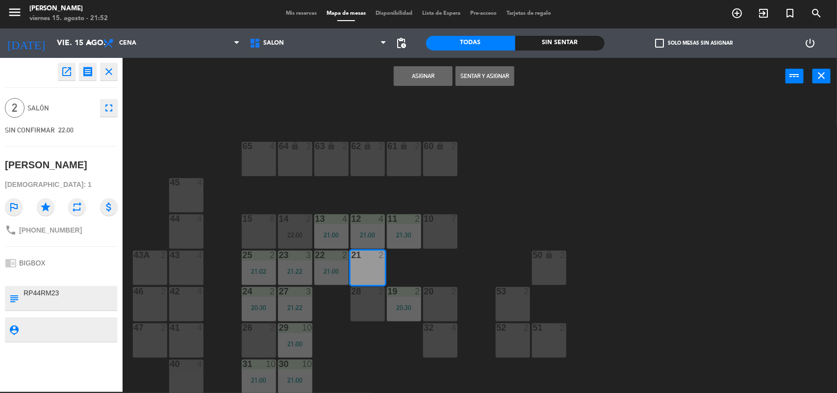
click at [431, 77] on button "Asignar" at bounding box center [423, 76] width 59 height 20
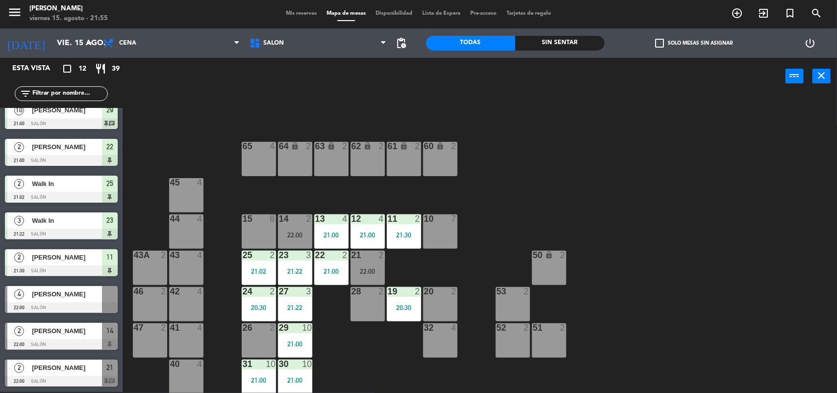
click at [293, 13] on span "Mis reservas" at bounding box center [301, 13] width 41 height 5
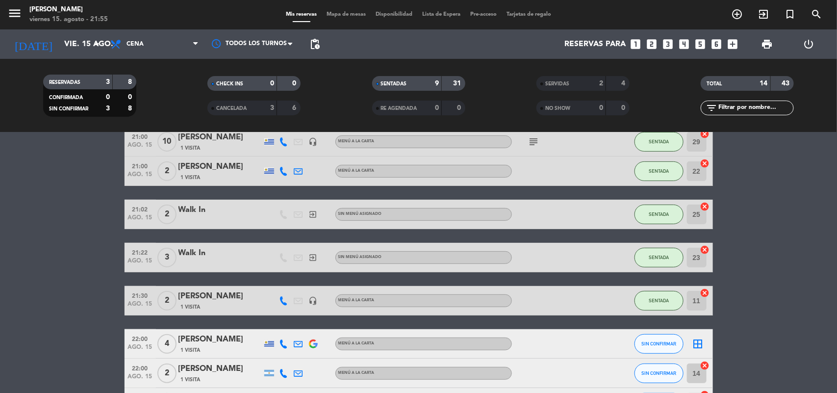
scroll to position [245, 0]
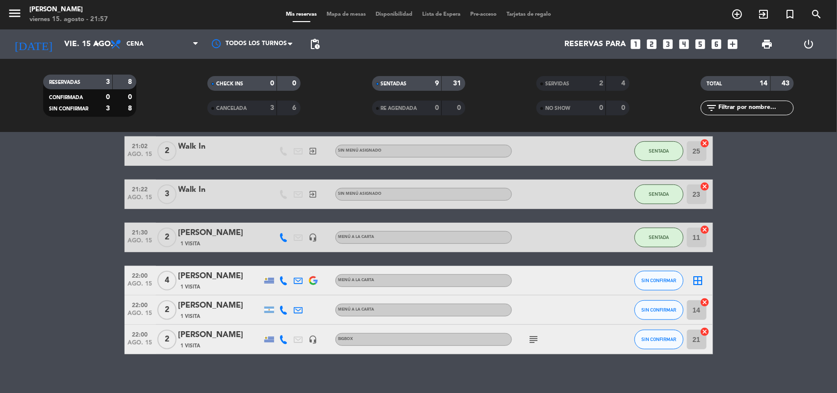
click at [704, 330] on icon "cancel" at bounding box center [705, 332] width 10 height 10
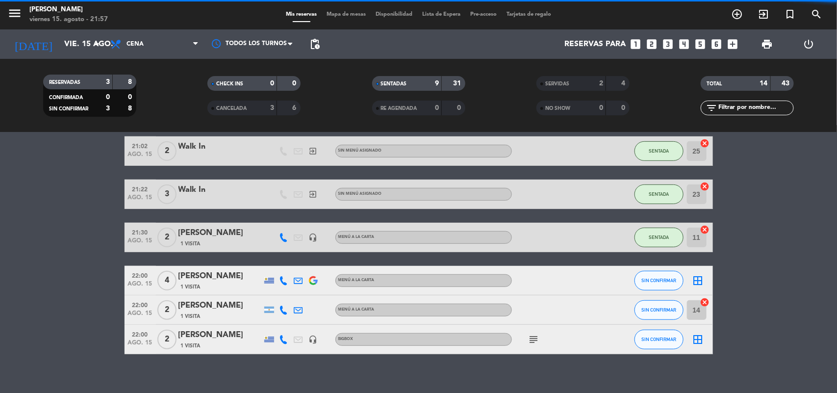
click at [707, 301] on icon "cancel" at bounding box center [705, 302] width 10 height 10
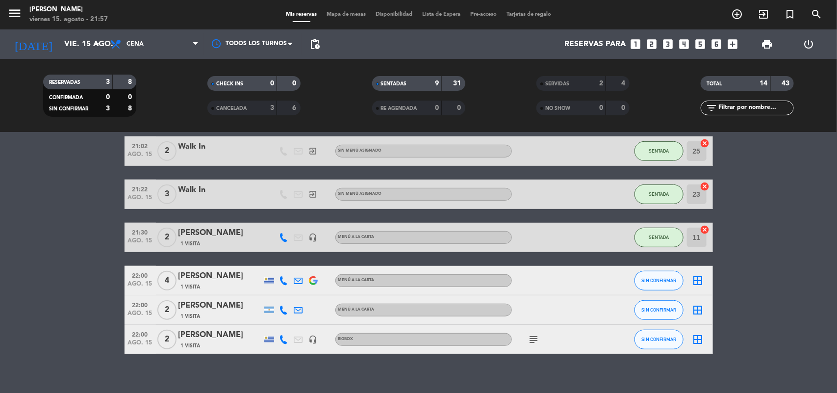
click at [700, 335] on icon "border_all" at bounding box center [698, 339] width 12 height 12
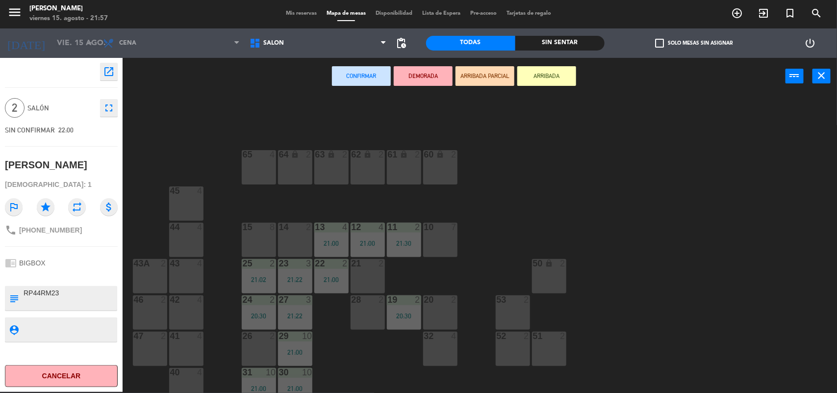
click at [282, 244] on div "14 2" at bounding box center [295, 240] width 34 height 34
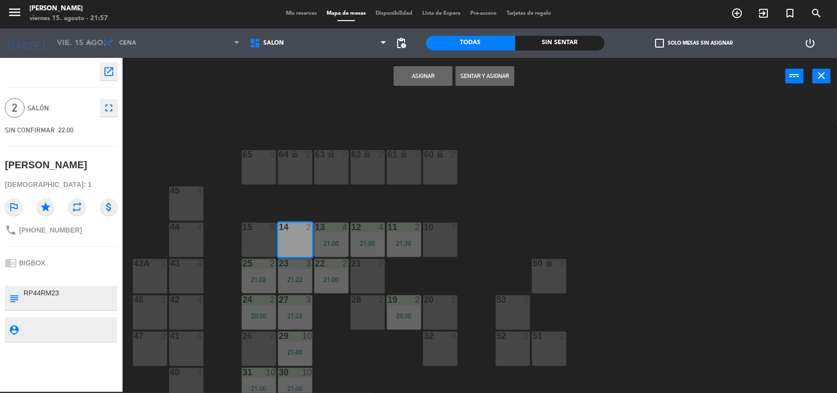
click at [472, 81] on button "Sentar y Asignar" at bounding box center [485, 76] width 59 height 20
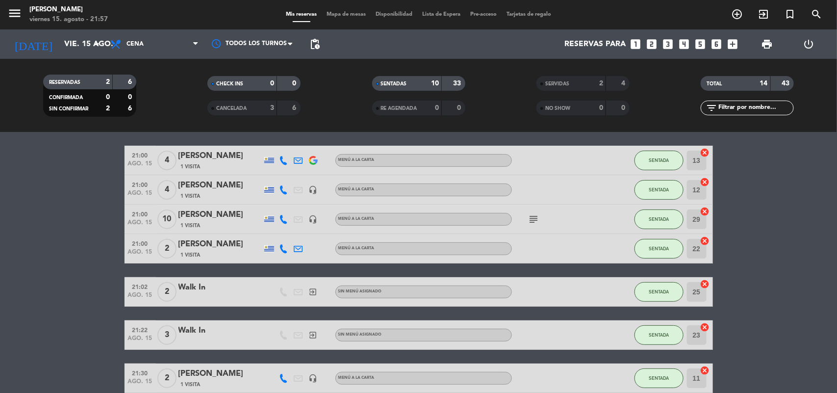
scroll to position [256, 0]
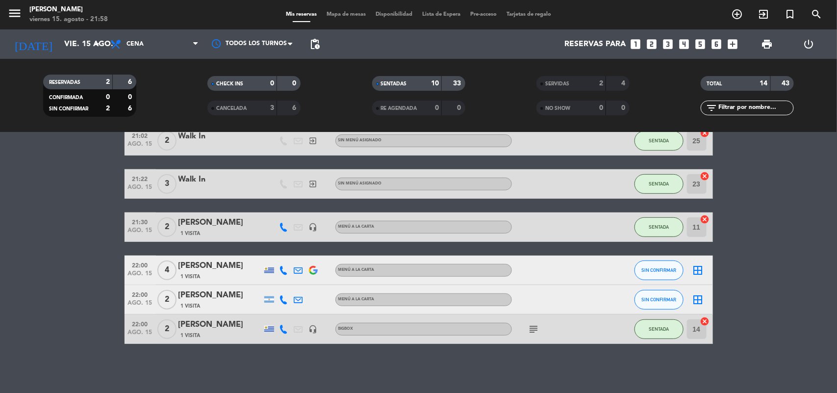
click at [357, 12] on span "Mapa de mesas" at bounding box center [346, 14] width 49 height 5
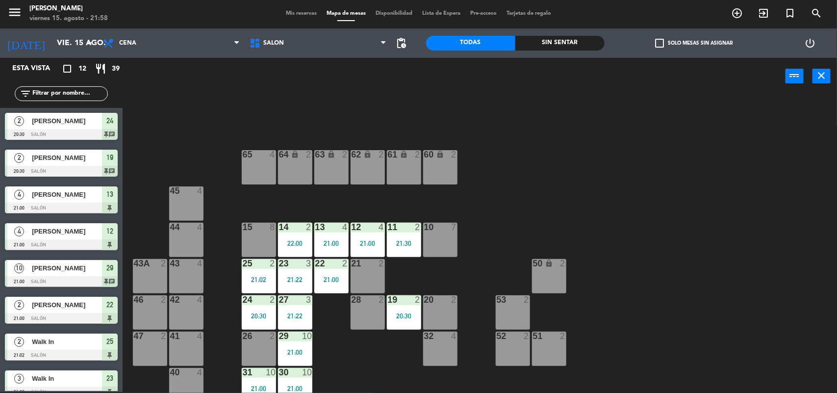
click at [373, 272] on div "21 2" at bounding box center [368, 276] width 34 height 34
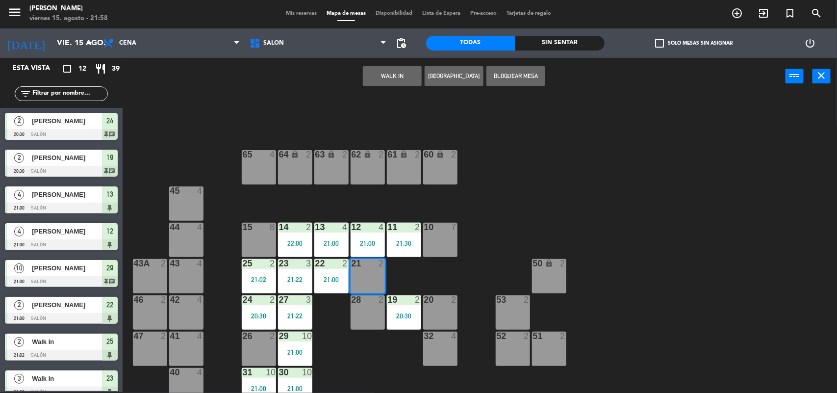
click at [403, 78] on button "WALK IN" at bounding box center [392, 76] width 59 height 20
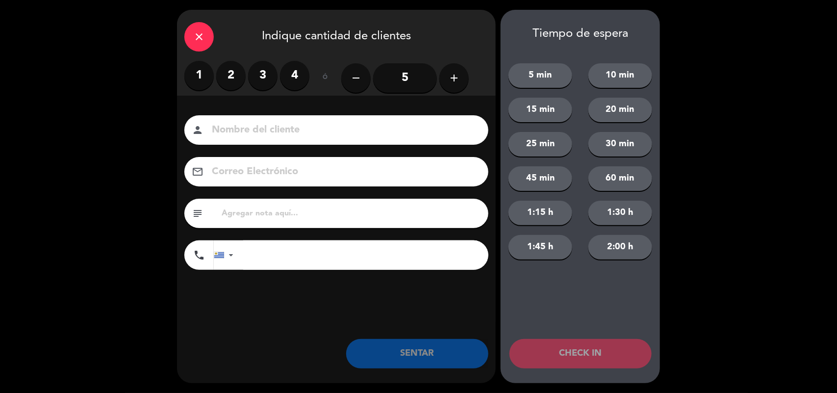
click at [223, 77] on label "2" at bounding box center [230, 75] width 29 height 29
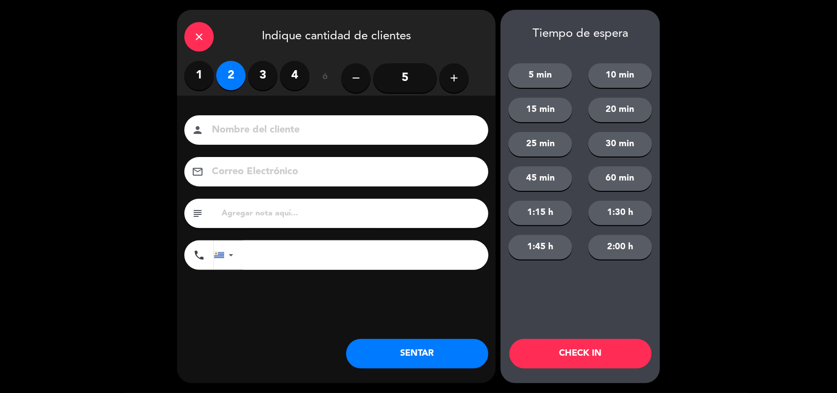
click at [422, 347] on button "SENTAR" at bounding box center [417, 353] width 142 height 29
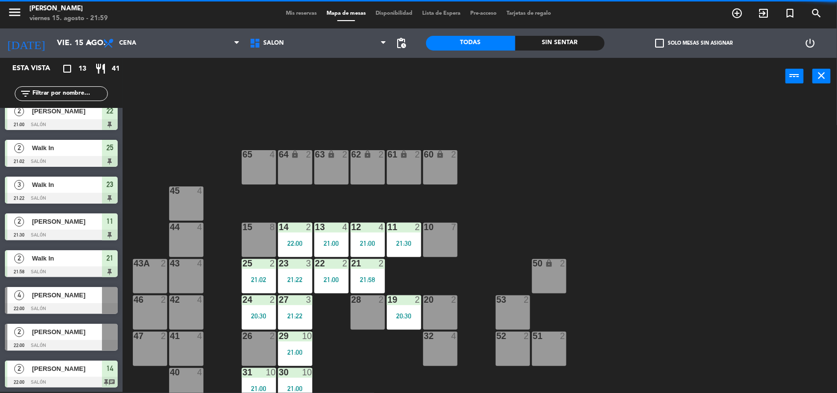
scroll to position [195, 0]
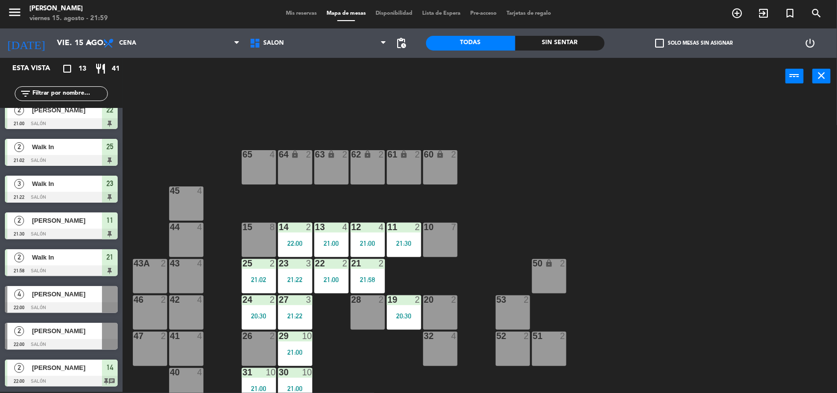
click at [292, 14] on span "Mis reservas" at bounding box center [301, 13] width 41 height 5
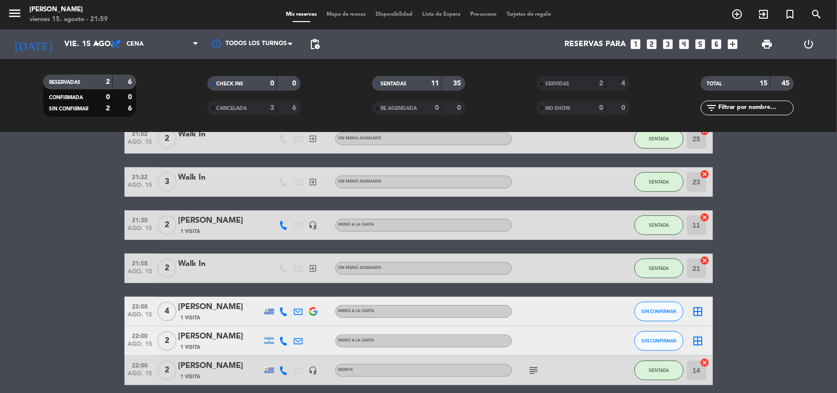
scroll to position [298, 0]
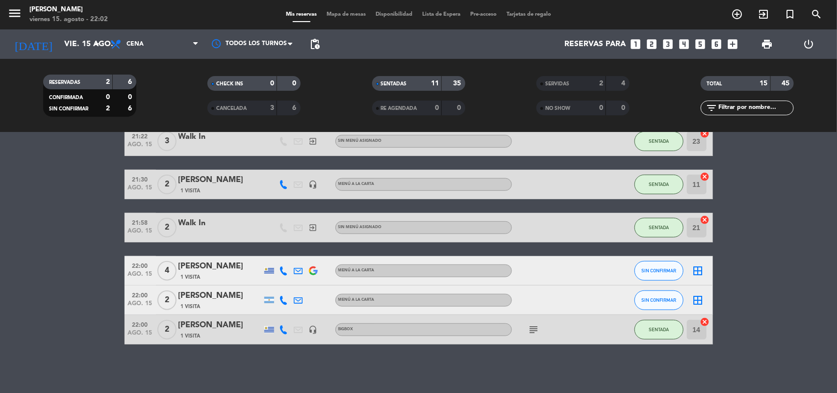
click at [695, 263] on div "border_all" at bounding box center [698, 270] width 29 height 29
click at [697, 265] on icon "border_all" at bounding box center [698, 271] width 12 height 12
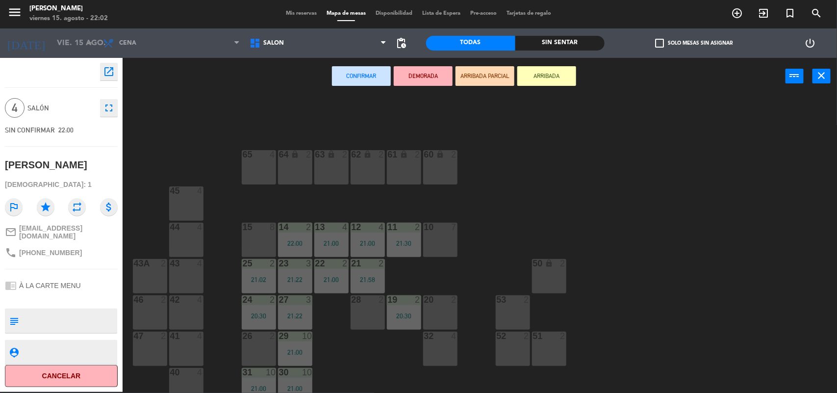
click at [444, 236] on div "10 7" at bounding box center [440, 240] width 34 height 34
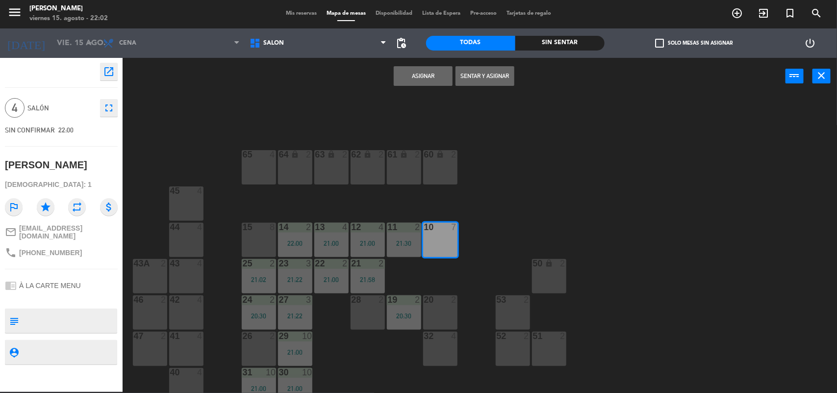
click at [484, 74] on button "Sentar y Asignar" at bounding box center [485, 76] width 59 height 20
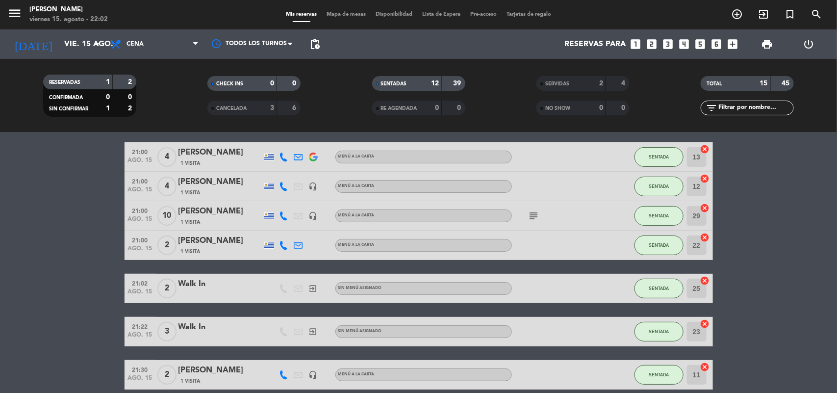
scroll to position [298, 0]
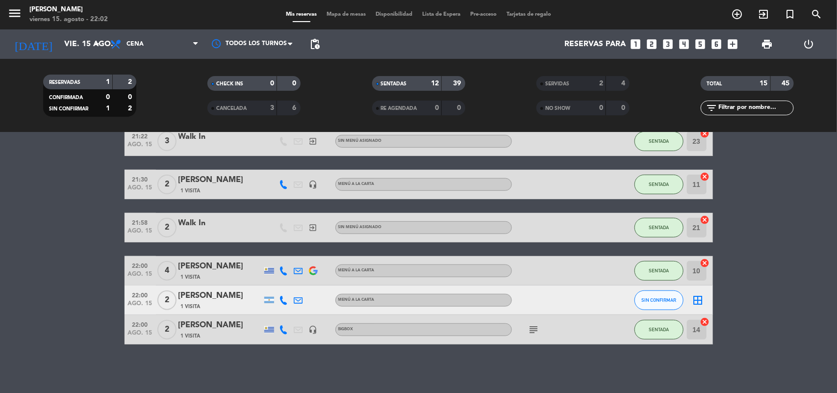
click at [697, 302] on icon "border_all" at bounding box center [698, 300] width 12 height 12
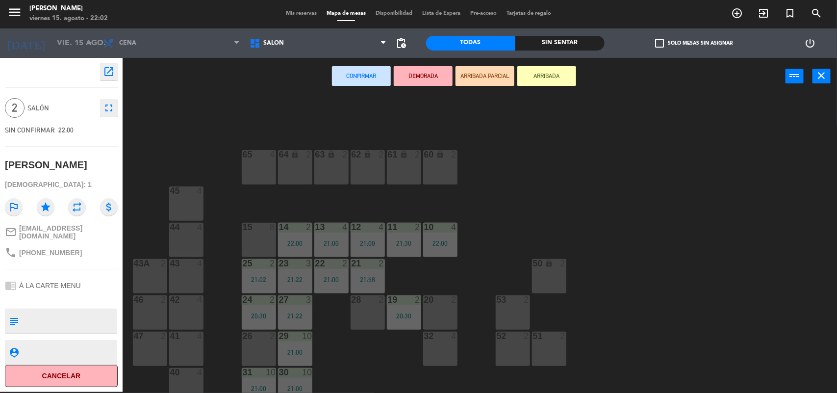
click at [258, 341] on div "26 2" at bounding box center [259, 349] width 34 height 34
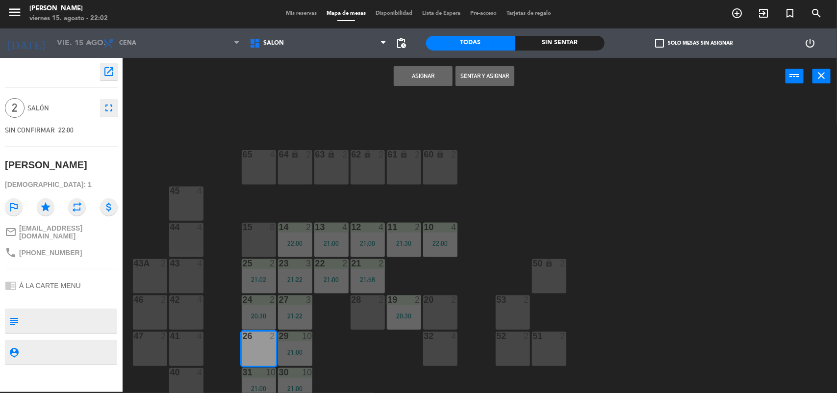
click at [408, 75] on button "Asignar" at bounding box center [423, 76] width 59 height 20
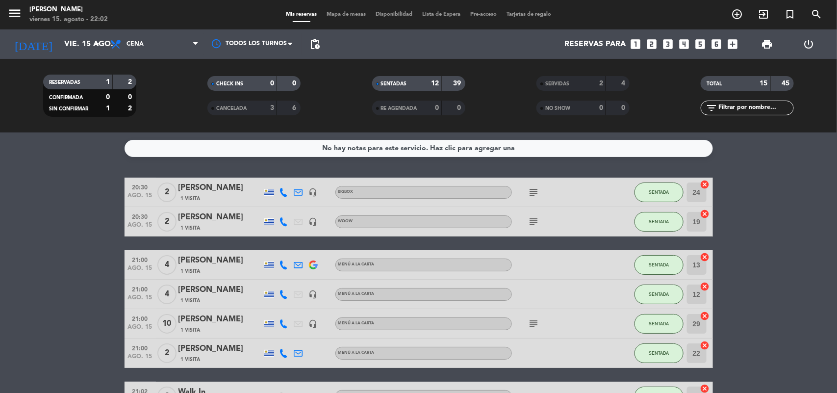
click at [352, 15] on span "Mapa de mesas" at bounding box center [346, 14] width 49 height 5
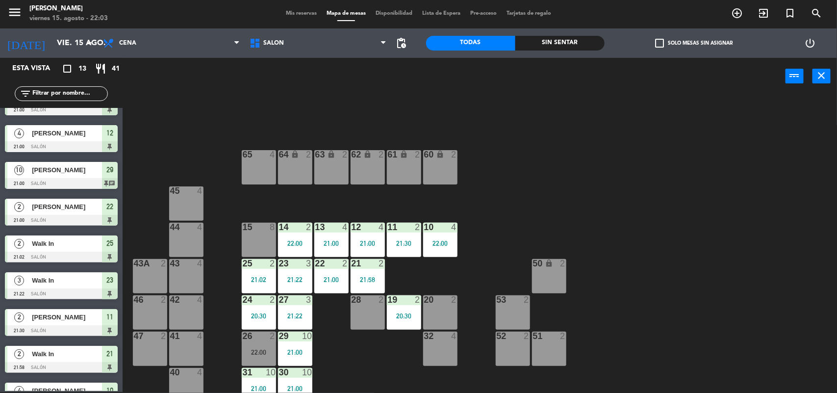
scroll to position [195, 0]
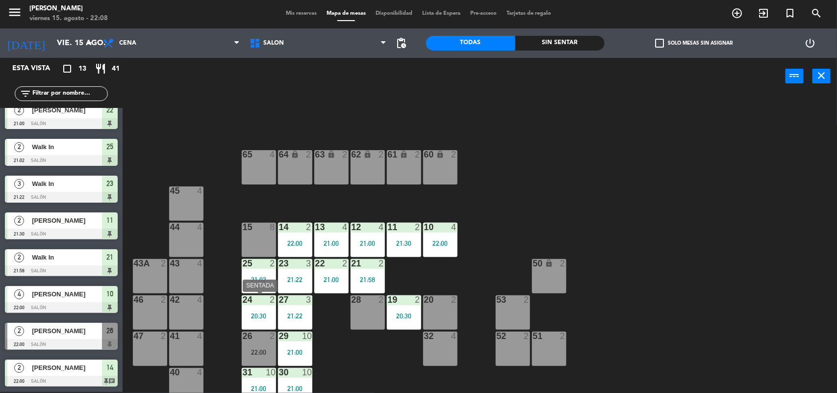
click at [256, 309] on div "24 2 20:30" at bounding box center [259, 312] width 34 height 34
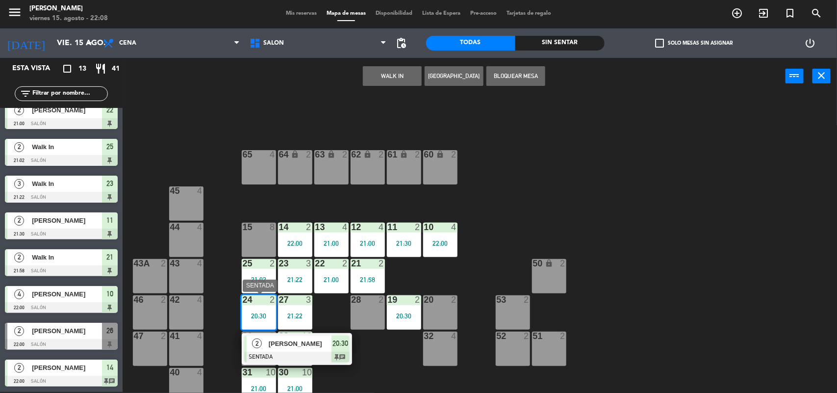
click at [275, 342] on span "[PERSON_NAME]" at bounding box center [300, 343] width 63 height 10
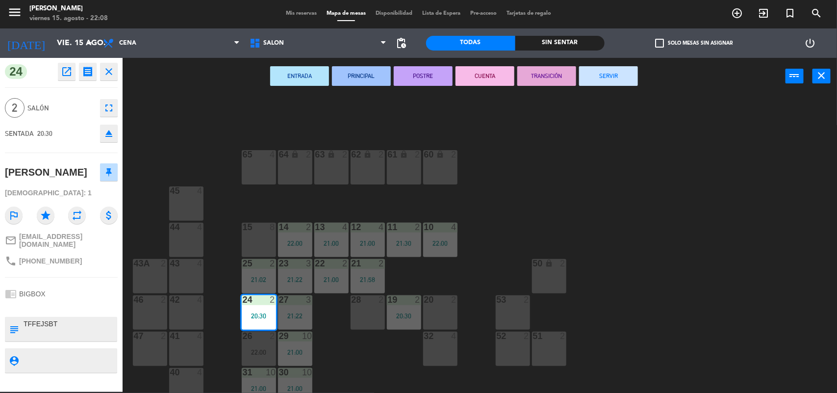
click at [607, 79] on button "SERVIR" at bounding box center [608, 76] width 59 height 20
click at [607, 79] on div "ENTRADA PRINCIPAL POSTRE CUENTA TRANSICIÓN SERVIR power_input close" at bounding box center [454, 76] width 663 height 37
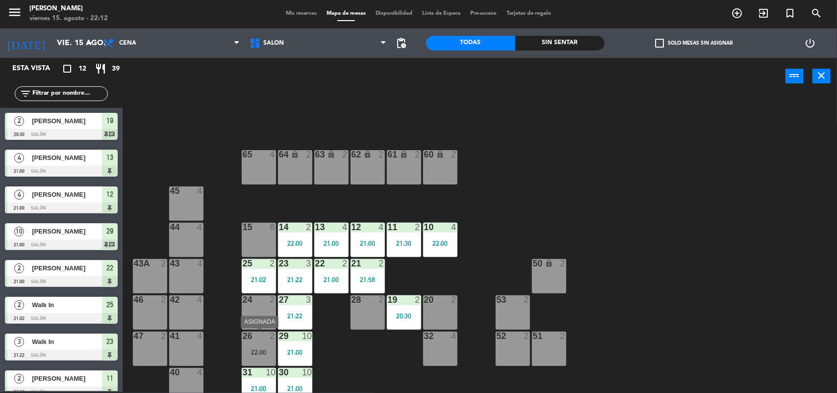
click at [260, 354] on div "22:00" at bounding box center [259, 352] width 34 height 7
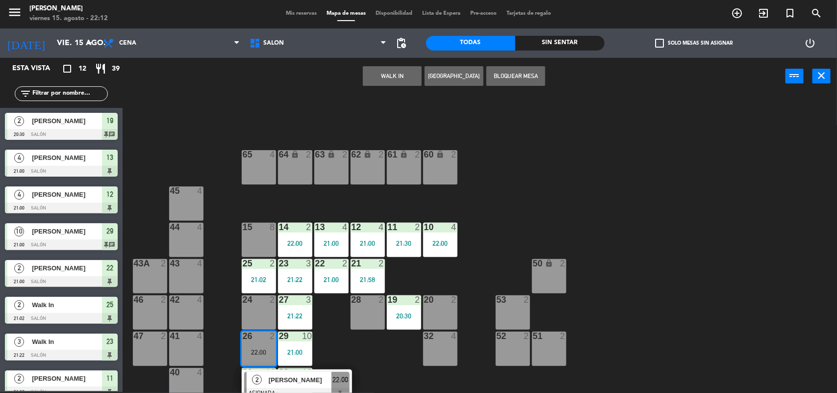
click at [254, 305] on div "24 2" at bounding box center [259, 312] width 34 height 34
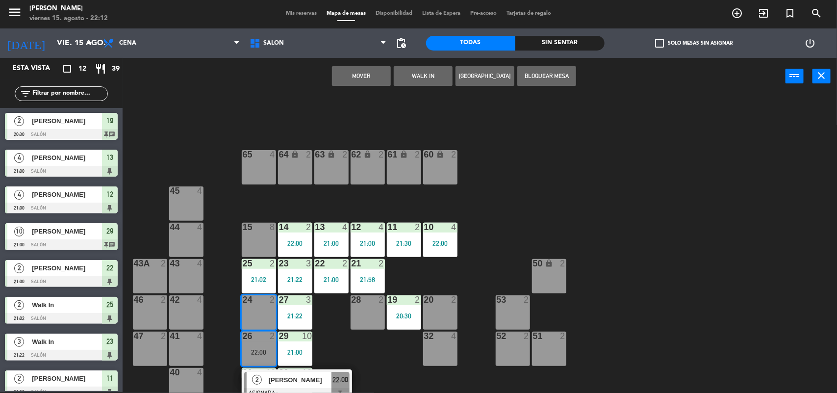
click at [377, 69] on button "Mover" at bounding box center [361, 76] width 59 height 20
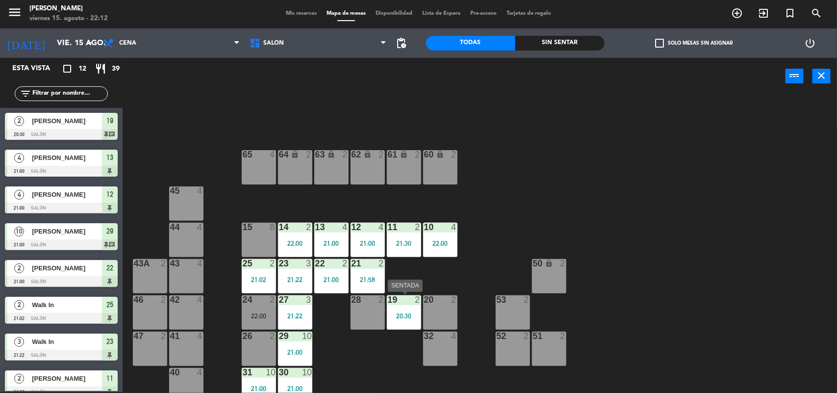
click at [410, 320] on div "19 2 20:30" at bounding box center [404, 312] width 34 height 34
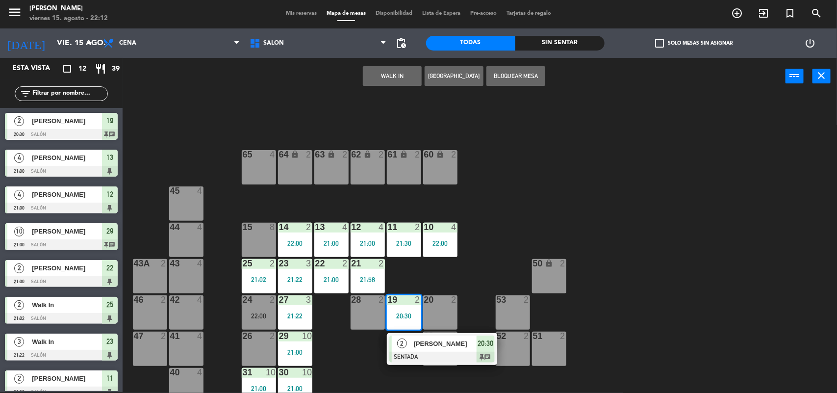
click at [405, 342] on span "2" at bounding box center [402, 343] width 10 height 10
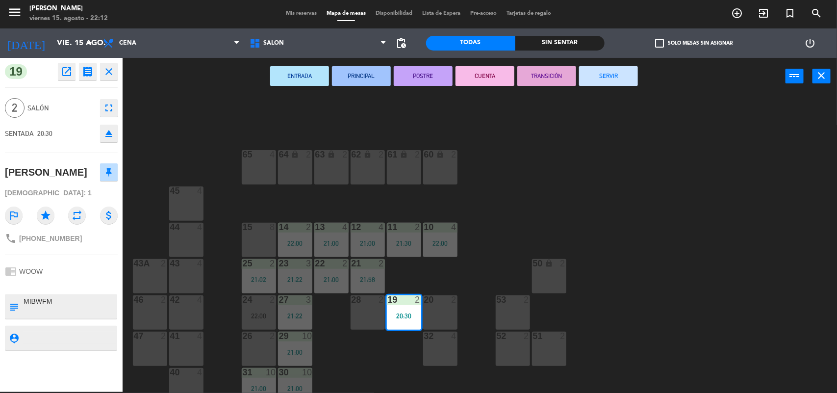
click at [619, 82] on button "SERVIR" at bounding box center [608, 76] width 59 height 20
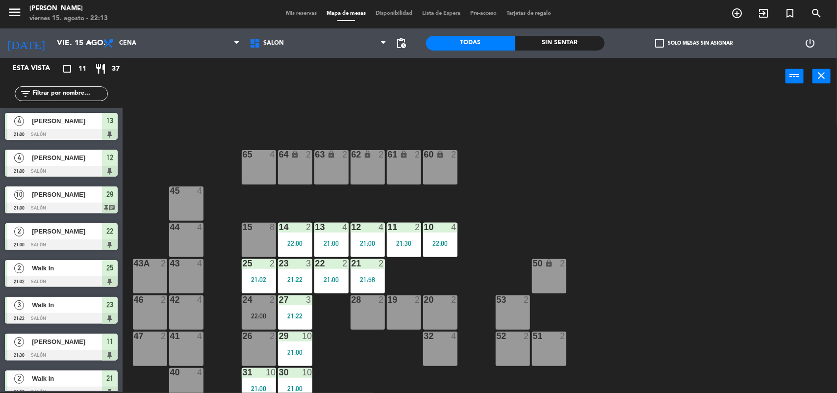
click at [398, 366] on div "64 lock 2 63 lock 2 62 lock 2 61 lock 2 60 lock 2 65 4 45 4 10 4 22:00 15 8 13 …" at bounding box center [484, 244] width 706 height 297
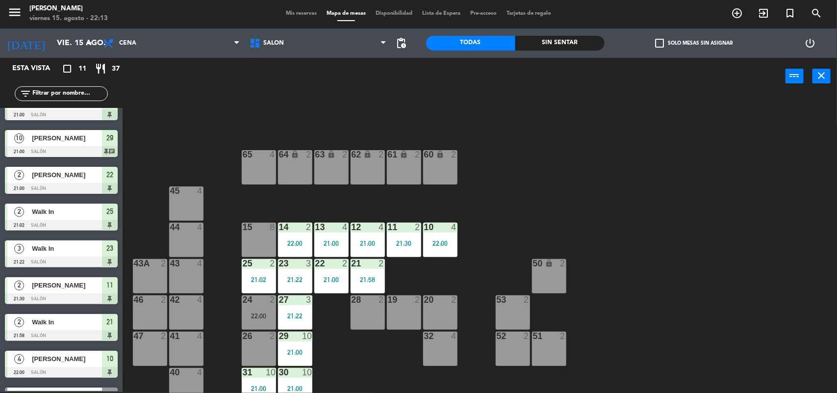
scroll to position [121, 0]
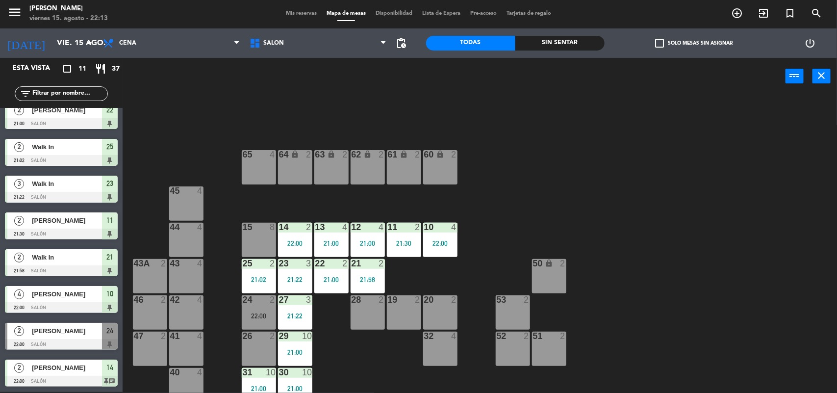
click at [53, 332] on span "[PERSON_NAME]" at bounding box center [67, 331] width 70 height 10
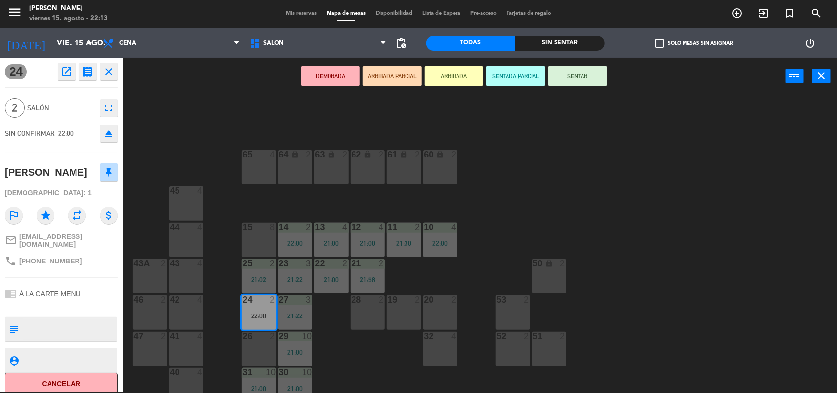
click at [108, 74] on icon "close" at bounding box center [109, 72] width 12 height 12
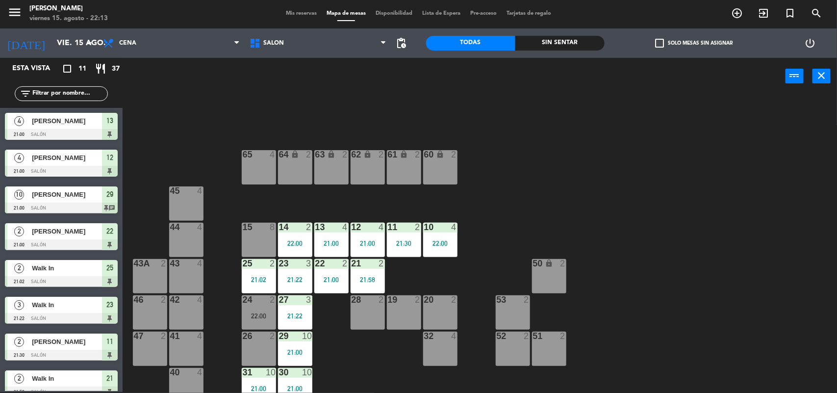
scroll to position [72, 0]
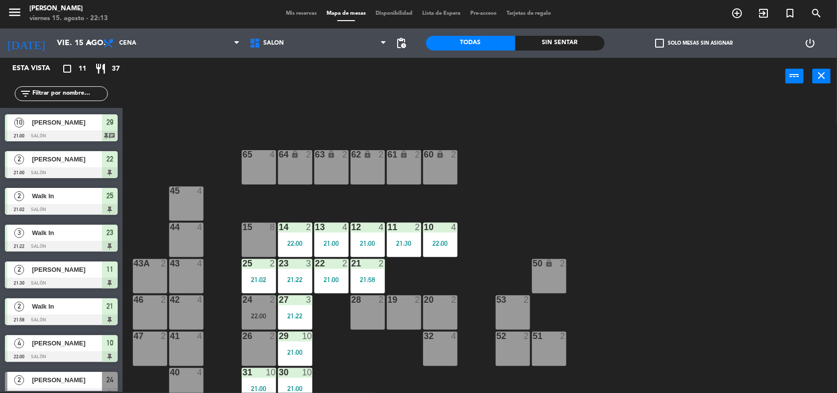
click at [256, 319] on div "24 2 22:00" at bounding box center [259, 312] width 34 height 34
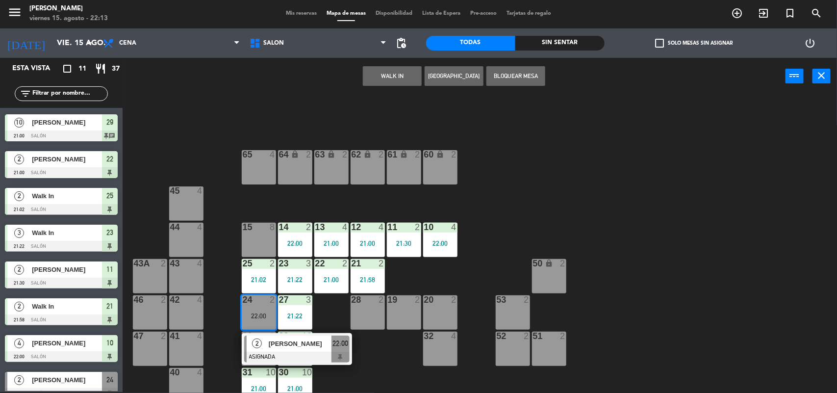
click at [256, 319] on div "24 2 22:00" at bounding box center [259, 312] width 34 height 34
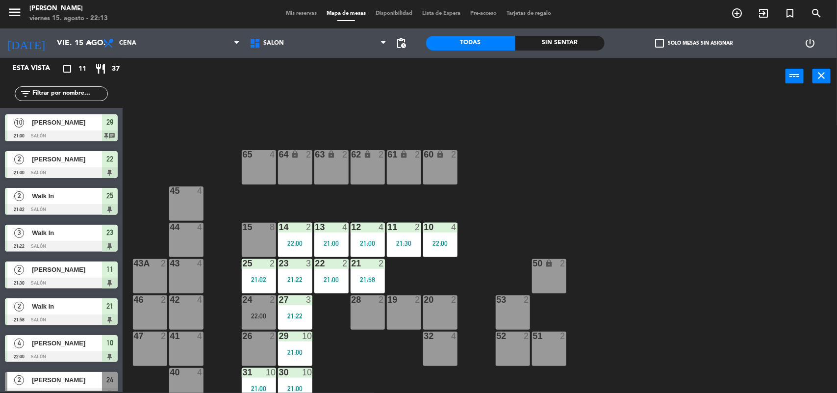
click at [253, 314] on div "22:00" at bounding box center [259, 315] width 34 height 7
click at [252, 314] on div "22:00" at bounding box center [259, 315] width 34 height 7
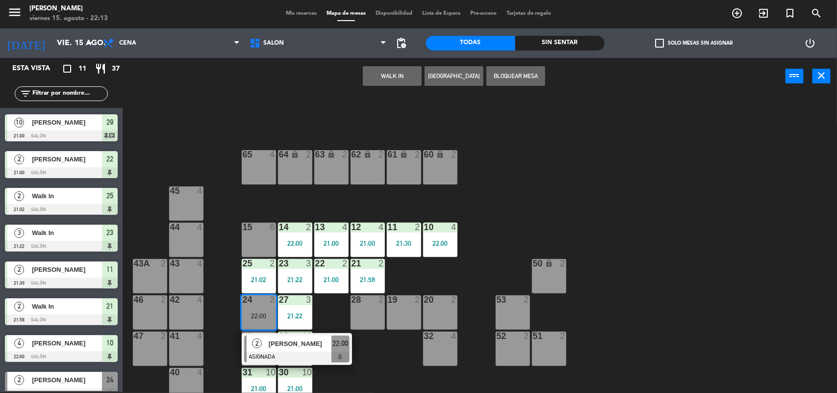
click at [271, 349] on span "[PERSON_NAME]" at bounding box center [300, 343] width 63 height 10
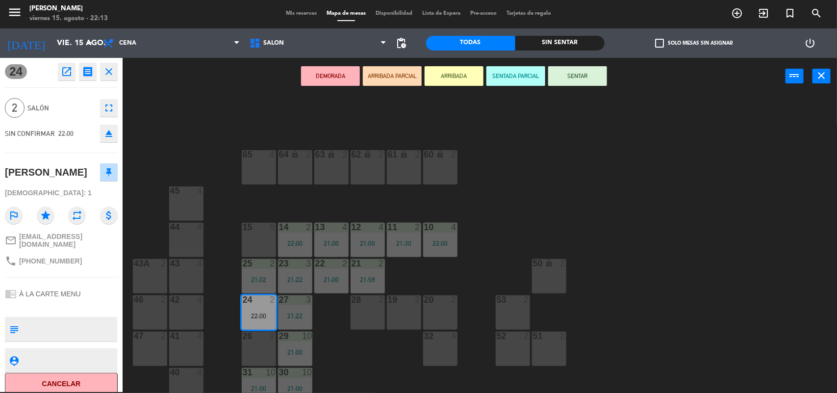
click at [57, 258] on span "[PHONE_NUMBER]" at bounding box center [50, 261] width 63 height 8
copy span "541158623229"
click at [665, 210] on div "64 lock 2 63 lock 2 62 lock 2 61 lock 2 60 lock 2 65 4 45 4 10 4 22:00 15 8 13 …" at bounding box center [484, 244] width 706 height 297
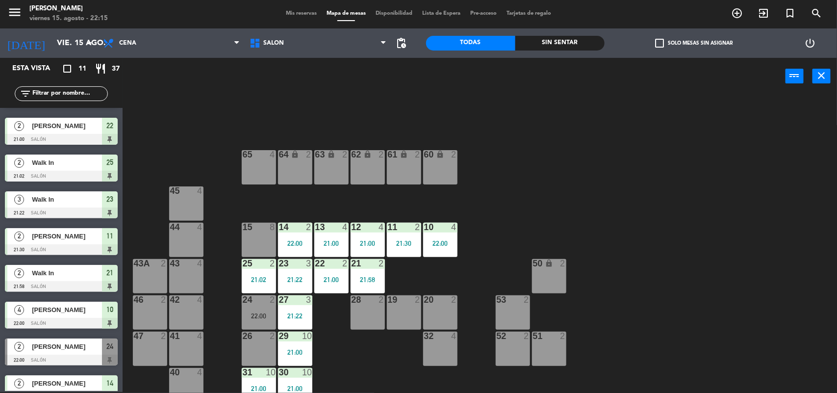
scroll to position [121, 0]
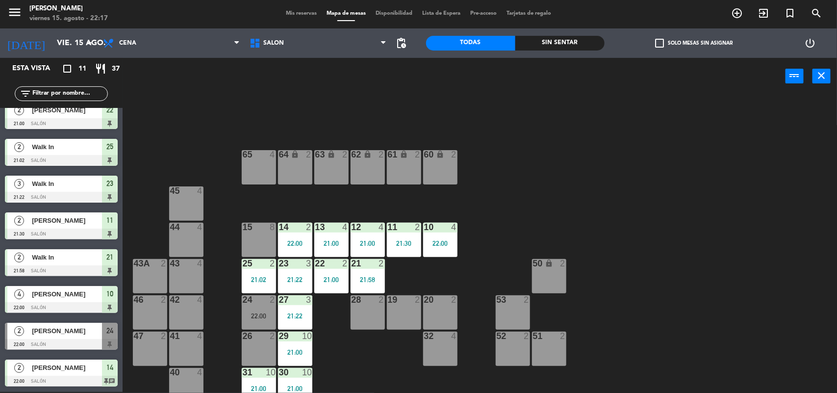
click at [304, 17] on div "Mis reservas Mapa de mesas Disponibilidad Lista de Espera Pre-acceso Tarjetas d…" at bounding box center [418, 13] width 275 height 9
click at [297, 11] on span "Mis reservas" at bounding box center [301, 13] width 41 height 5
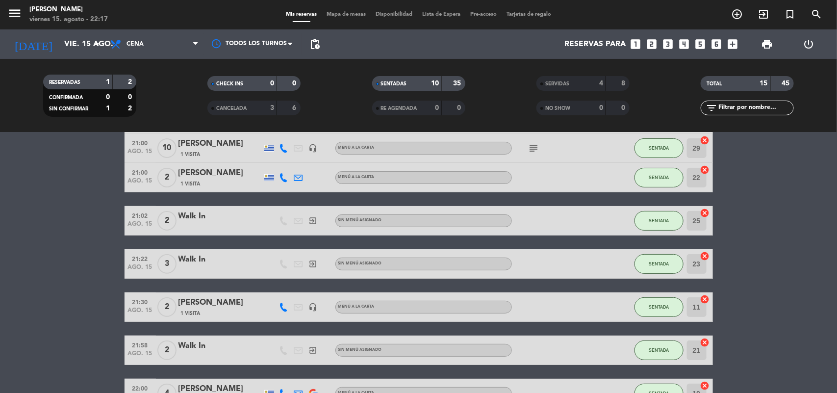
scroll to position [226, 0]
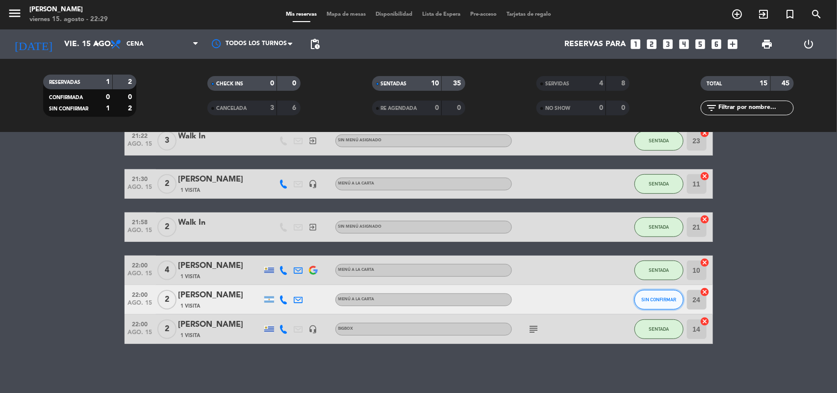
click at [675, 301] on span "SIN CONFIRMAR" at bounding box center [658, 299] width 35 height 5
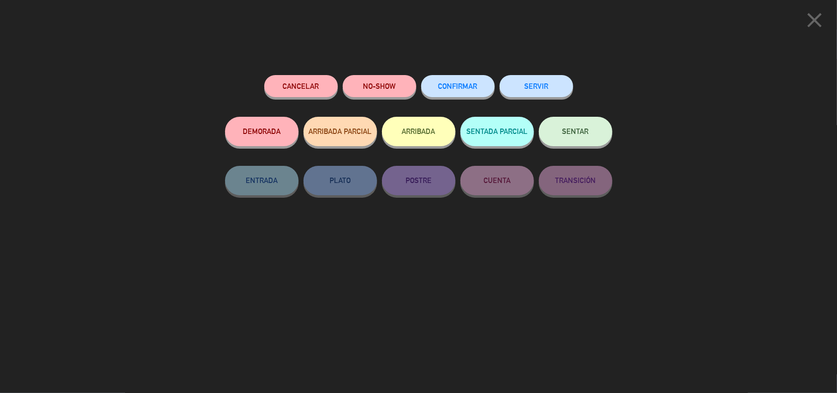
click at [379, 86] on button "NO-SHOW" at bounding box center [380, 86] width 74 height 22
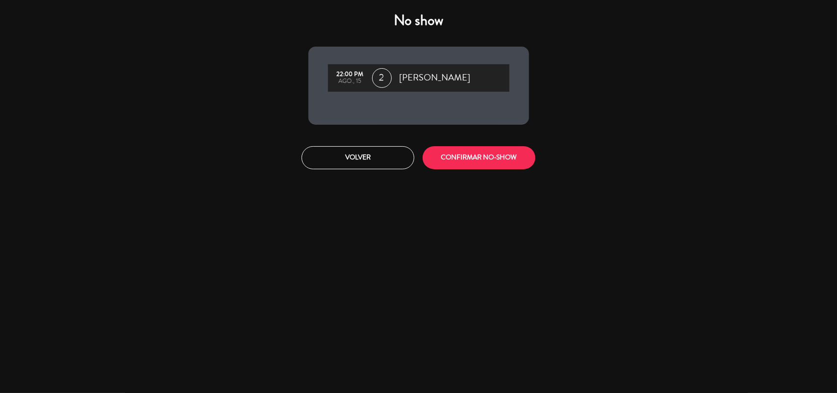
click at [379, 86] on span "2" at bounding box center [382, 78] width 20 height 20
click at [466, 163] on button "CONFIRMAR NO-SHOW" at bounding box center [479, 157] width 113 height 23
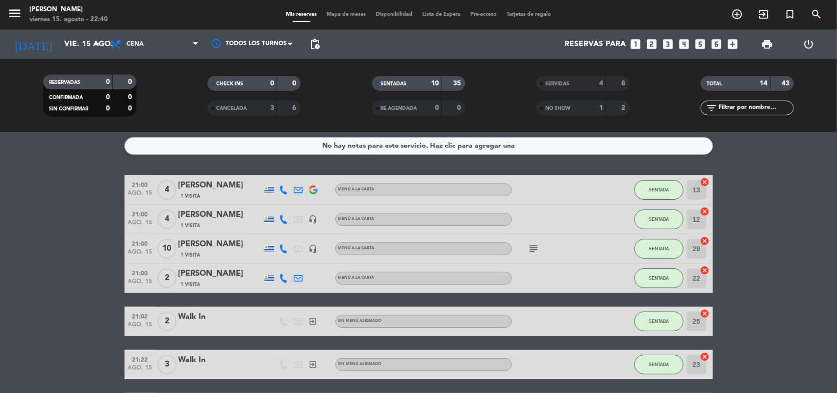
scroll to position [0, 0]
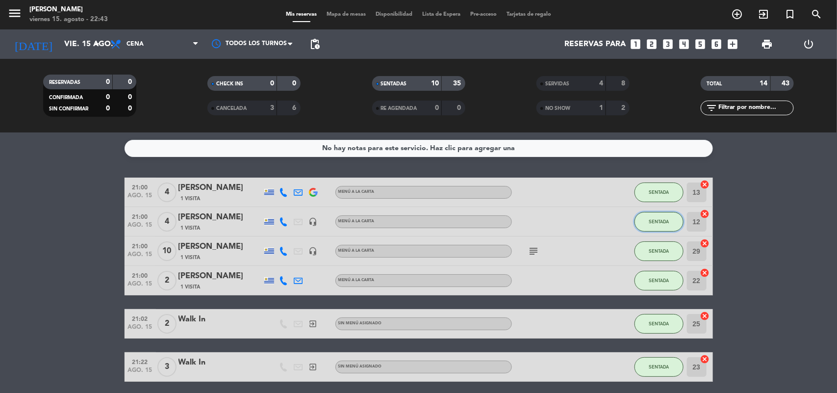
click at [646, 224] on button "SENTADA" at bounding box center [659, 222] width 49 height 20
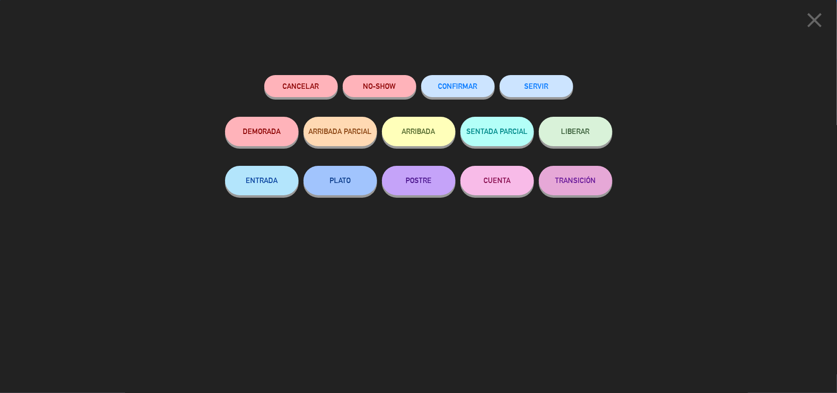
click at [527, 80] on button "SERVIR" at bounding box center [537, 86] width 74 height 22
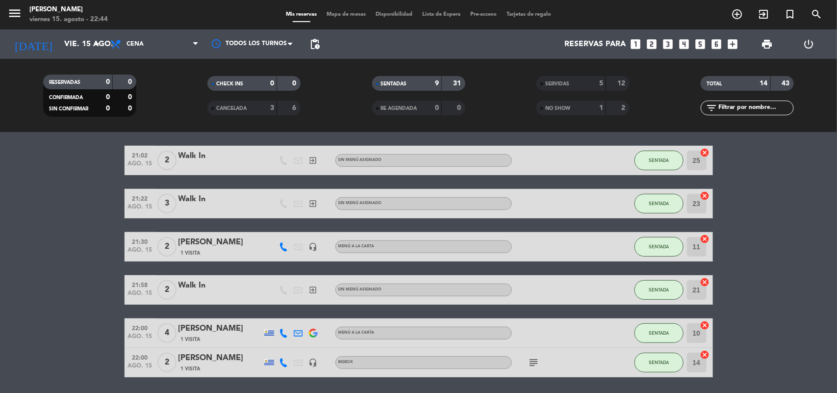
scroll to position [106, 0]
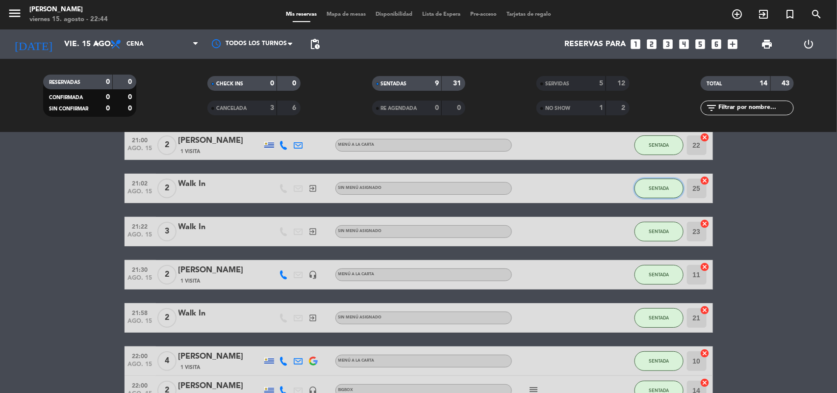
click at [665, 193] on button "SENTADA" at bounding box center [659, 189] width 49 height 20
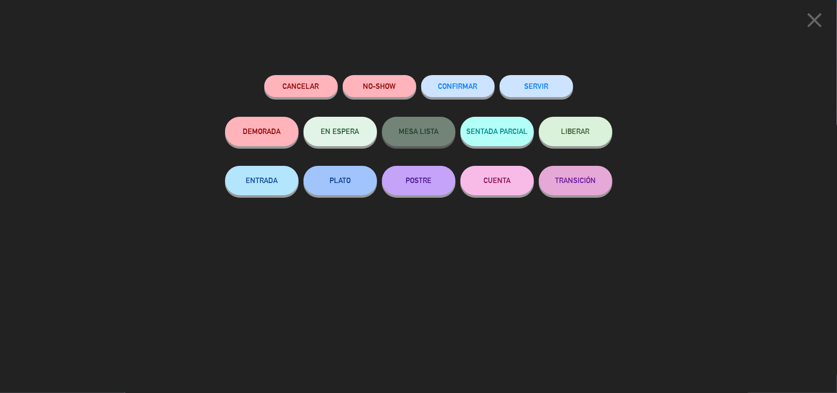
click at [553, 82] on button "SERVIR" at bounding box center [537, 86] width 74 height 22
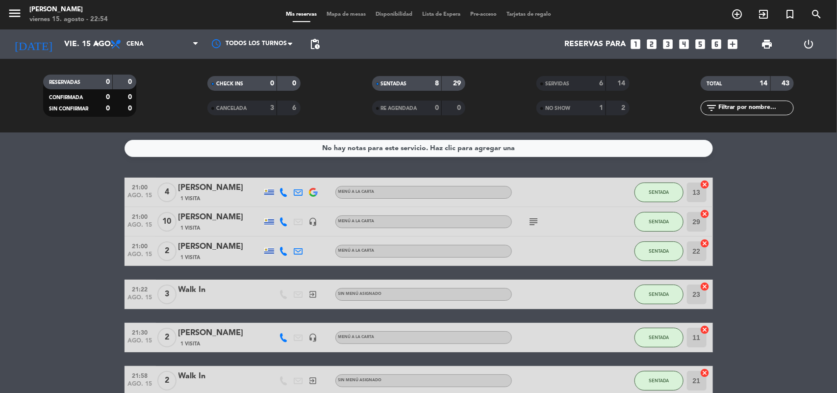
scroll to position [61, 0]
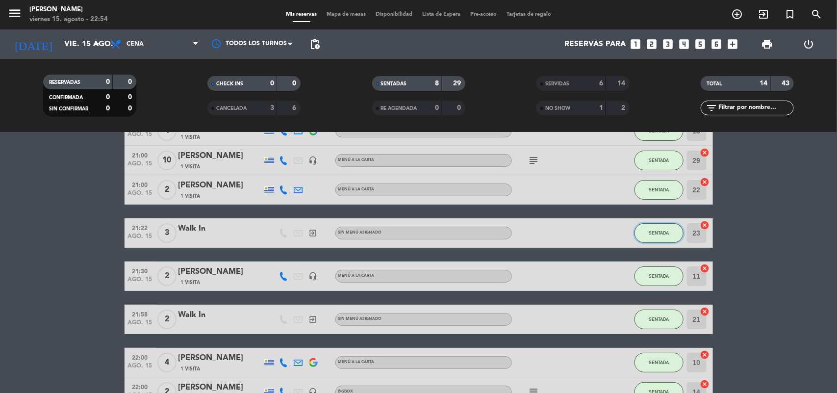
click at [656, 234] on span "SENTADA" at bounding box center [659, 232] width 20 height 5
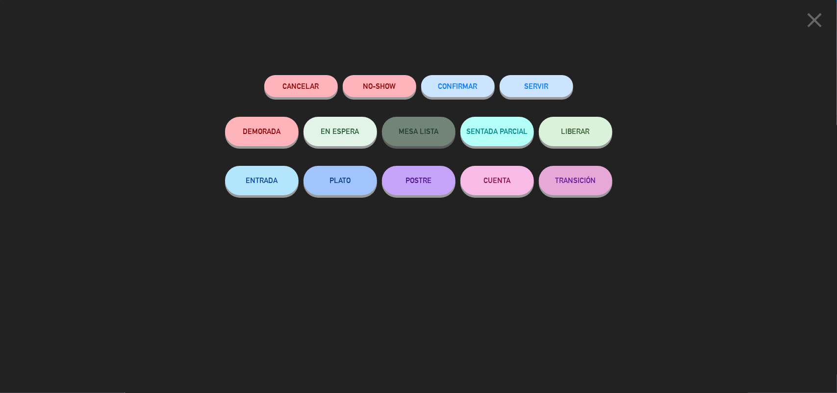
click at [539, 81] on button "SERVIR" at bounding box center [537, 86] width 74 height 22
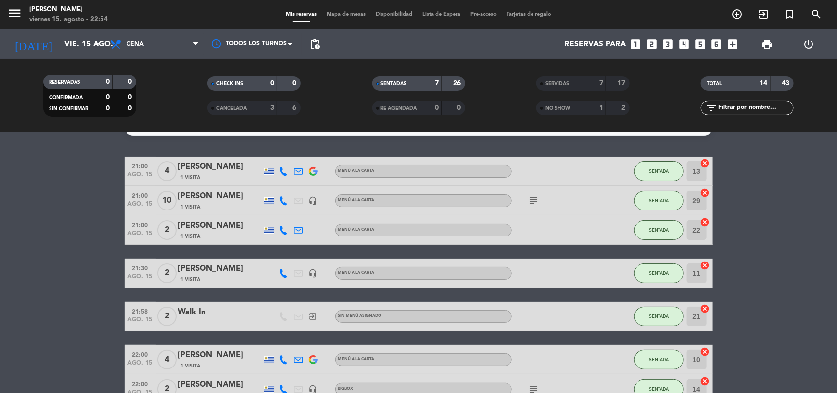
scroll to position [0, 0]
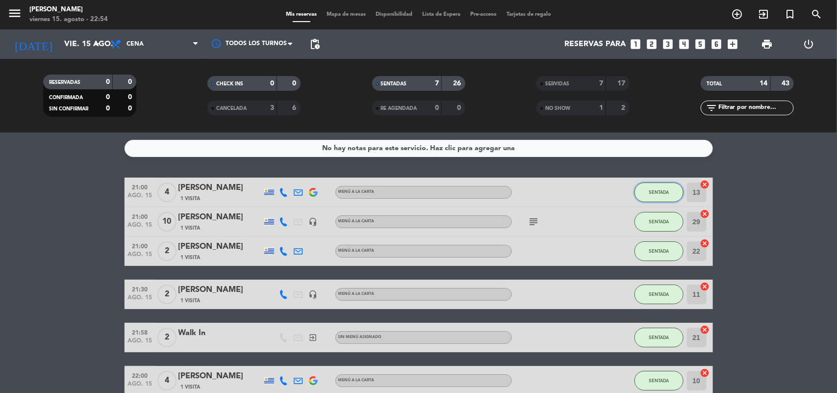
click at [650, 197] on button "SENTADA" at bounding box center [659, 192] width 49 height 20
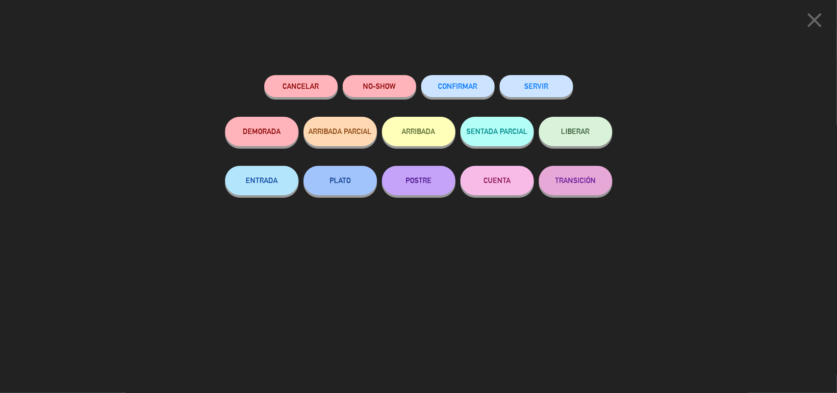
click at [520, 78] on button "SERVIR" at bounding box center [537, 86] width 74 height 22
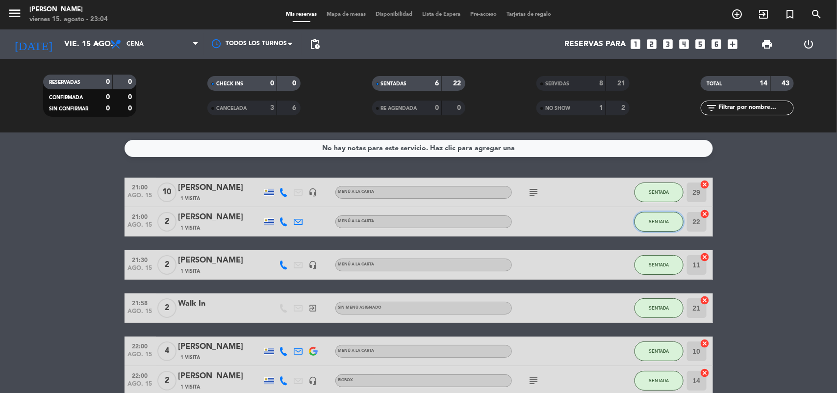
click at [655, 219] on span "SENTADA" at bounding box center [659, 221] width 20 height 5
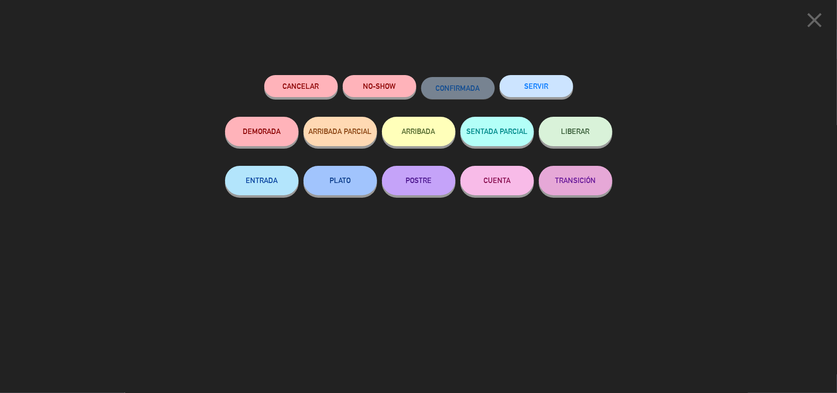
click at [541, 81] on button "SERVIR" at bounding box center [537, 86] width 74 height 22
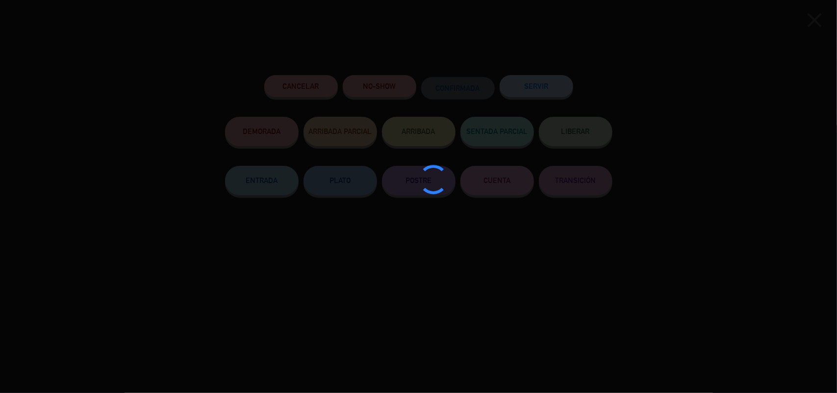
click at [541, 81] on div at bounding box center [418, 196] width 837 height 393
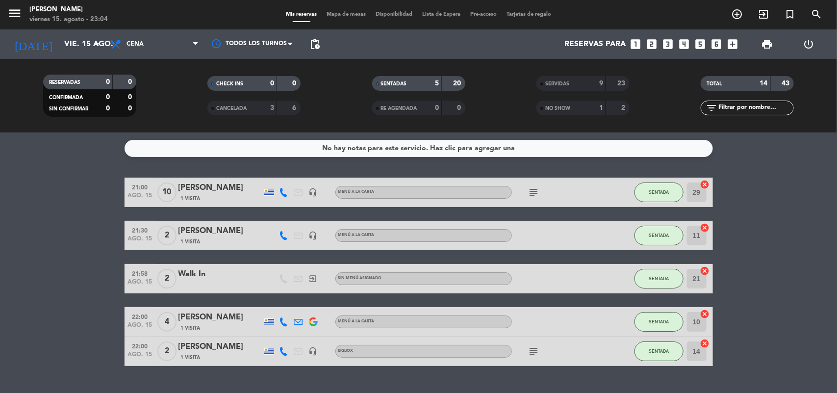
click at [327, 16] on span "Mapa de mesas" at bounding box center [346, 14] width 49 height 5
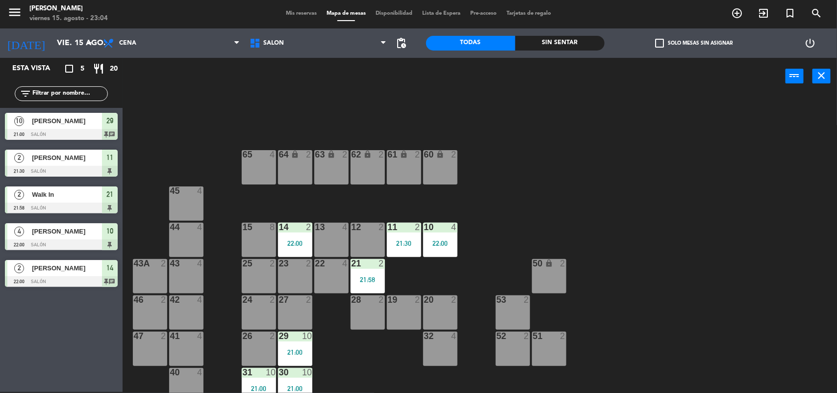
click at [313, 13] on span "Mis reservas" at bounding box center [301, 13] width 41 height 5
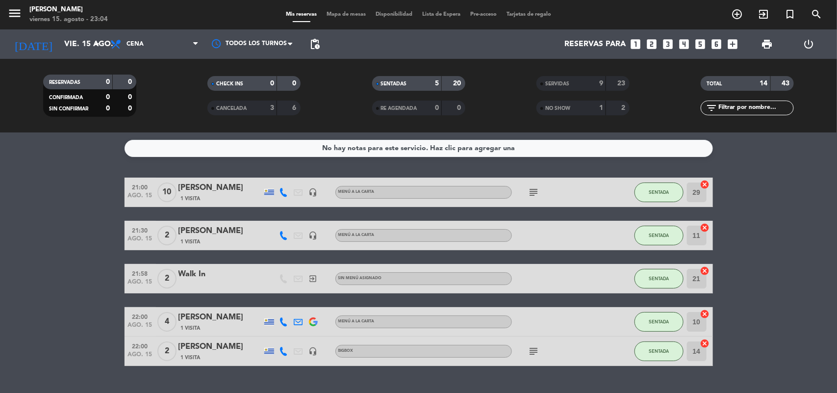
click at [555, 81] on span "SERVIDAS" at bounding box center [557, 83] width 24 height 5
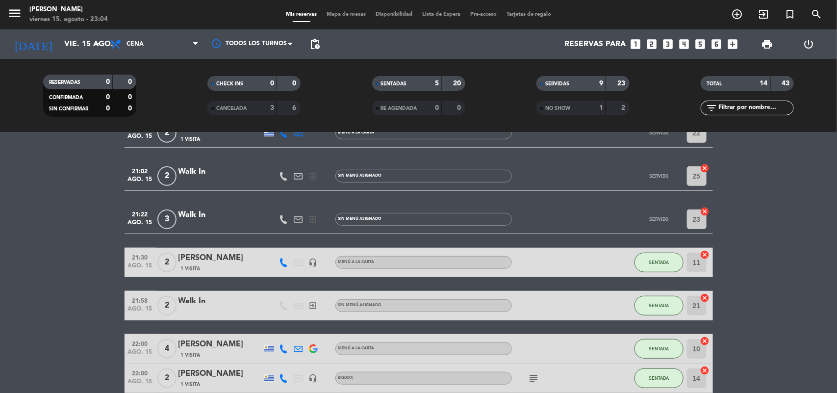
scroll to position [356, 0]
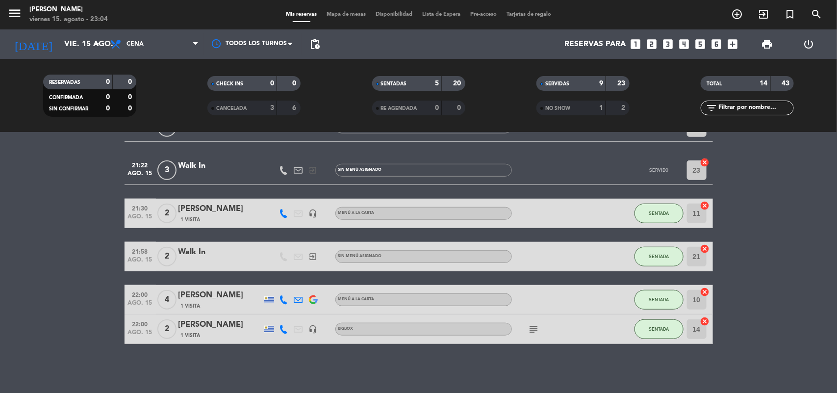
click at [351, 15] on span "Mapa de mesas" at bounding box center [346, 14] width 49 height 5
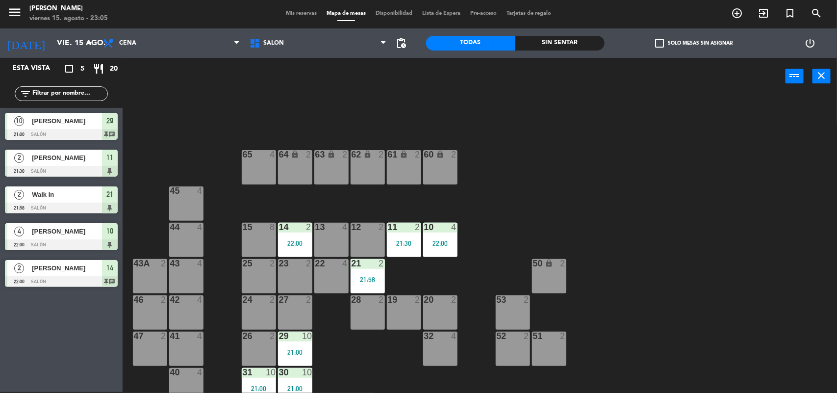
click at [445, 359] on div "32 4" at bounding box center [440, 349] width 34 height 34
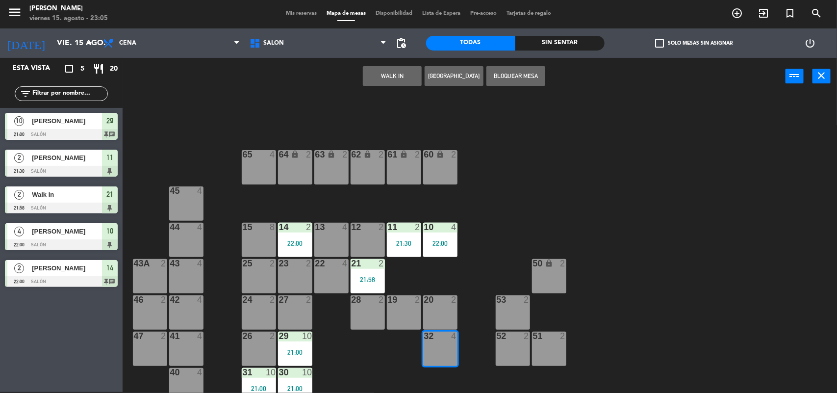
click at [376, 77] on button "WALK IN" at bounding box center [392, 76] width 59 height 20
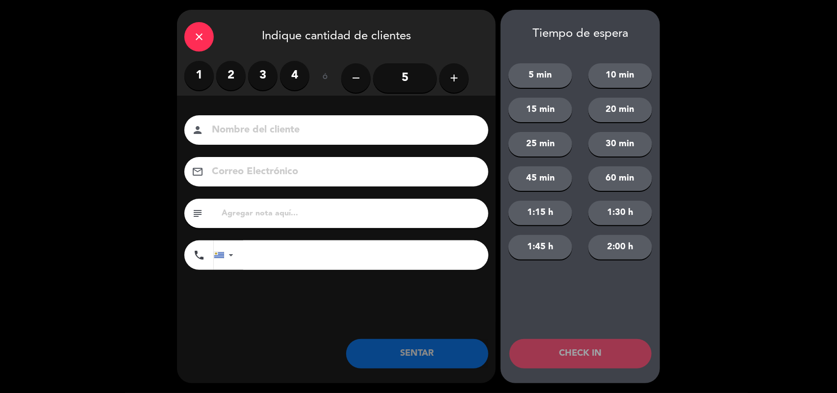
click at [229, 72] on label "2" at bounding box center [230, 75] width 29 height 29
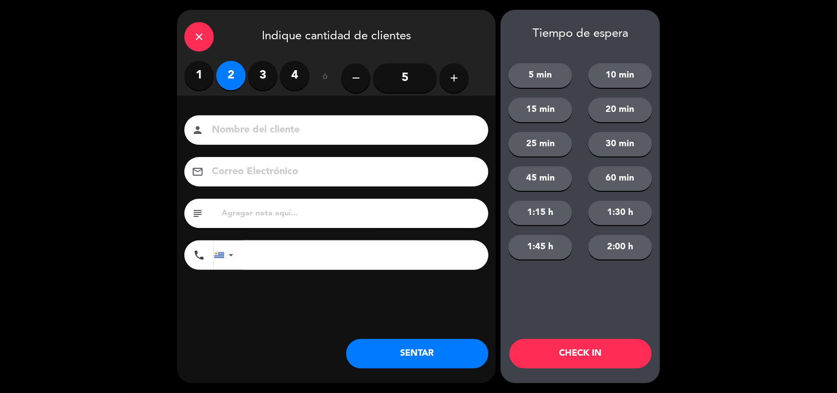
click at [229, 72] on label "2" at bounding box center [230, 75] width 29 height 29
click at [409, 360] on button "SENTAR" at bounding box center [417, 353] width 142 height 29
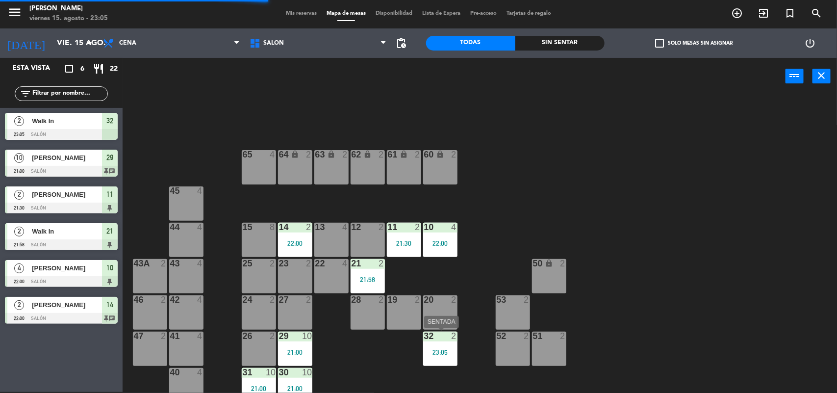
click at [443, 363] on div "32 2 23:05" at bounding box center [440, 349] width 34 height 34
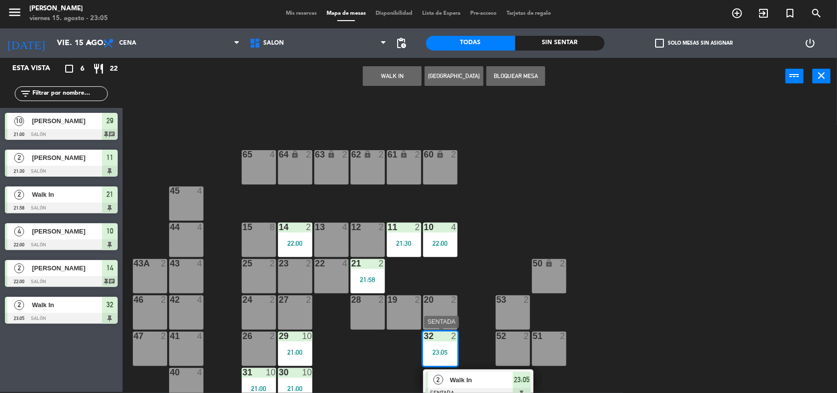
click at [457, 381] on span "Walk In" at bounding box center [481, 380] width 63 height 10
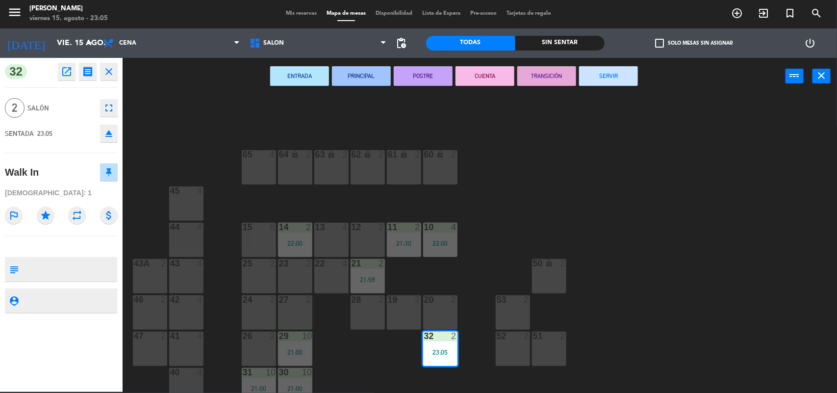
click at [604, 77] on button "SERVIR" at bounding box center [608, 76] width 59 height 20
click at [604, 77] on div "ENTRADA PRINCIPAL POSTRE CUENTA TRANSICIÓN SERVIR power_input close" at bounding box center [454, 76] width 663 height 37
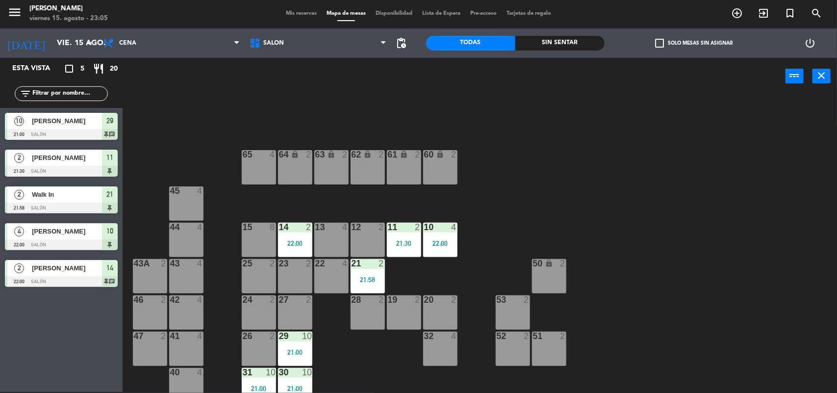
click at [288, 13] on span "Mis reservas" at bounding box center [301, 13] width 41 height 5
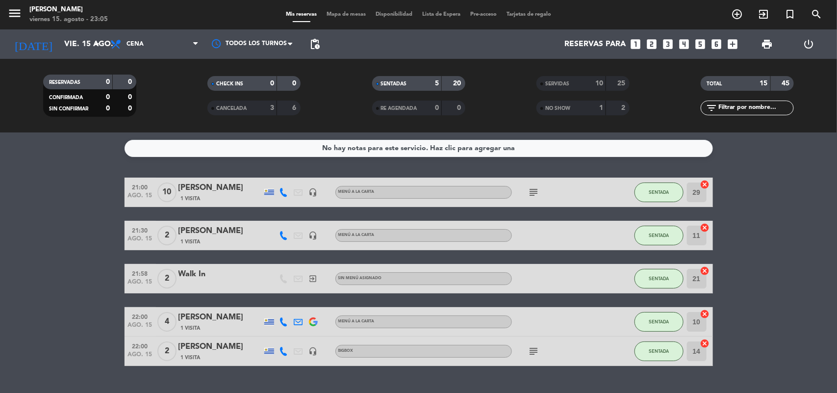
click at [344, 12] on span "Mapa de mesas" at bounding box center [346, 14] width 49 height 5
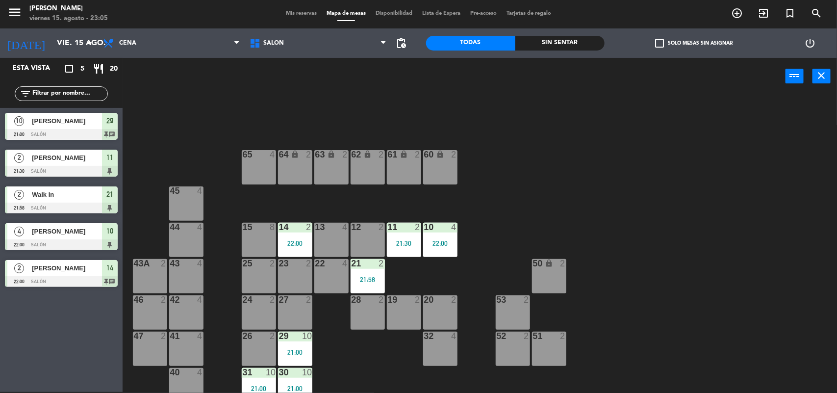
click at [307, 14] on span "Mis reservas" at bounding box center [301, 13] width 41 height 5
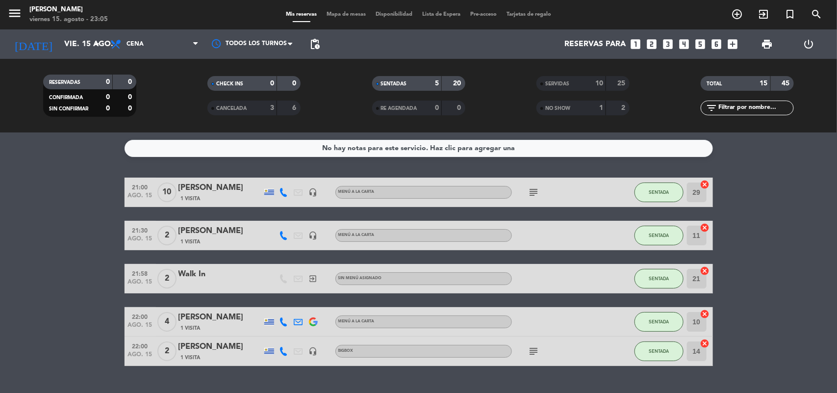
click at [580, 82] on div "SERVIDAS" at bounding box center [561, 83] width 45 height 11
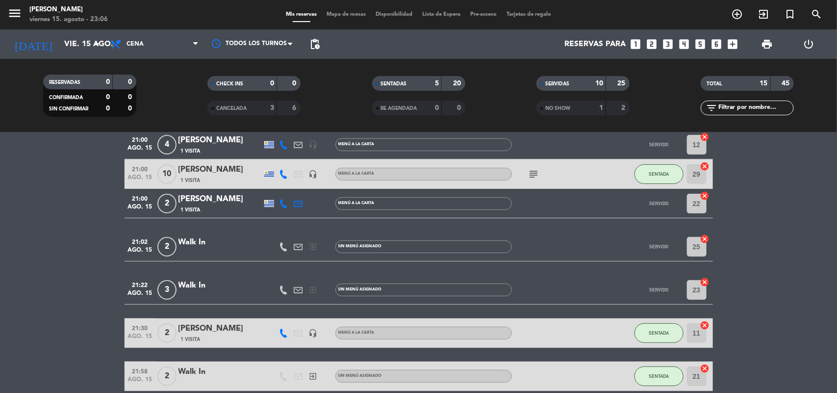
scroll to position [214, 0]
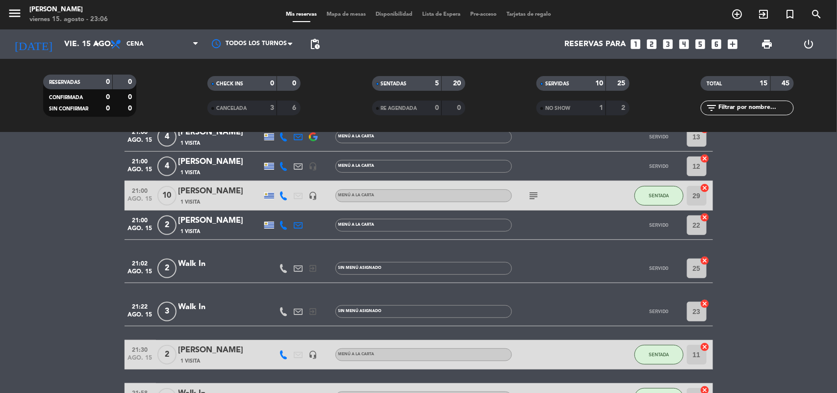
click at [240, 106] on span "CANCELADA" at bounding box center [231, 108] width 30 height 5
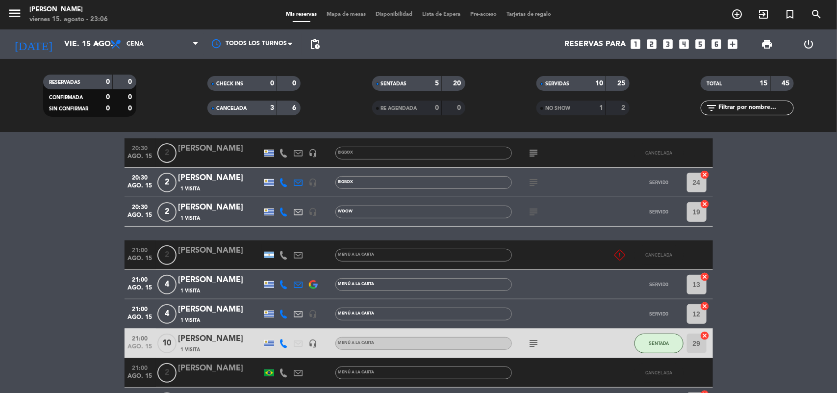
scroll to position [119, 0]
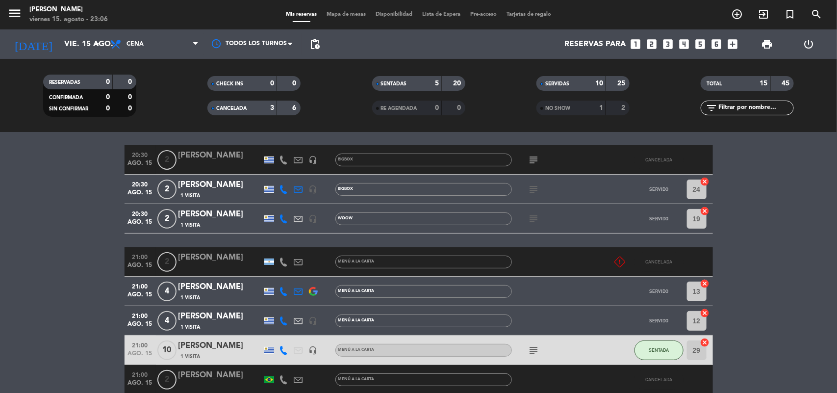
click at [331, 15] on span "Mapa de mesas" at bounding box center [346, 14] width 49 height 5
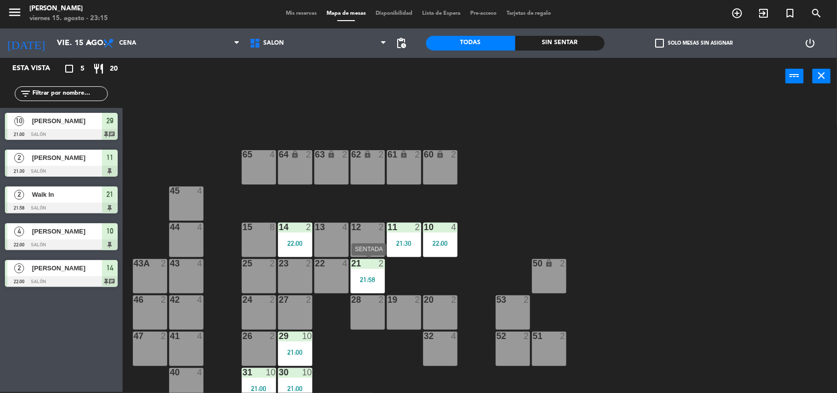
click at [359, 276] on div "21:58" at bounding box center [368, 279] width 34 height 7
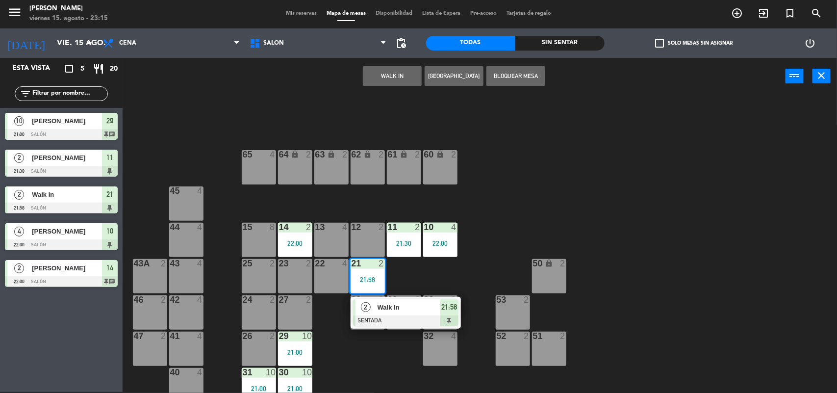
click at [359, 302] on div "2" at bounding box center [366, 307] width 21 height 16
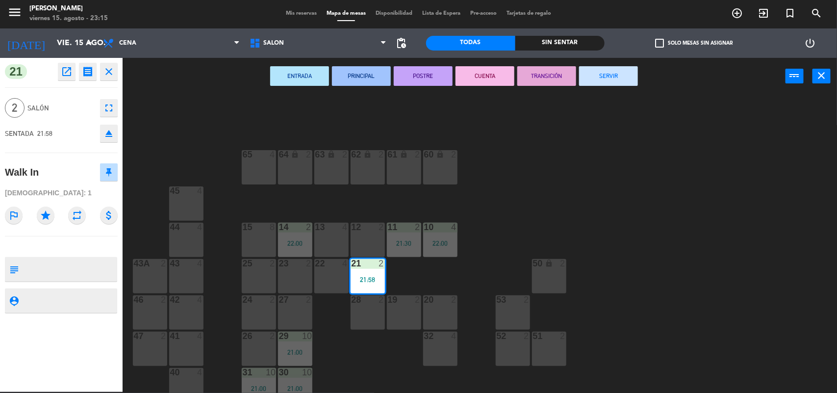
click at [634, 72] on button "SERVIR" at bounding box center [608, 76] width 59 height 20
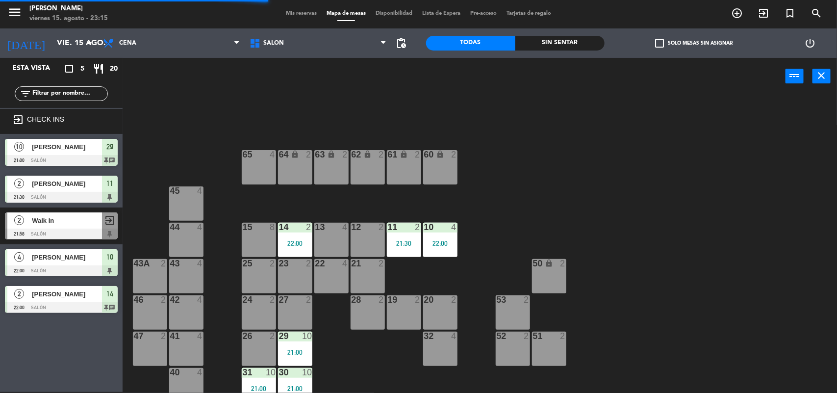
click at [297, 346] on div "29 10 21:00" at bounding box center [295, 349] width 34 height 34
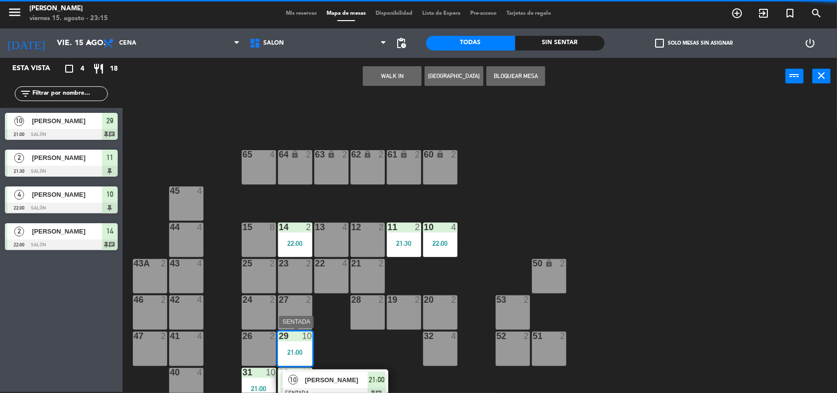
click at [322, 376] on span "[PERSON_NAME]" at bounding box center [336, 380] width 63 height 10
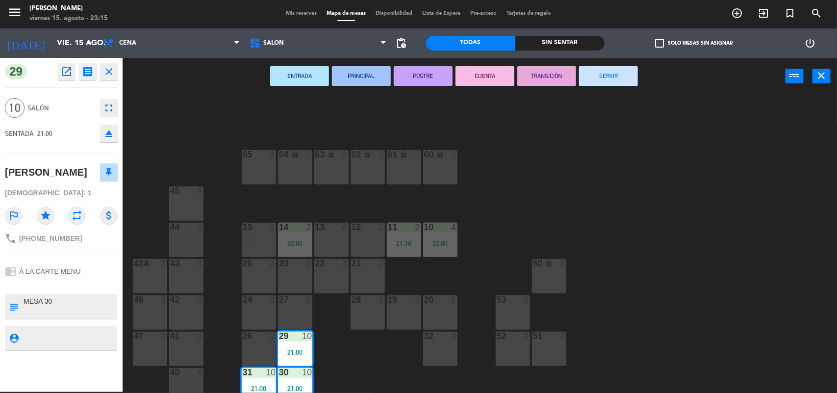
click at [603, 69] on button "SERVIR" at bounding box center [608, 76] width 59 height 20
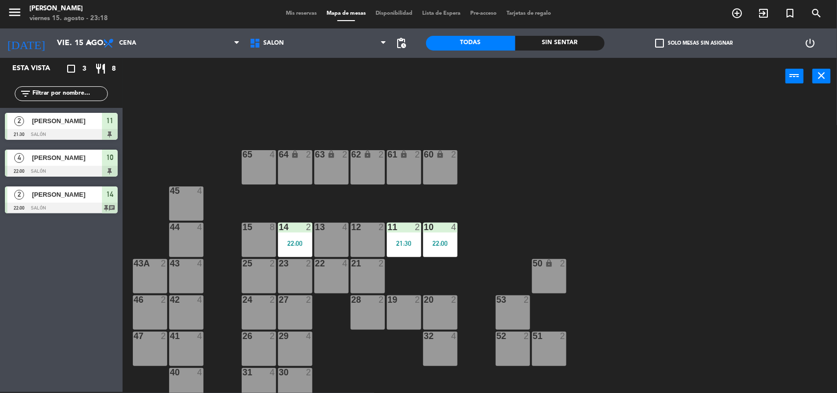
click at [285, 14] on span "Mis reservas" at bounding box center [301, 13] width 41 height 5
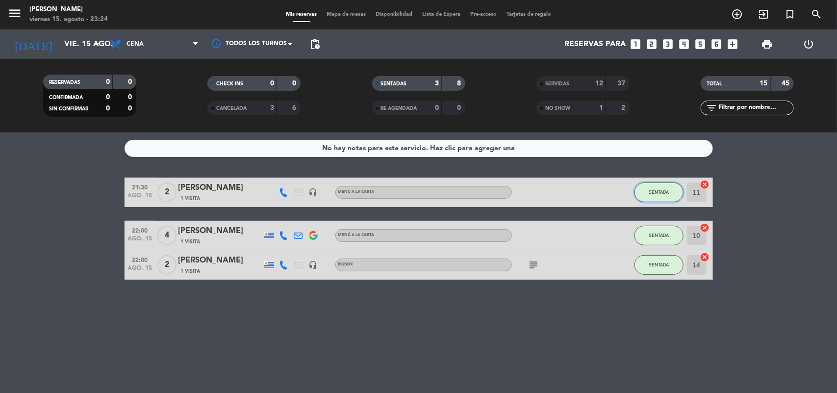
click at [654, 189] on span "SENTADA" at bounding box center [659, 191] width 20 height 5
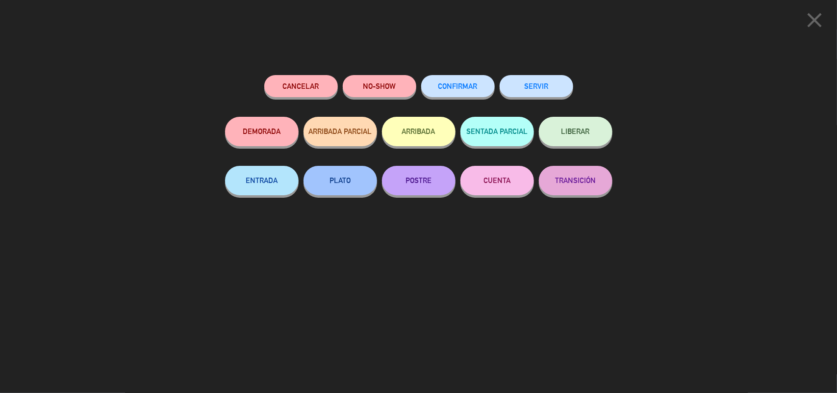
click at [527, 84] on button "SERVIR" at bounding box center [537, 86] width 74 height 22
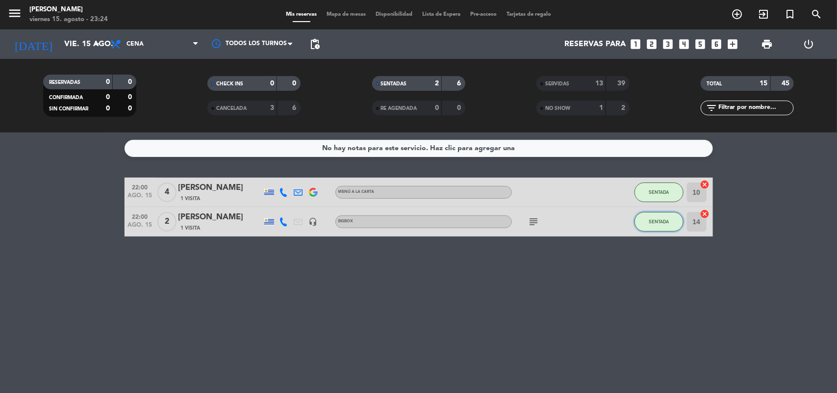
click at [649, 226] on button "SENTADA" at bounding box center [659, 222] width 49 height 20
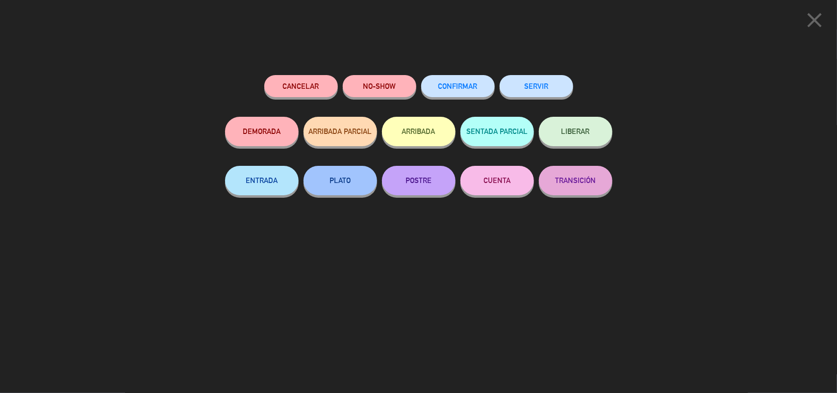
click at [541, 84] on button "SERVIR" at bounding box center [537, 86] width 74 height 22
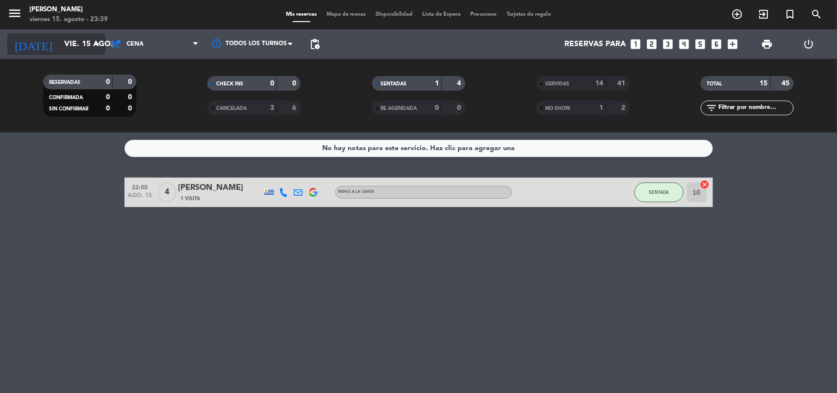
click at [97, 42] on icon "arrow_drop_down" at bounding box center [97, 44] width 12 height 12
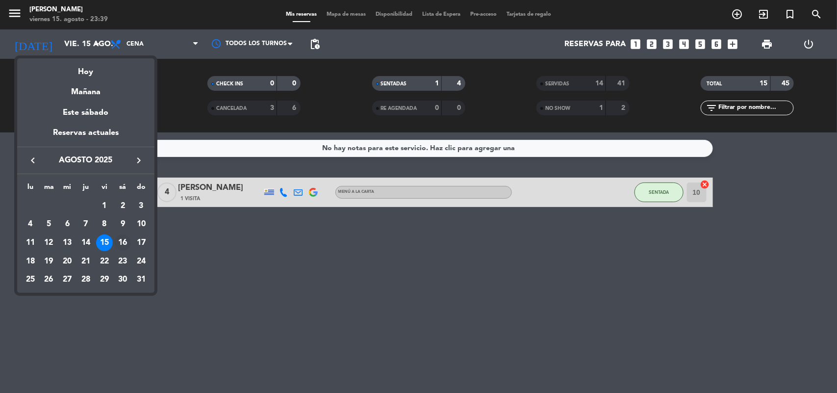
click at [125, 243] on div "16" at bounding box center [122, 242] width 17 height 17
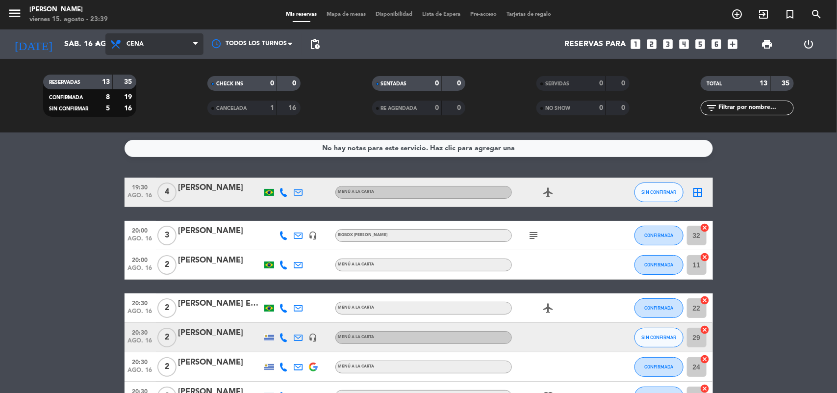
click at [139, 49] on span "Cena" at bounding box center [154, 44] width 98 height 22
click at [151, 87] on div "menu [PERSON_NAME] 15. [PERSON_NAME] - 23:39 Mis reservas Mapa de mesas Disponi…" at bounding box center [418, 66] width 837 height 132
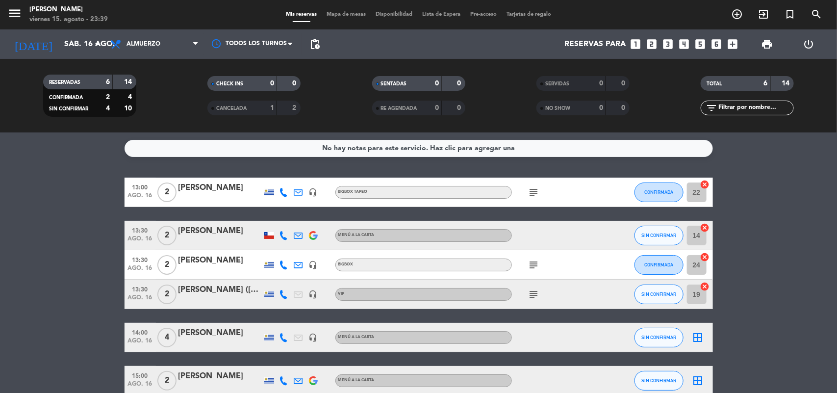
click at [530, 292] on icon "subject" at bounding box center [534, 294] width 12 height 12
click at [535, 263] on icon "subject" at bounding box center [534, 265] width 12 height 12
click at [537, 189] on icon "subject" at bounding box center [534, 192] width 12 height 12
click at [157, 48] on span "Almuerzo" at bounding box center [154, 44] width 98 height 22
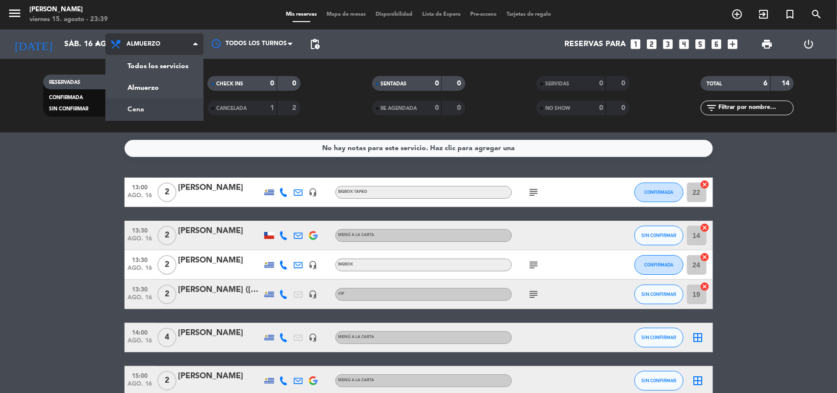
click at [159, 104] on div "menu [PERSON_NAME] 15. [PERSON_NAME] - 23:39 Mis reservas Mapa de mesas Disponi…" at bounding box center [418, 66] width 837 height 132
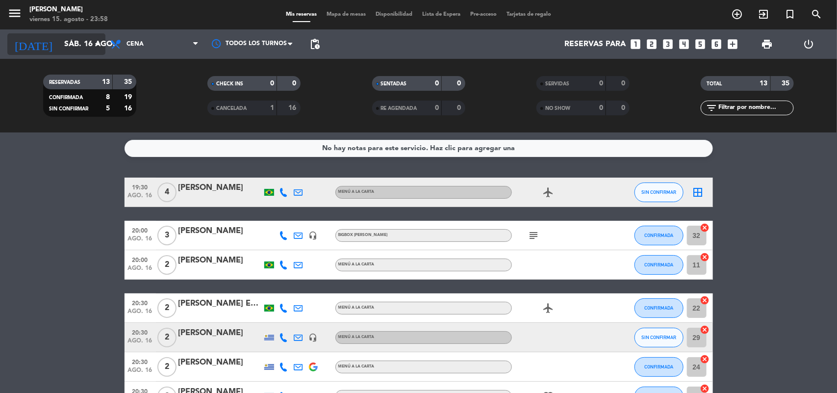
click at [85, 38] on input "sáb. 16 ago." at bounding box center [110, 44] width 103 height 19
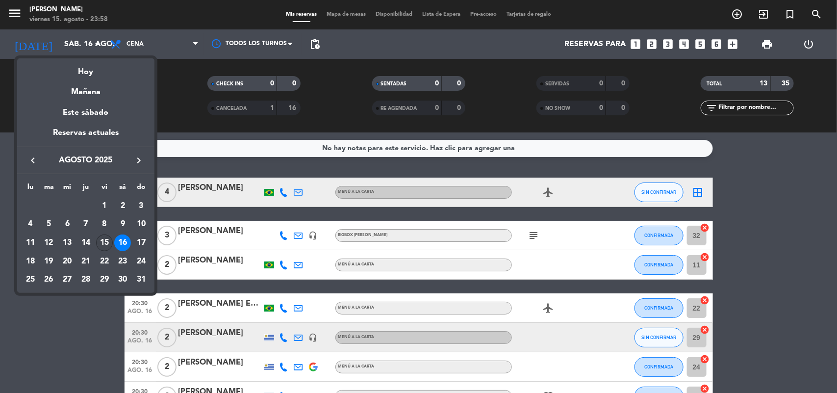
click at [106, 236] on div "15" at bounding box center [104, 242] width 17 height 17
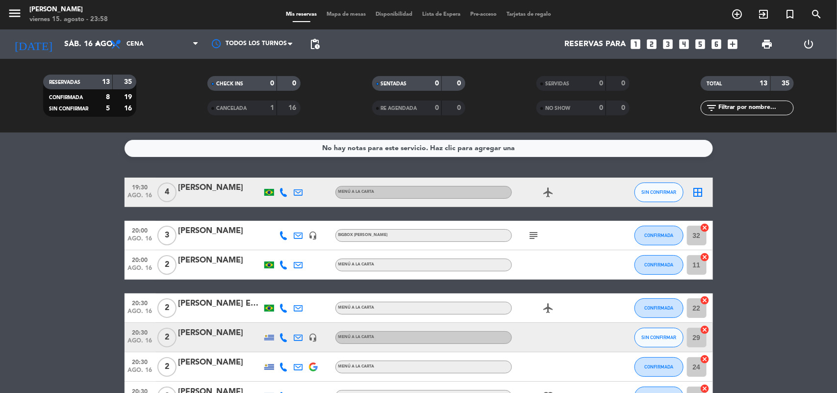
type input "vie. 15 ago."
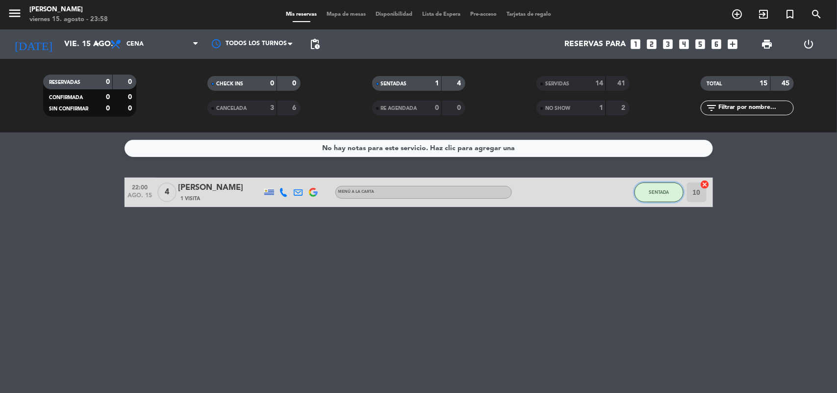
click at [664, 194] on span "SENTADA" at bounding box center [659, 191] width 20 height 5
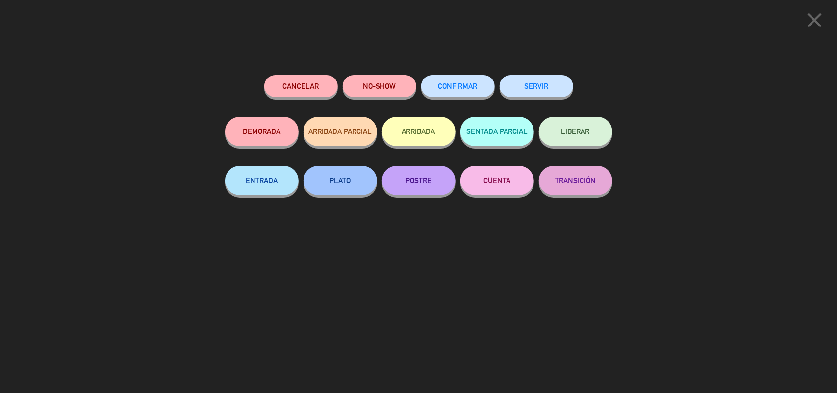
click at [664, 194] on div "close Cancelar NO-SHOW CONFIRMAR SERVIR DEMORADA ARRIBADA PARCIAL ARRIBADA SENT…" at bounding box center [418, 196] width 837 height 393
click at [547, 85] on button "SERVIR" at bounding box center [537, 86] width 74 height 22
